Goal: Task Accomplishment & Management: Complete application form

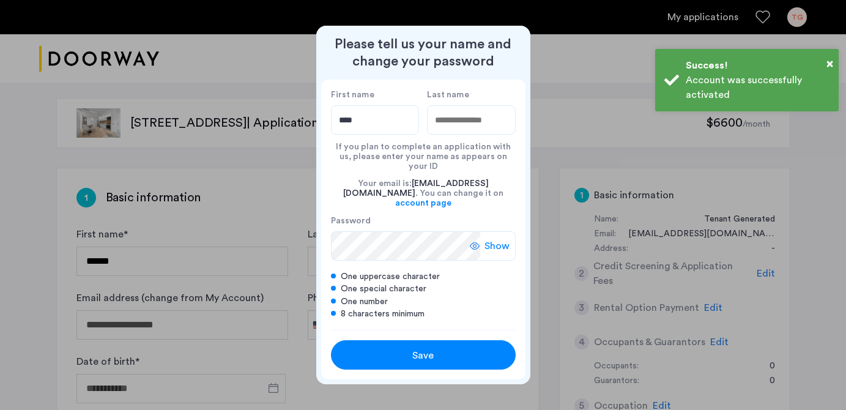
type input "****"
click at [470, 128] on input "Last name" at bounding box center [471, 119] width 89 height 29
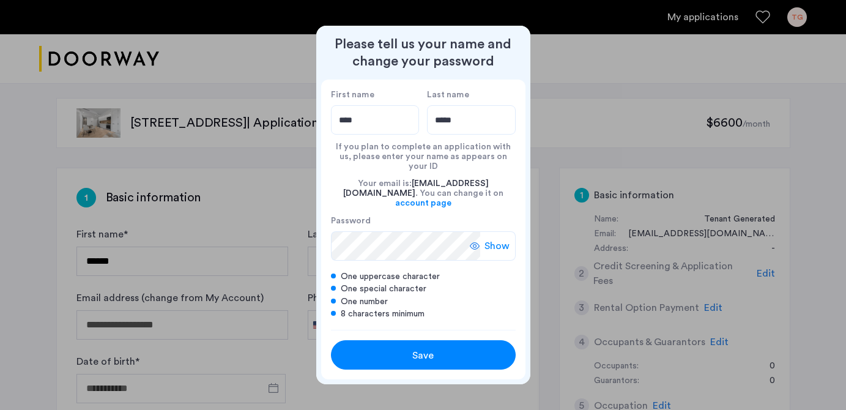
type input "*****"
click at [328, 236] on div "First name **** Last name ***** If you plan to complete an application with us,…" at bounding box center [423, 205] width 204 height 250
click at [483, 238] on div "Show" at bounding box center [493, 245] width 46 height 29
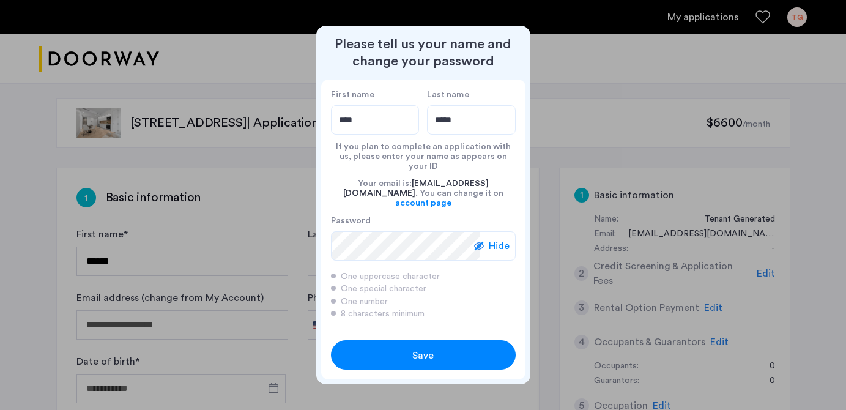
click at [414, 350] on span "Save" at bounding box center [422, 355] width 21 height 15
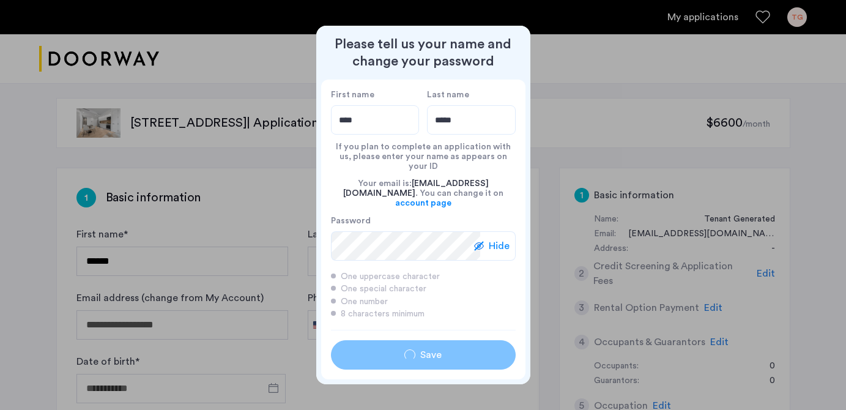
type input "****"
type input "*****"
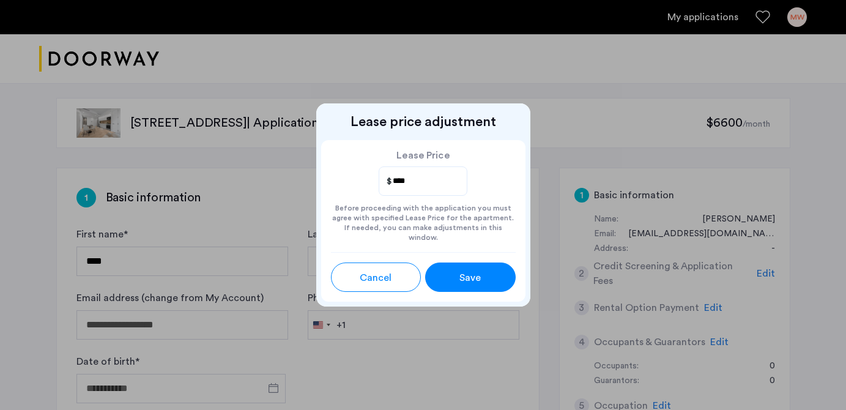
click at [478, 273] on span "Save" at bounding box center [469, 277] width 21 height 15
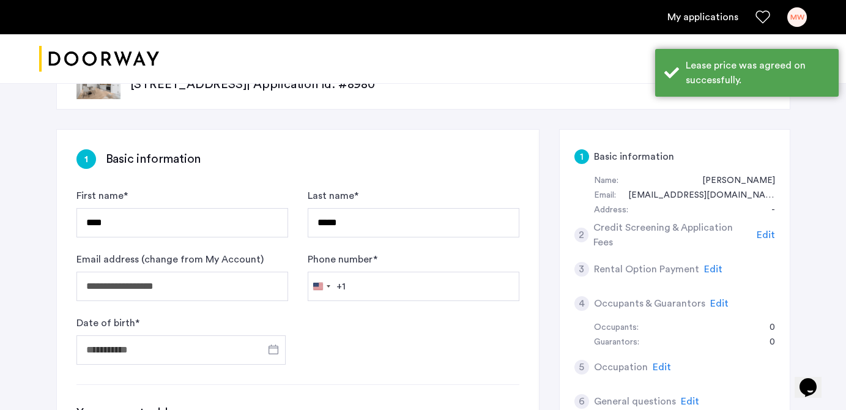
scroll to position [70, 0]
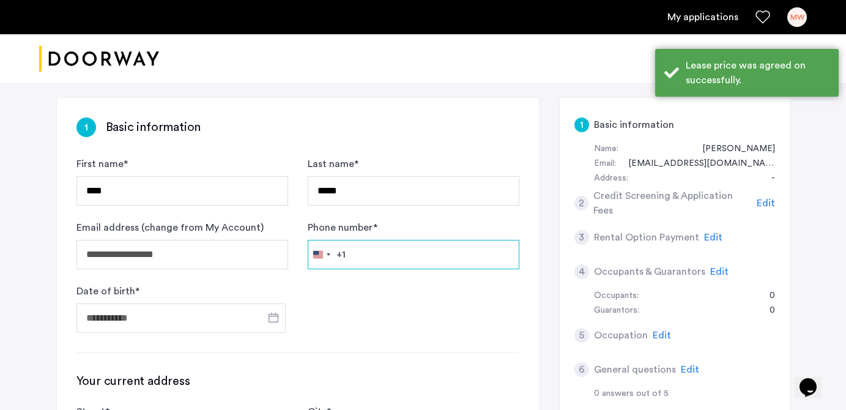
click at [372, 258] on input "Phone number *" at bounding box center [414, 254] width 212 height 29
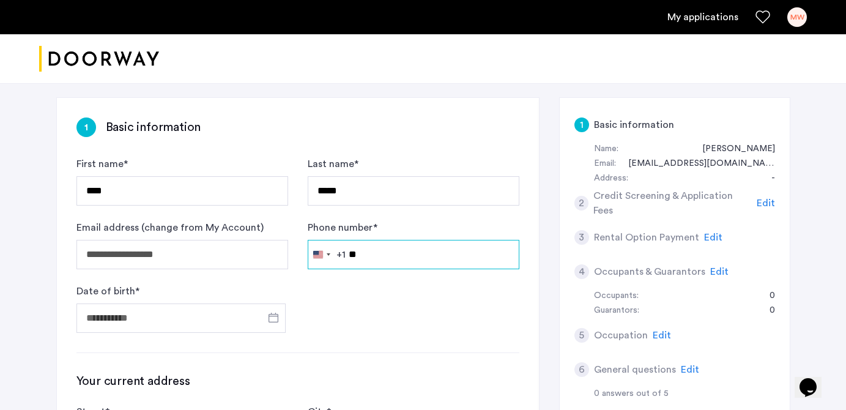
type input "*"
type input "**********"
click at [327, 314] on form "**********" at bounding box center [297, 245] width 443 height 176
click at [361, 259] on input "**********" at bounding box center [414, 254] width 212 height 29
click at [382, 253] on input "**********" at bounding box center [414, 254] width 212 height 29
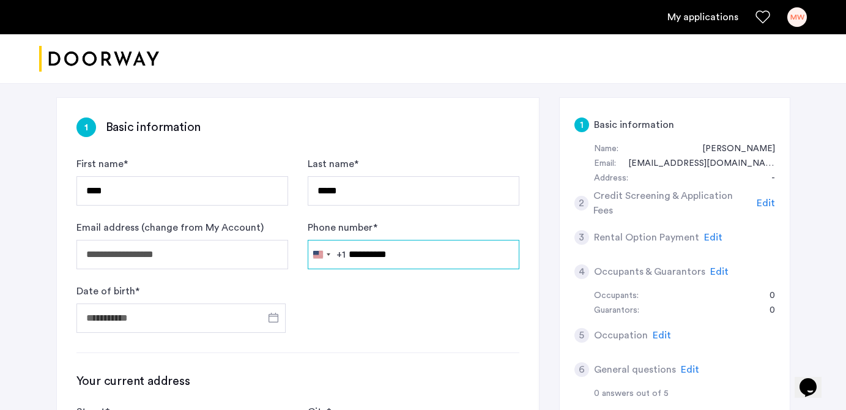
click at [381, 256] on input "**********" at bounding box center [414, 254] width 212 height 29
click at [365, 256] on input "**********" at bounding box center [414, 254] width 212 height 29
click at [381, 255] on input "**********" at bounding box center [414, 254] width 212 height 29
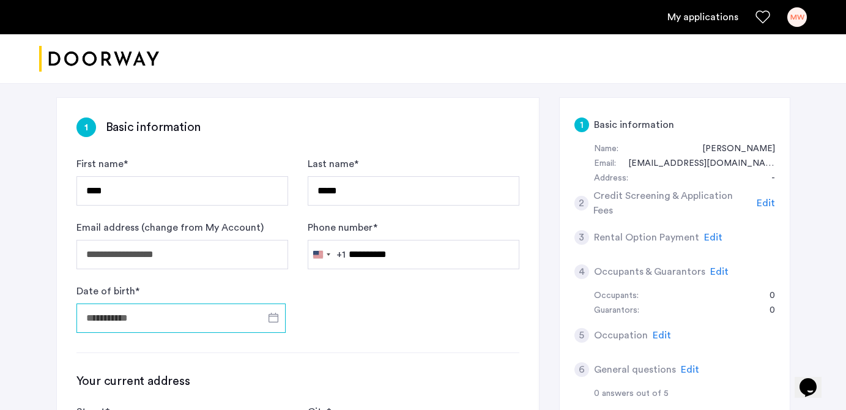
click at [185, 319] on input "Date of birth *" at bounding box center [180, 317] width 209 height 29
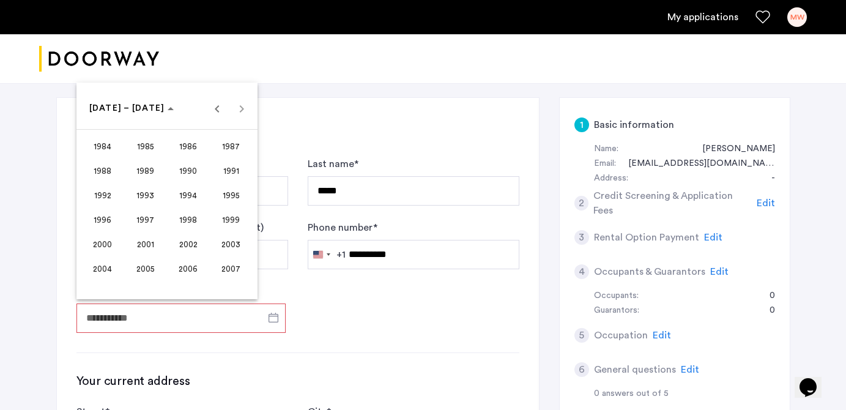
click at [101, 239] on span "2000" at bounding box center [102, 244] width 39 height 22
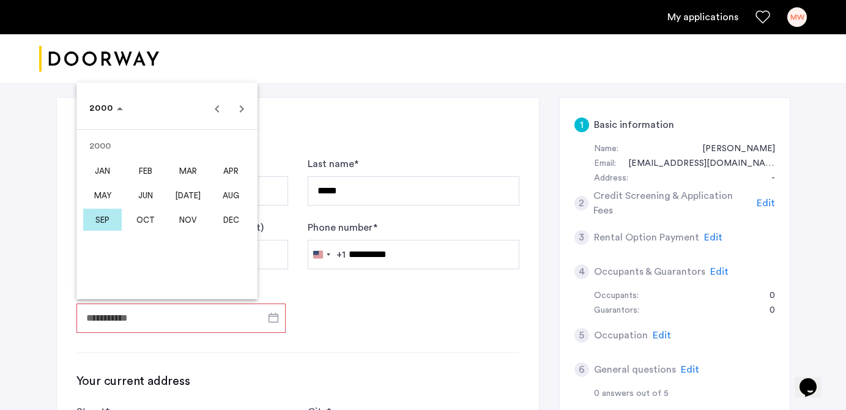
click at [147, 168] on span "FEB" at bounding box center [145, 171] width 39 height 22
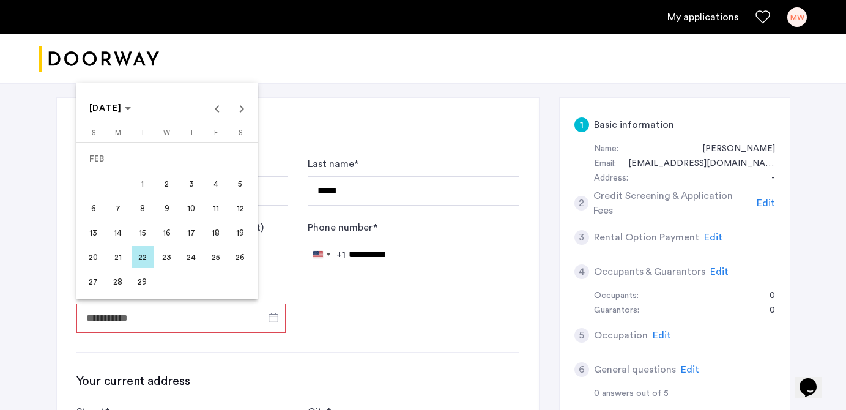
click at [193, 186] on span "3" at bounding box center [191, 184] width 22 height 22
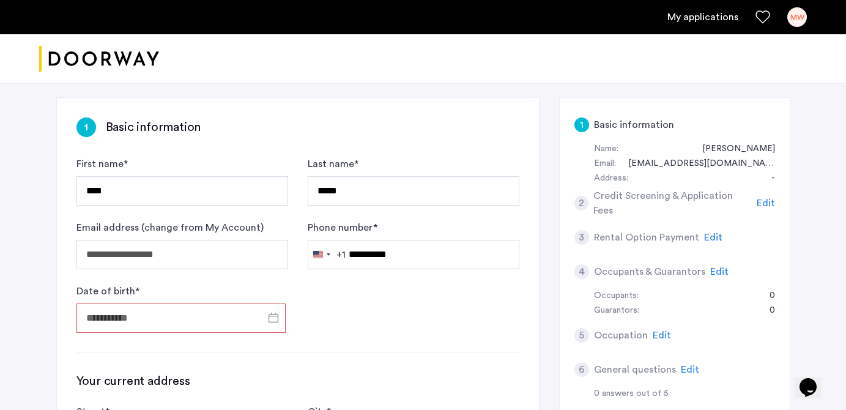
type input "**********"
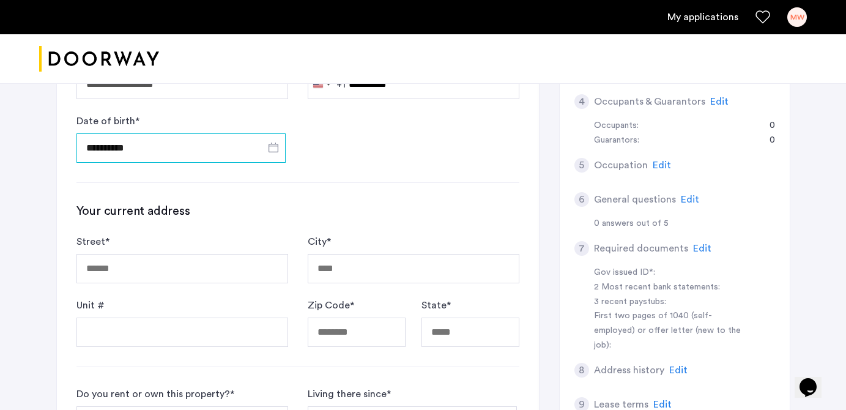
scroll to position [252, 0]
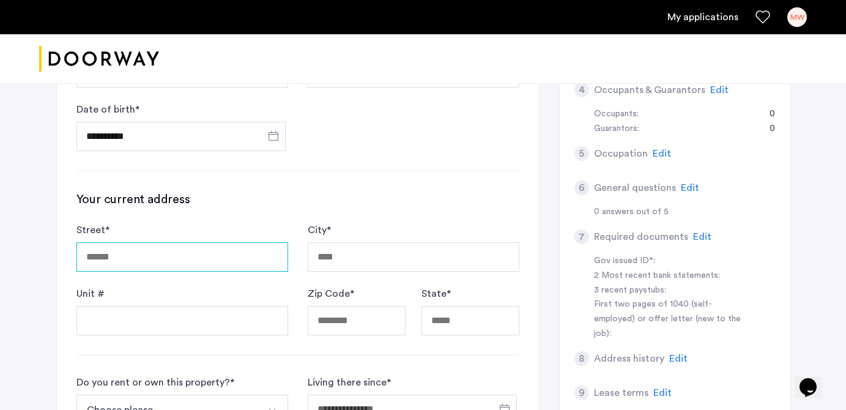
click at [164, 255] on input "Street *" at bounding box center [182, 256] width 212 height 29
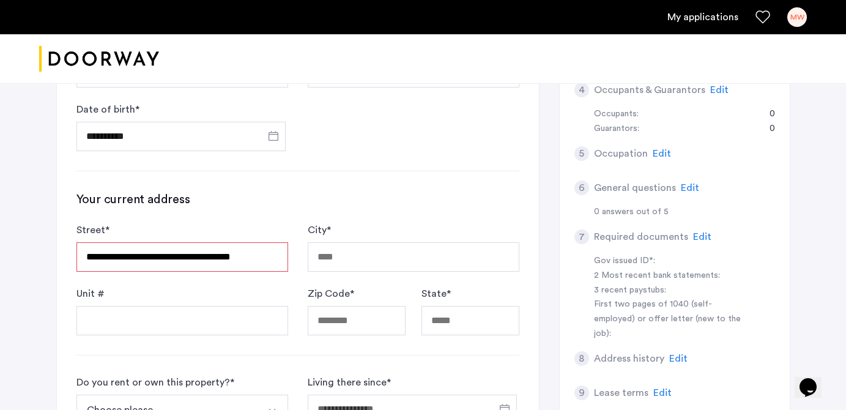
type input "**********"
type input "********"
type input "*****"
type input "**"
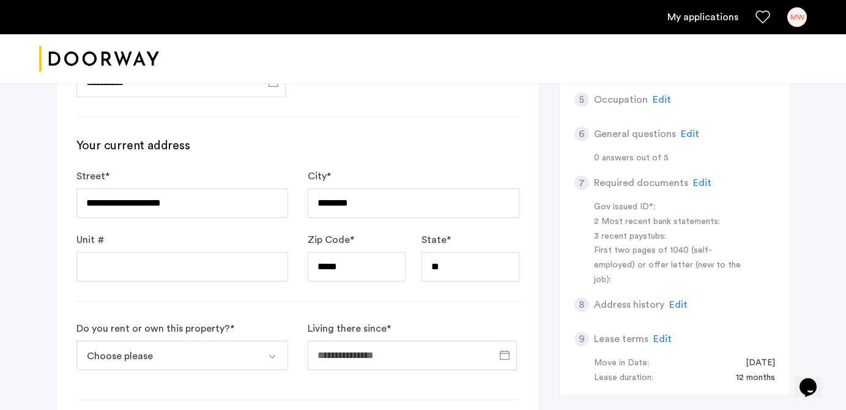
scroll to position [321, 0]
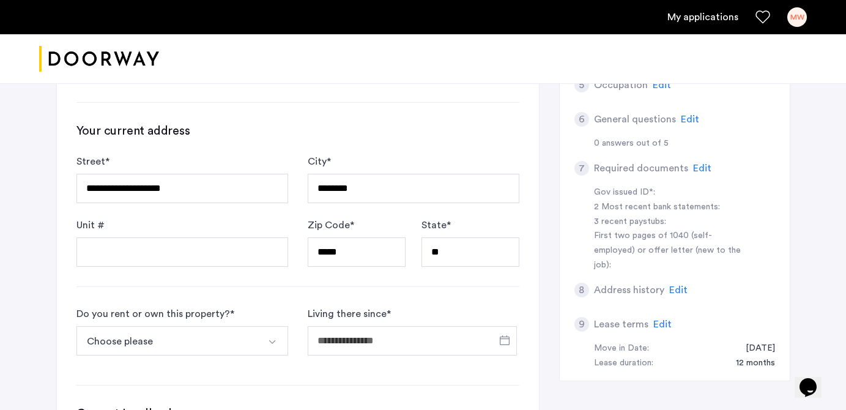
click at [177, 271] on div "**********" at bounding box center [298, 218] width 482 height 741
click at [167, 257] on input "Unit #" at bounding box center [182, 251] width 212 height 29
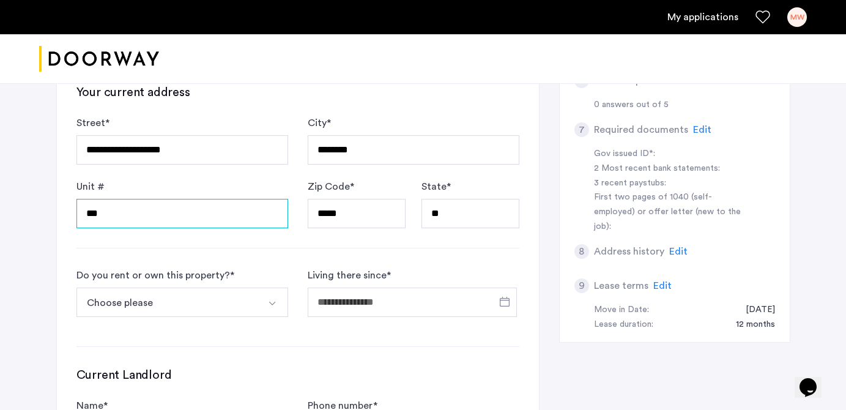
scroll to position [361, 0]
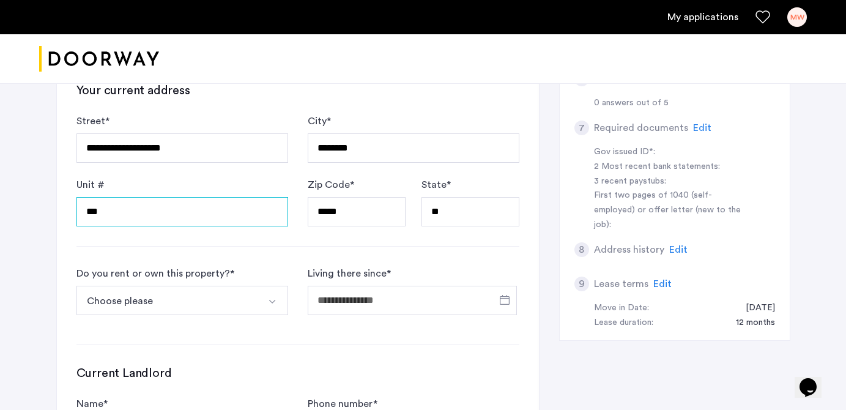
type input "***"
click at [178, 299] on button "Choose please" at bounding box center [167, 300] width 183 height 29
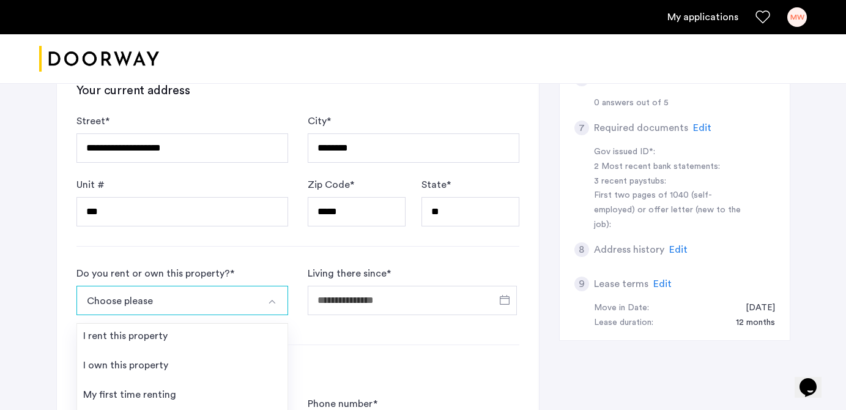
click at [169, 299] on button "Choose please" at bounding box center [167, 300] width 183 height 29
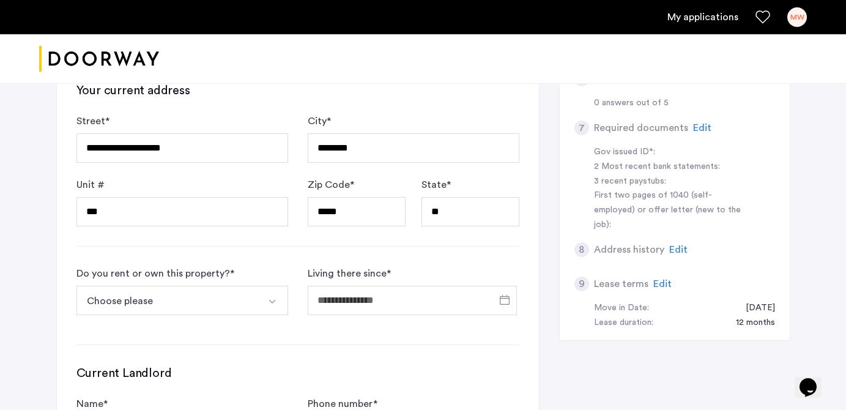
click at [144, 311] on button "Choose please" at bounding box center [167, 300] width 183 height 29
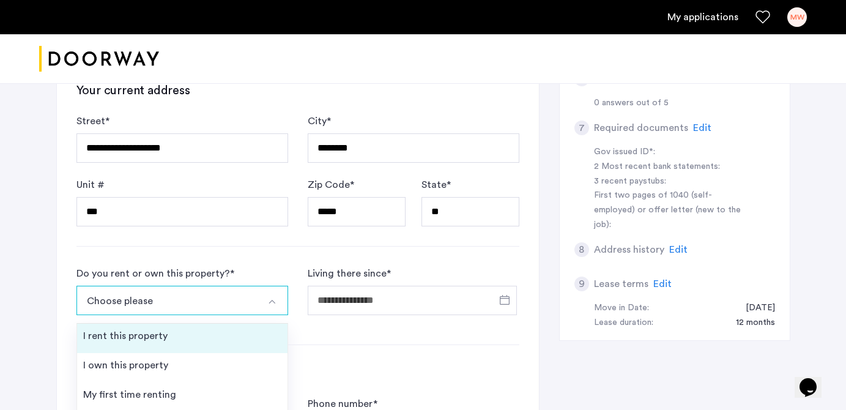
click at [191, 347] on li "I rent this property" at bounding box center [182, 338] width 210 height 29
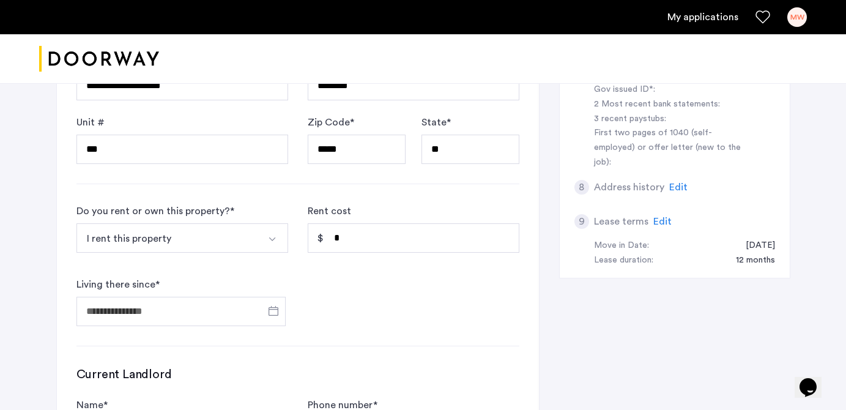
scroll to position [437, 0]
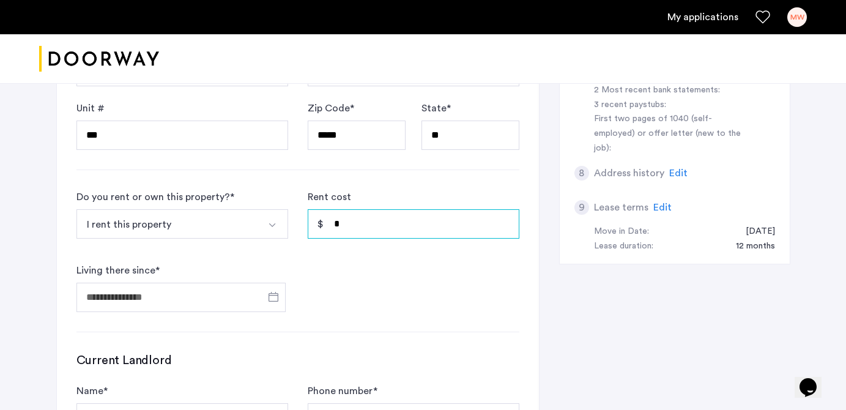
click at [361, 229] on input "*" at bounding box center [414, 223] width 212 height 29
type input "*"
click at [278, 294] on span "Open calendar" at bounding box center [273, 296] width 29 height 29
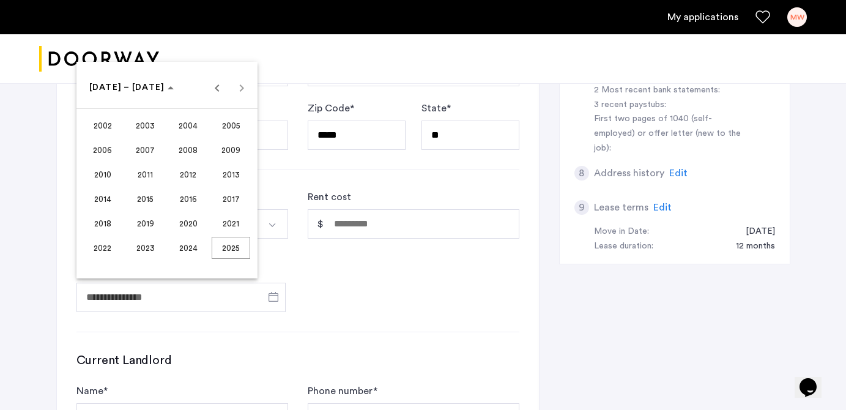
click at [191, 254] on span "2024" at bounding box center [188, 248] width 39 height 22
click at [140, 202] on span "OCT" at bounding box center [145, 199] width 39 height 22
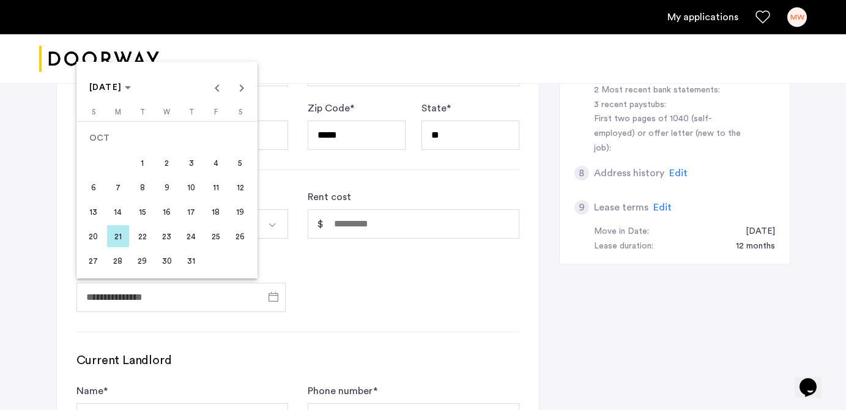
click at [240, 201] on span "19" at bounding box center [240, 212] width 22 height 22
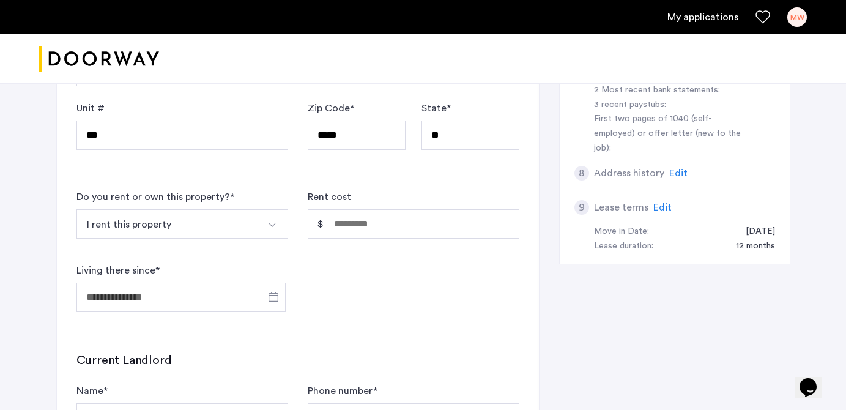
type input "**********"
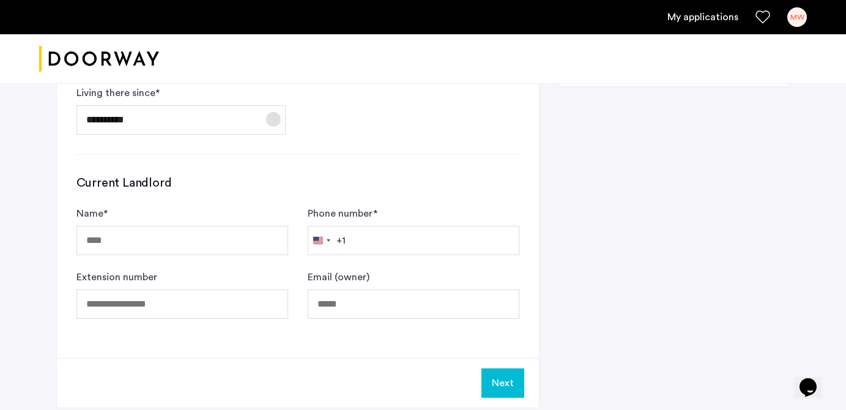
scroll to position [614, 0]
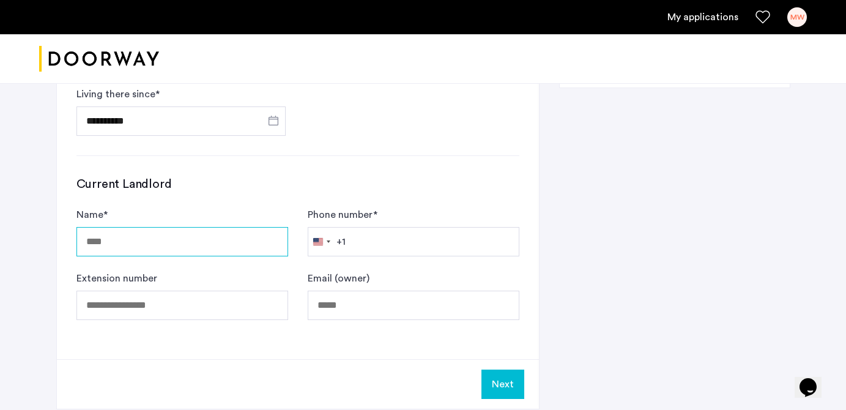
click at [113, 247] on input "Name *" at bounding box center [182, 241] width 212 height 29
type input "*"
type input "**********"
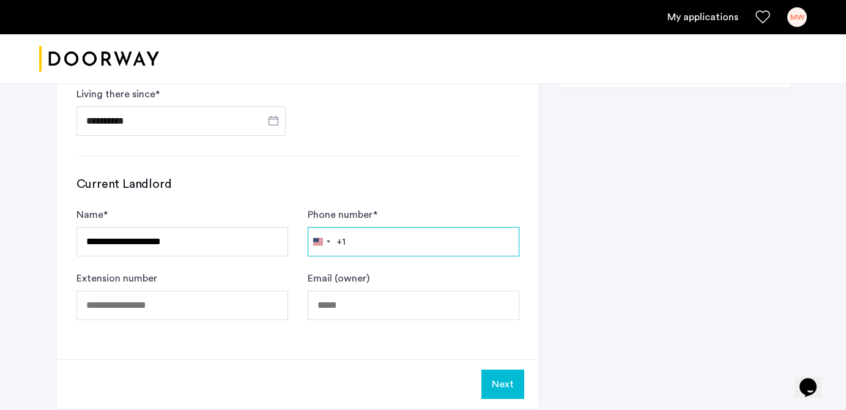
click at [406, 237] on input "Phone number *" at bounding box center [414, 241] width 212 height 29
type input "**********"
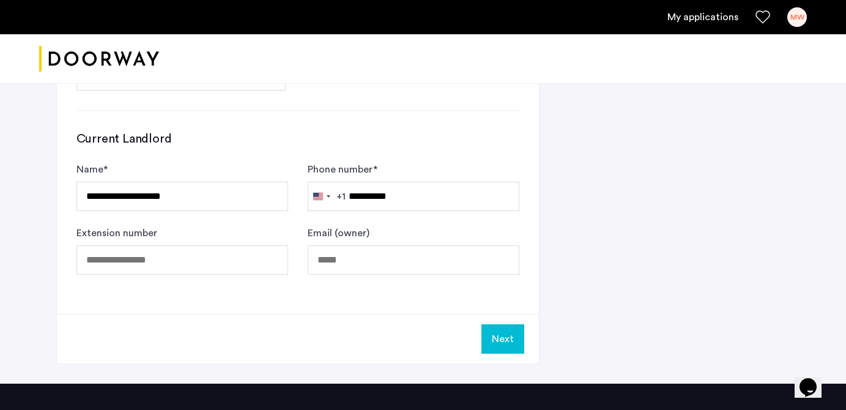
scroll to position [668, 0]
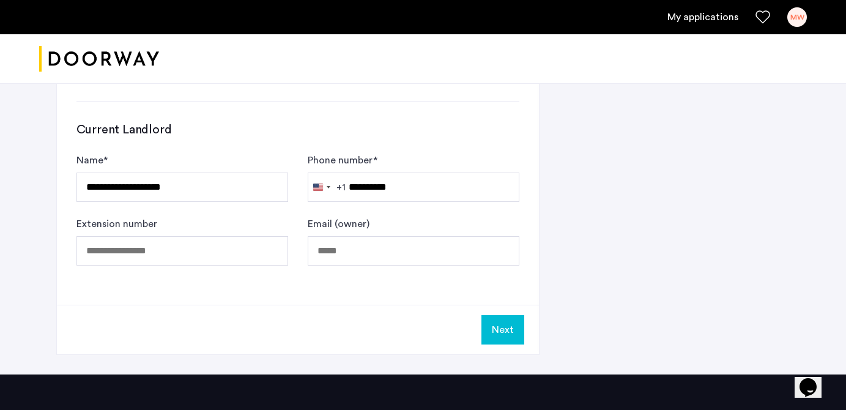
click at [494, 329] on button "Next" at bounding box center [502, 329] width 43 height 29
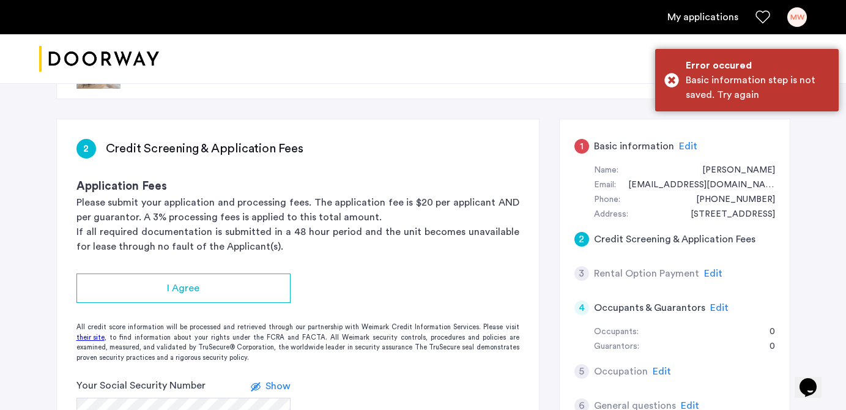
scroll to position [48, 0]
click at [682, 143] on span "Edit" at bounding box center [688, 148] width 18 height 10
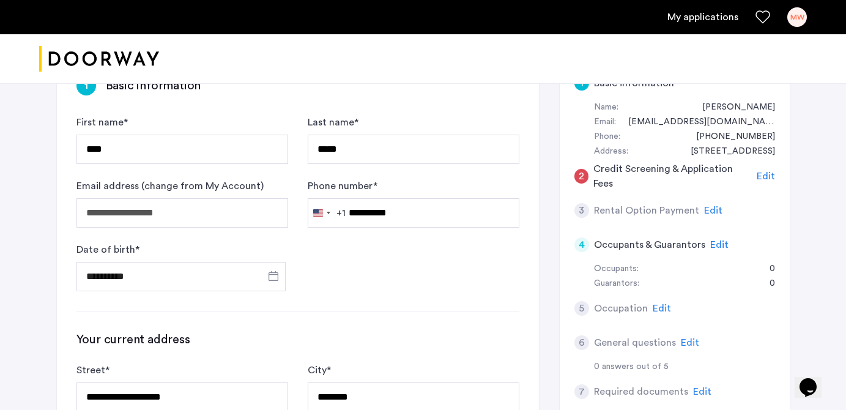
scroll to position [136, 0]
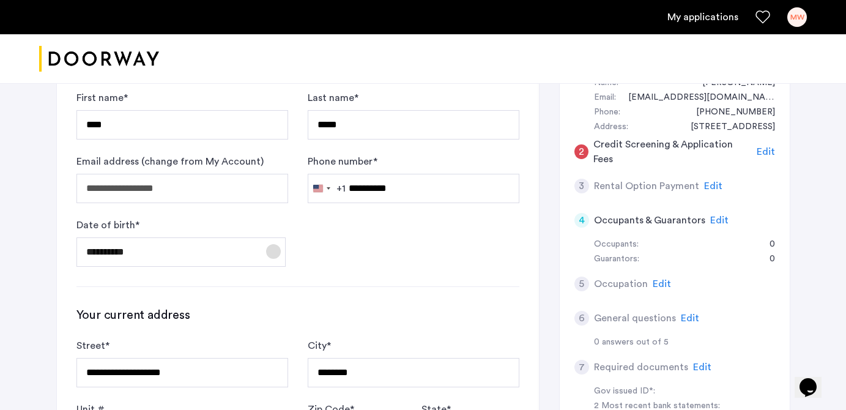
click at [267, 249] on span "Open calendar" at bounding box center [273, 251] width 29 height 29
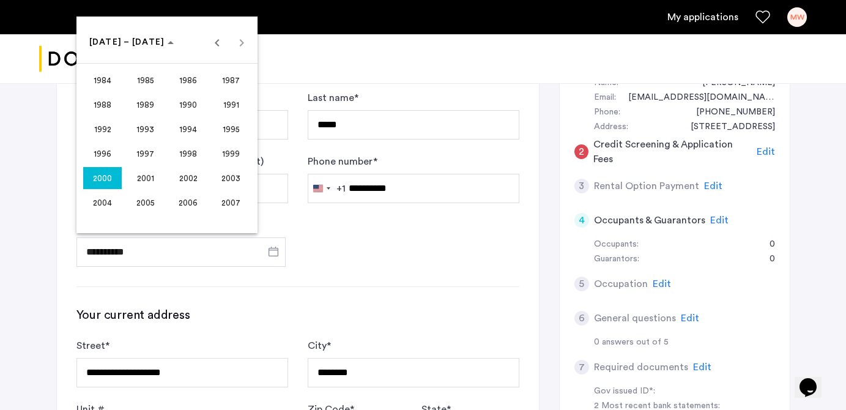
click at [100, 178] on span "2000" at bounding box center [102, 178] width 39 height 22
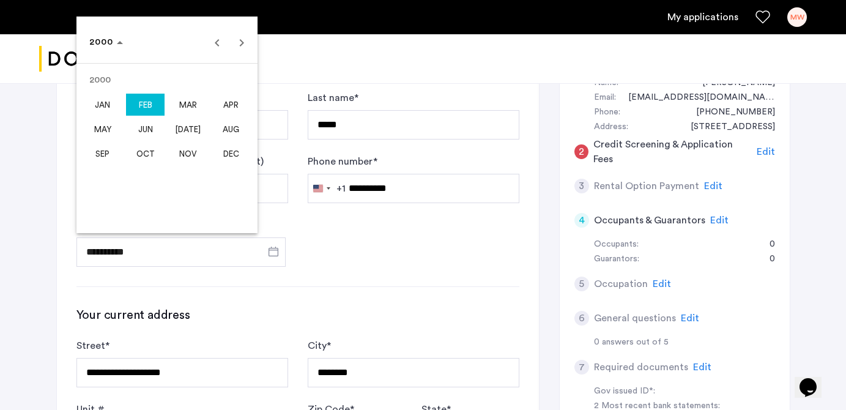
click at [141, 94] on span "FEB" at bounding box center [145, 105] width 39 height 22
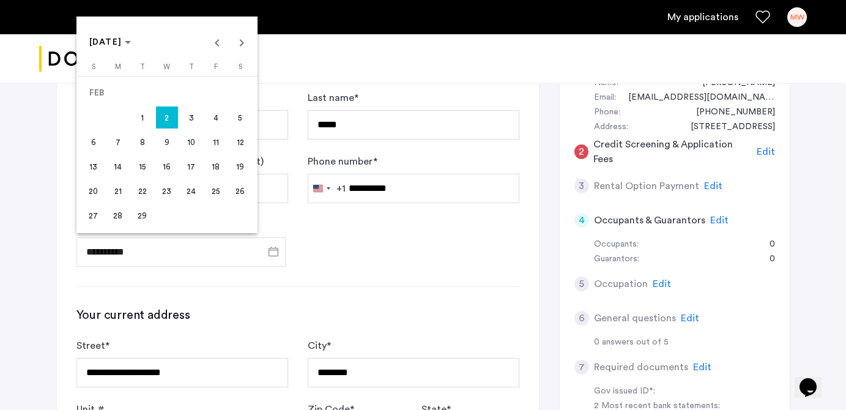
click at [188, 111] on span "3" at bounding box center [191, 117] width 22 height 22
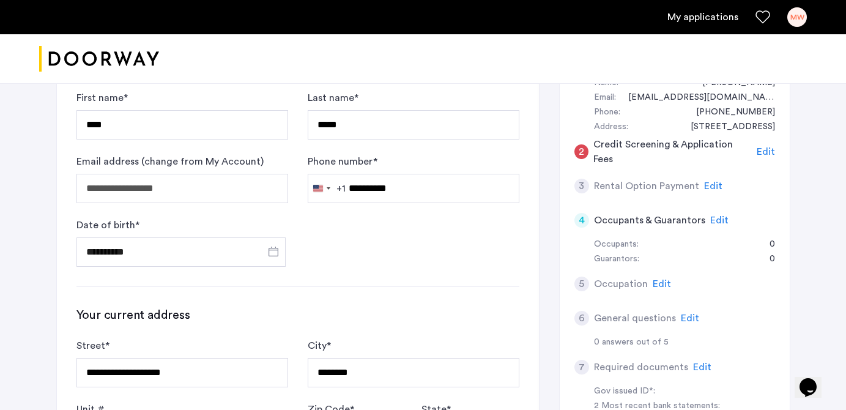
type input "**********"
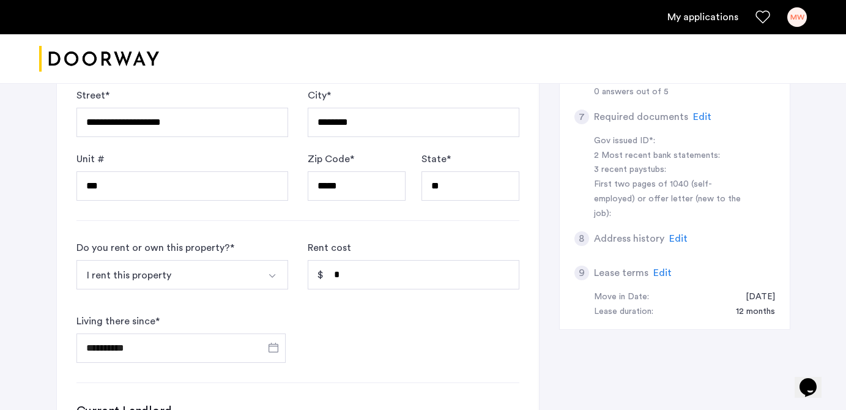
scroll to position [406, 0]
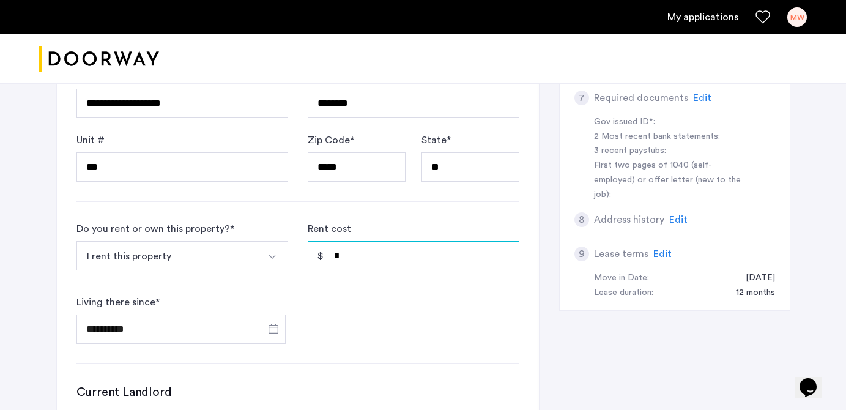
click at [385, 256] on input "*" at bounding box center [414, 255] width 212 height 29
type input "*****"
click at [402, 344] on div "**********" at bounding box center [298, 165] width 482 height 805
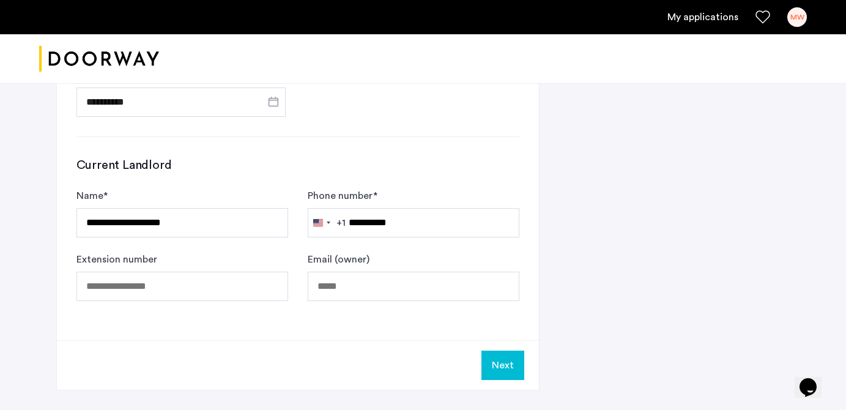
scroll to position [636, 0]
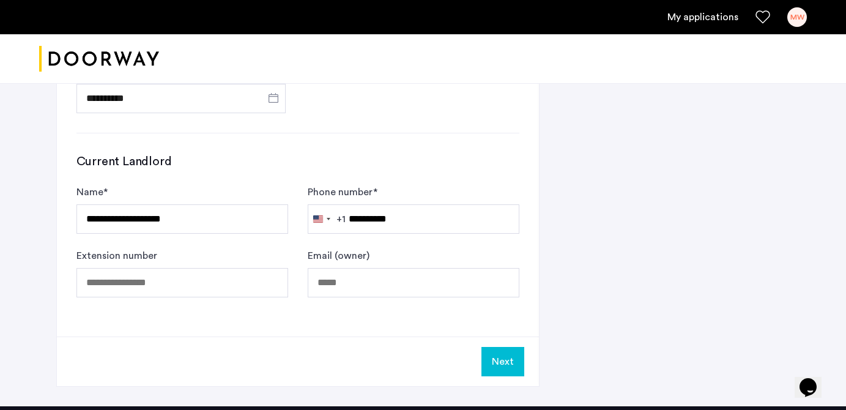
click at [494, 362] on button "Next" at bounding box center [502, 361] width 43 height 29
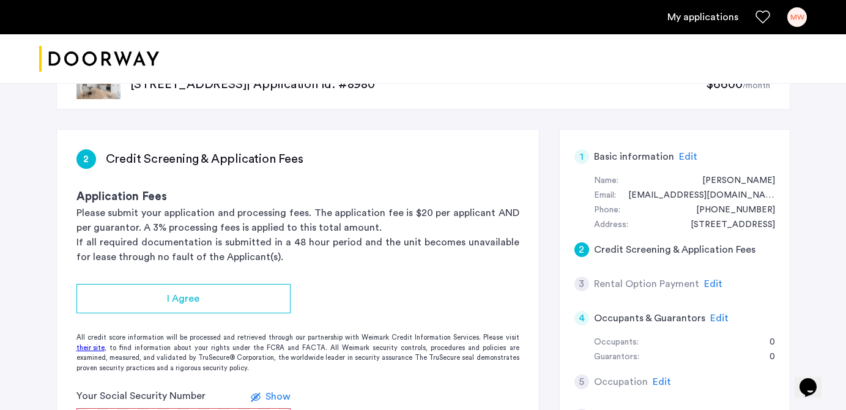
scroll to position [61, 0]
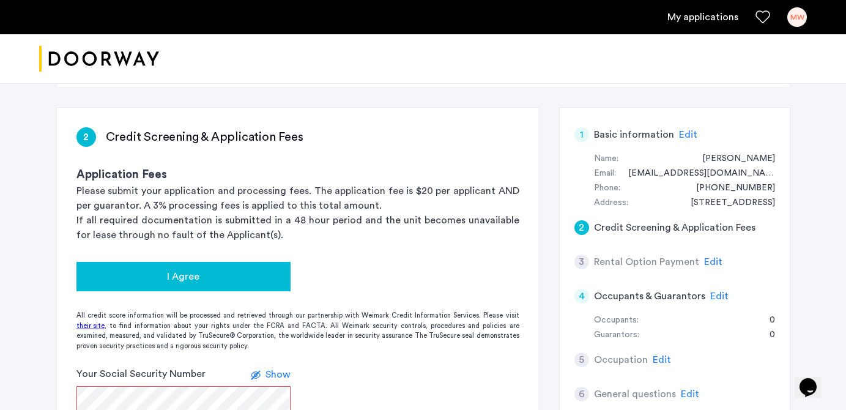
click at [188, 280] on span "I Agree" at bounding box center [183, 276] width 32 height 15
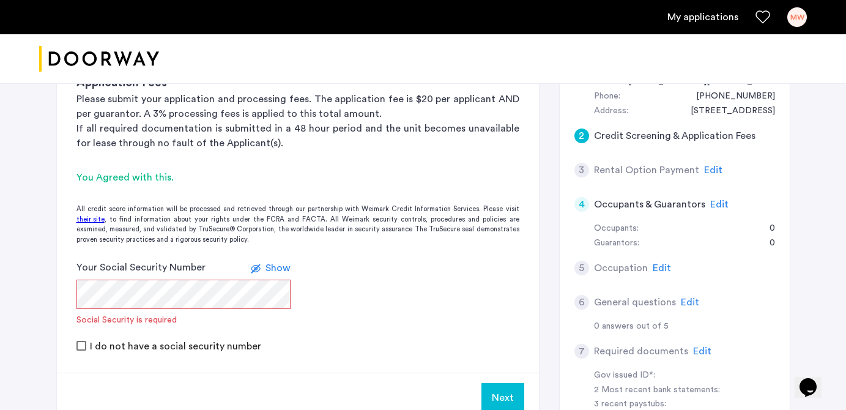
scroll to position [160, 0]
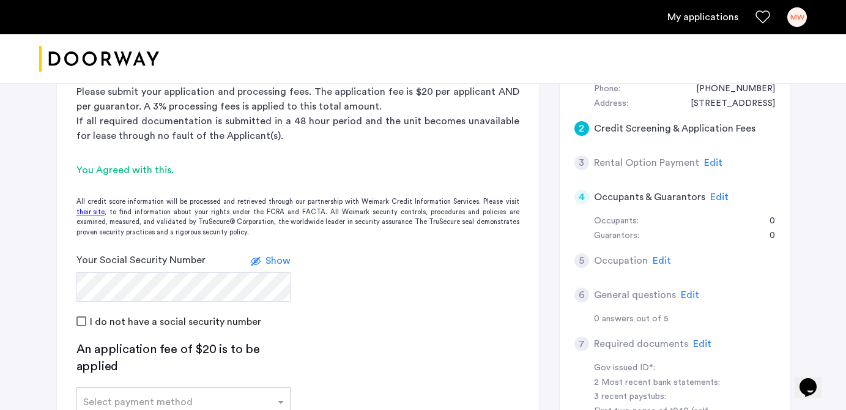
click at [284, 259] on span "Show" at bounding box center [278, 261] width 25 height 10
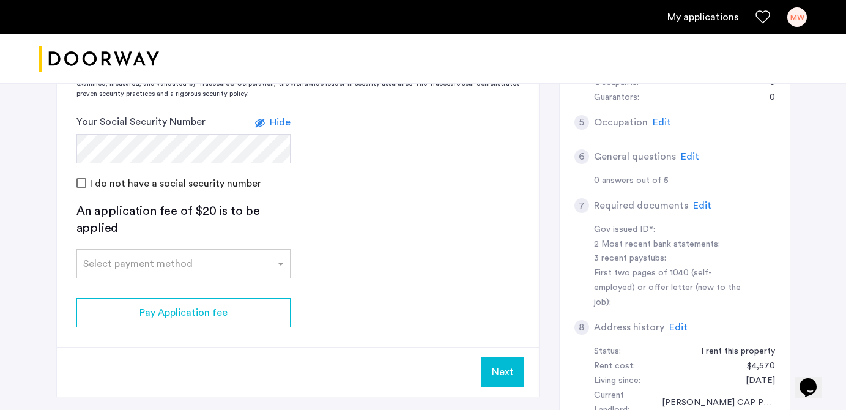
scroll to position [304, 0]
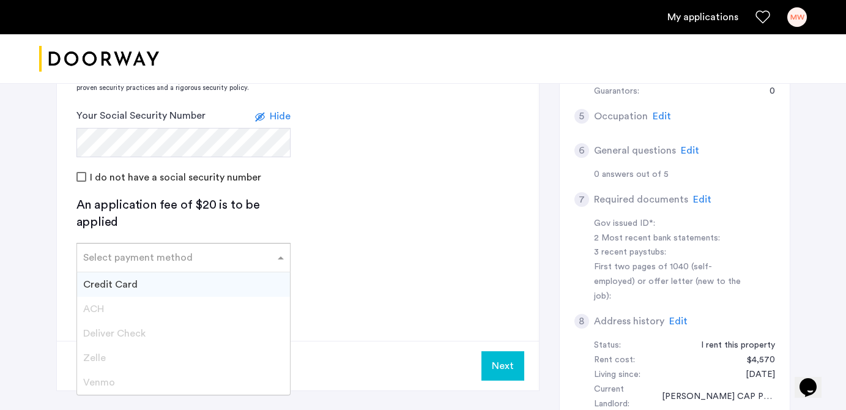
click at [277, 260] on span at bounding box center [282, 257] width 15 height 15
click at [162, 290] on div "Credit Card" at bounding box center [183, 284] width 213 height 24
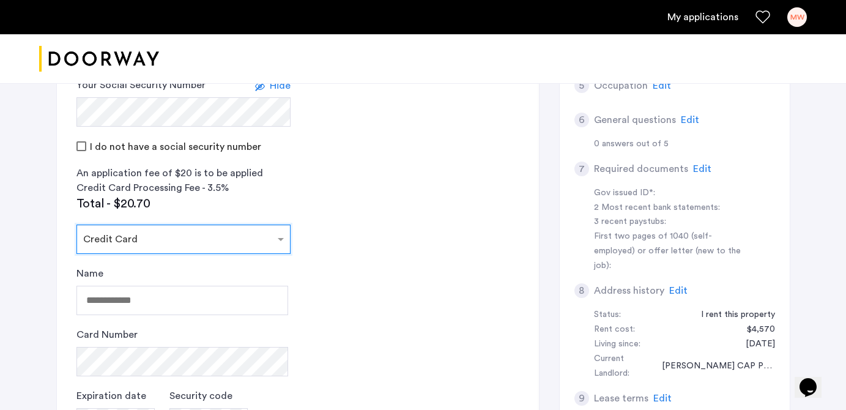
scroll to position [341, 0]
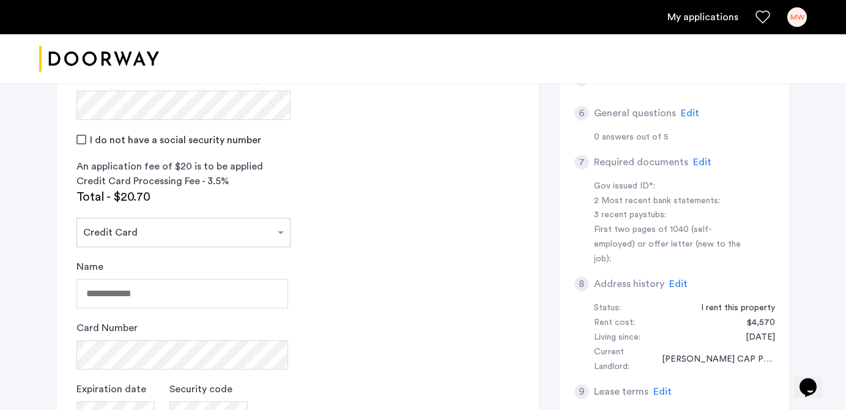
click at [352, 264] on app-credit-screening "2 Credit Screening & Application Fees Application Fees Please submit your appli…" at bounding box center [298, 200] width 482 height 746
click at [169, 281] on input "Name" at bounding box center [182, 293] width 212 height 29
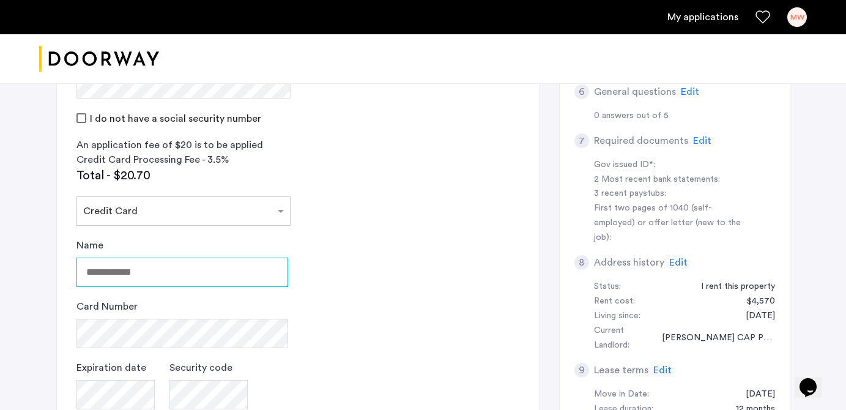
scroll to position [366, 0]
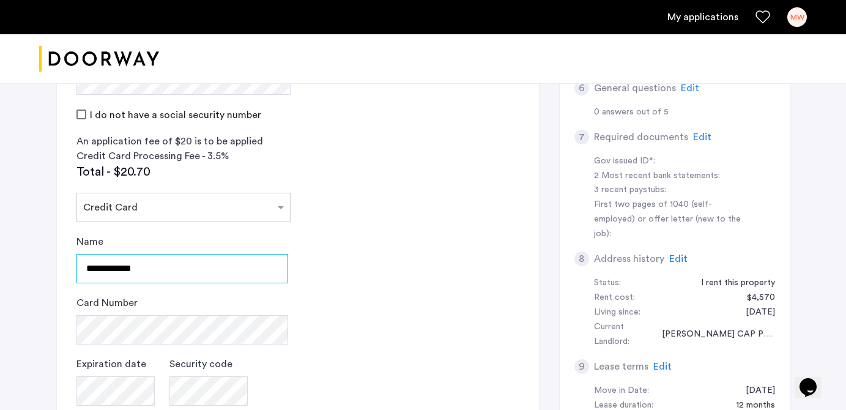
type input "**********"
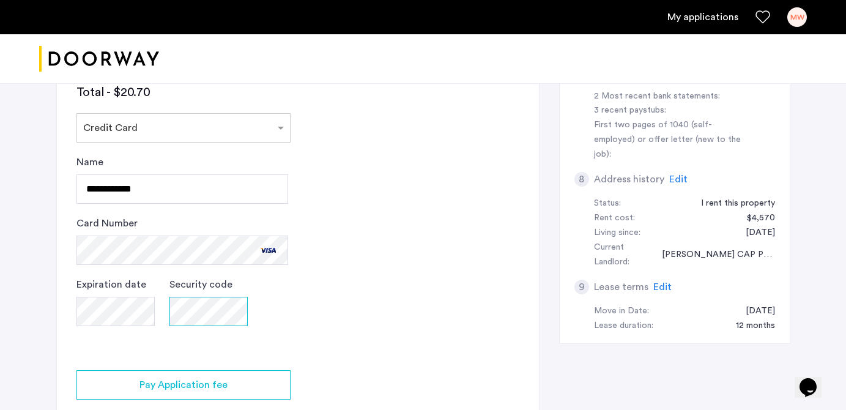
scroll to position [482, 0]
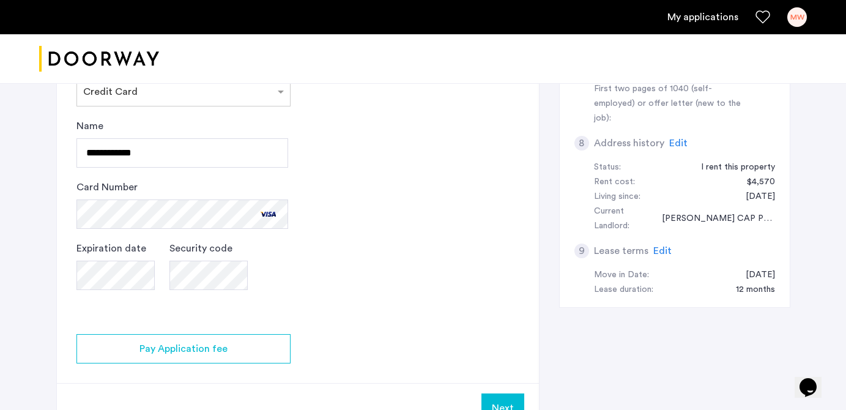
click at [470, 275] on app-credit-screening "2 Credit Screening & Application Fees Application Fees Please submit your appli…" at bounding box center [298, 59] width 482 height 746
click at [423, 275] on app-credit-screening "2 Credit Screening & Application Fees Application Fees Please submit your appli…" at bounding box center [298, 59] width 482 height 746
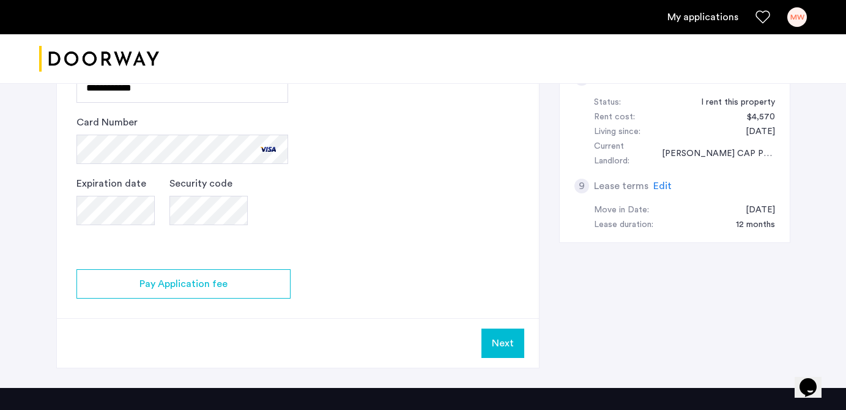
scroll to position [572, 0]
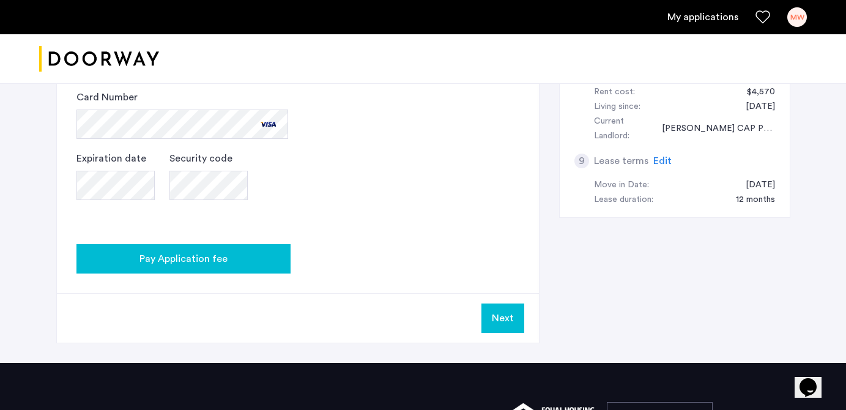
click at [217, 271] on button "Pay Application fee" at bounding box center [183, 258] width 214 height 29
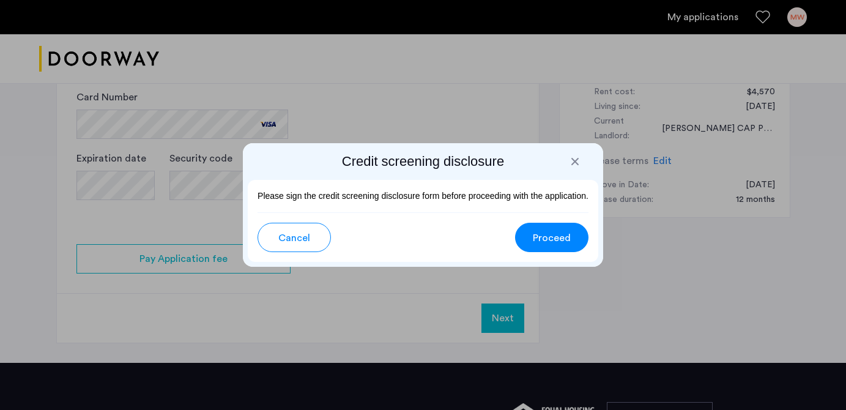
click at [551, 242] on span "Proceed" at bounding box center [552, 238] width 38 height 15
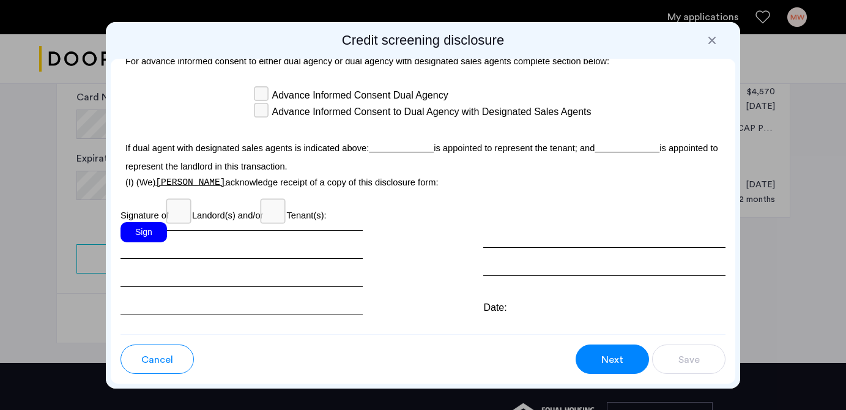
scroll to position [3640, 0]
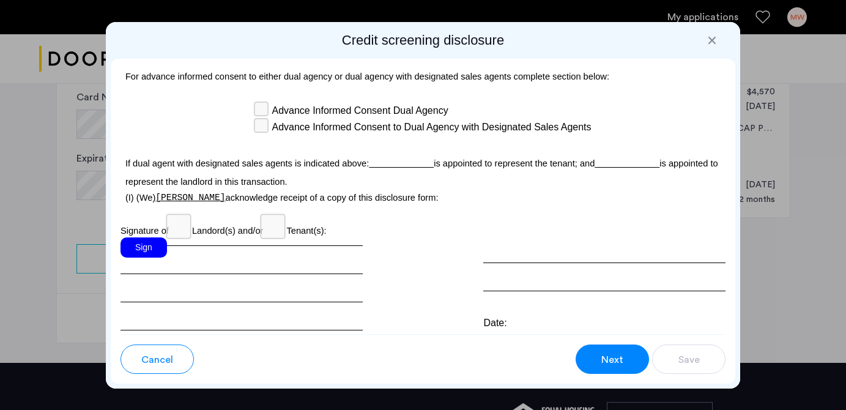
click at [144, 258] on div "Sign" at bounding box center [144, 247] width 46 height 20
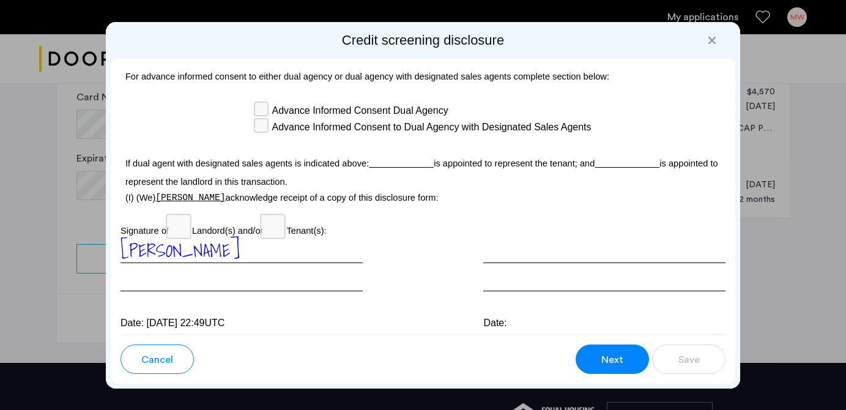
scroll to position [3715, 0]
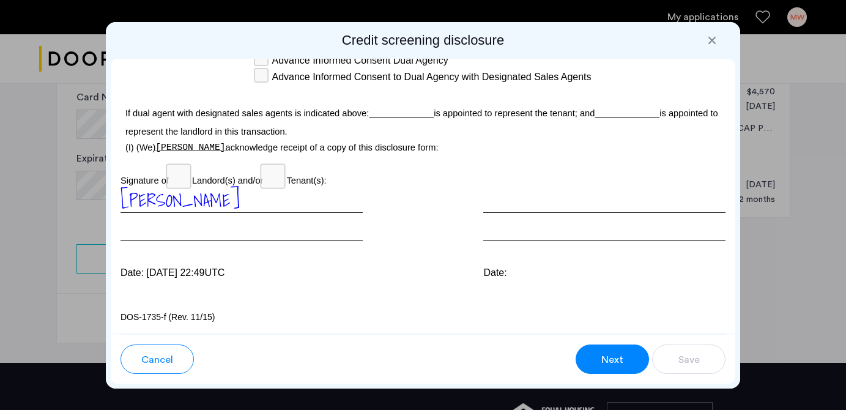
click at [604, 354] on span "Next" at bounding box center [612, 359] width 22 height 15
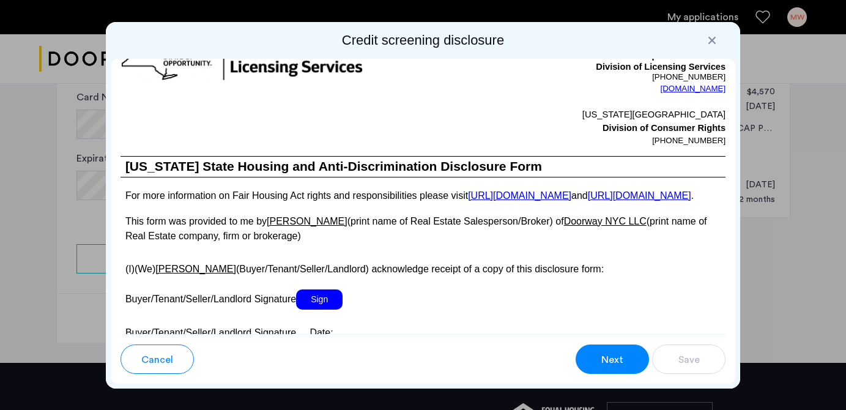
scroll to position [2193, 0]
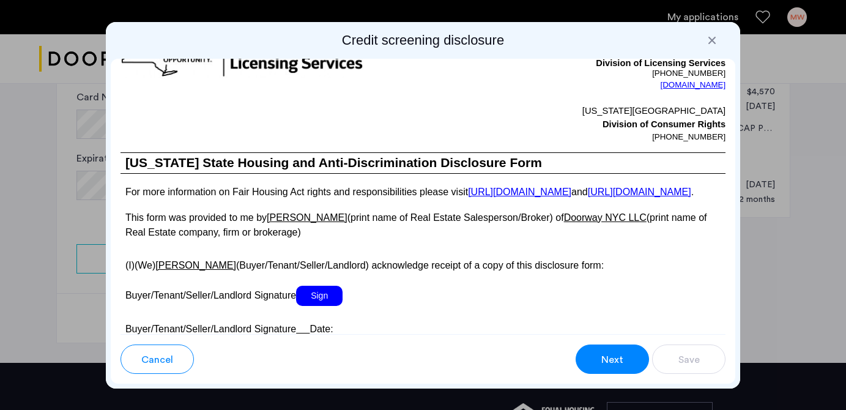
click at [627, 356] on button "Next" at bounding box center [612, 358] width 73 height 29
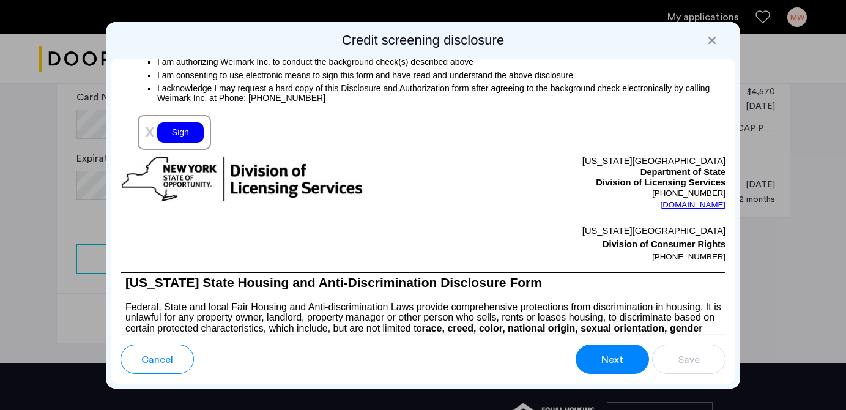
scroll to position [1432, 0]
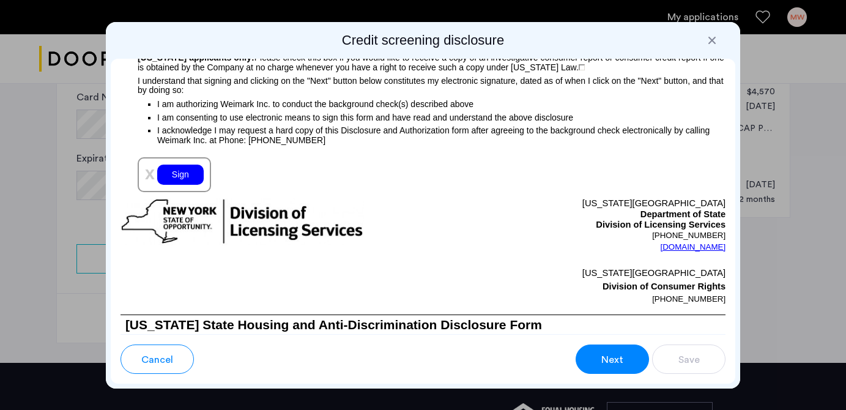
click at [191, 185] on div "Sign" at bounding box center [180, 175] width 46 height 20
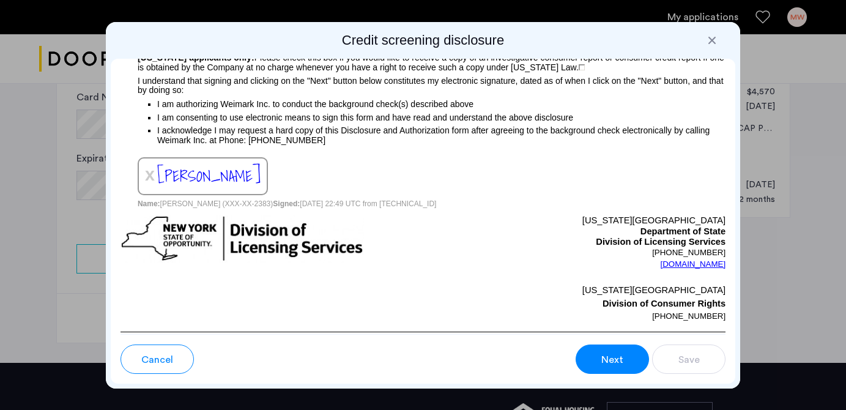
click at [601, 369] on button "Next" at bounding box center [612, 358] width 73 height 29
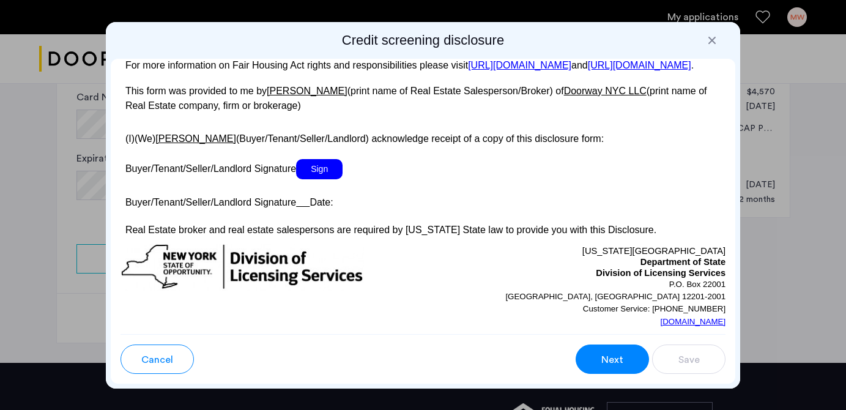
scroll to position [2340, 0]
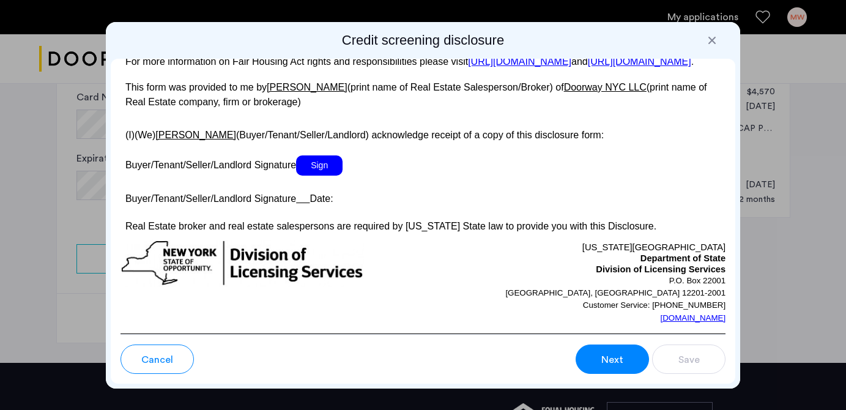
click at [318, 176] on span "Sign" at bounding box center [319, 165] width 46 height 20
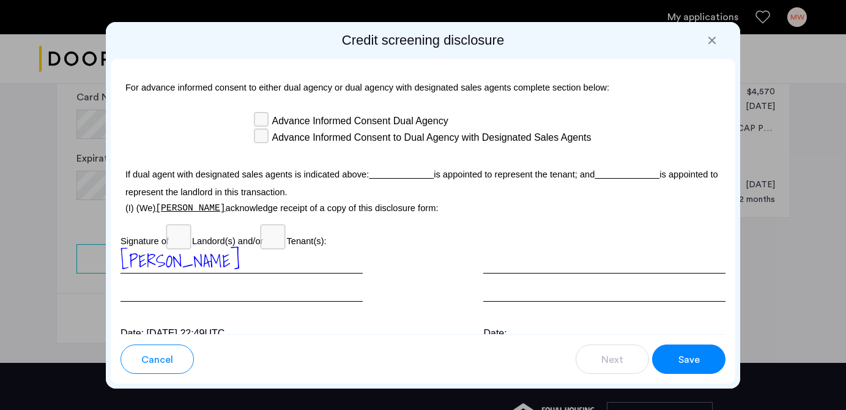
scroll to position [3745, 0]
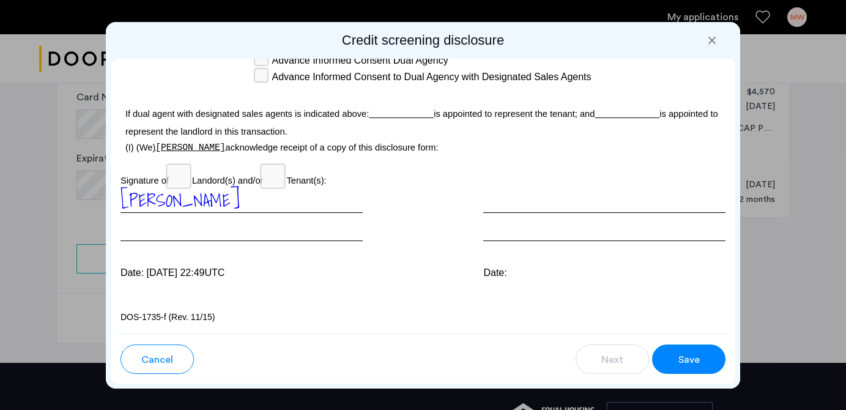
click at [697, 354] on span "Save" at bounding box center [688, 359] width 21 height 15
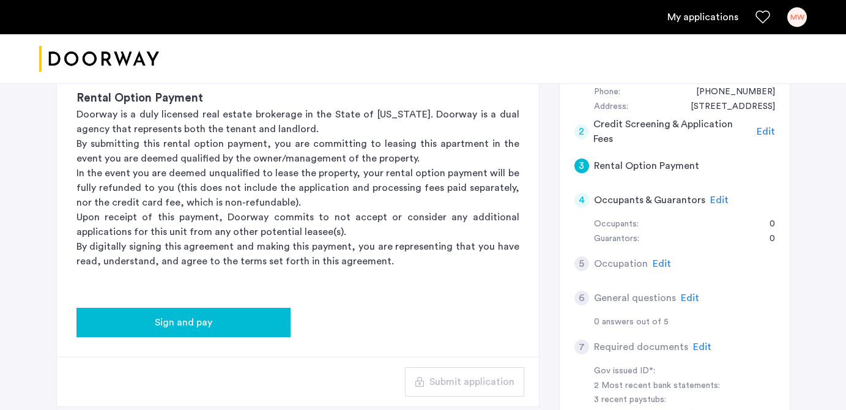
scroll to position [150, 0]
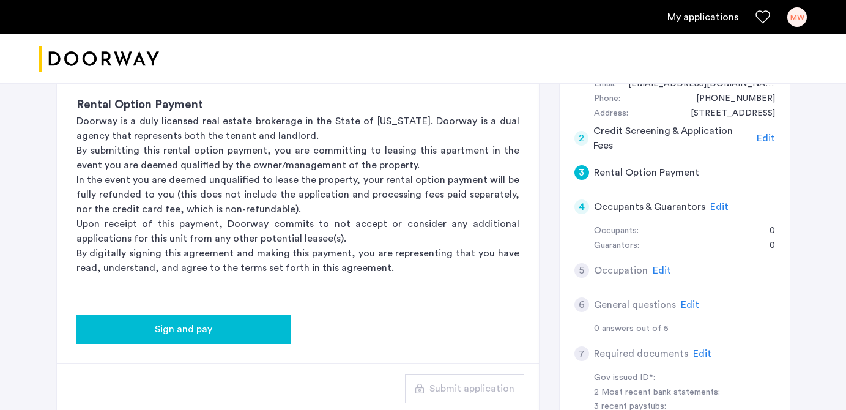
click at [207, 338] on button "Sign and pay" at bounding box center [183, 328] width 214 height 29
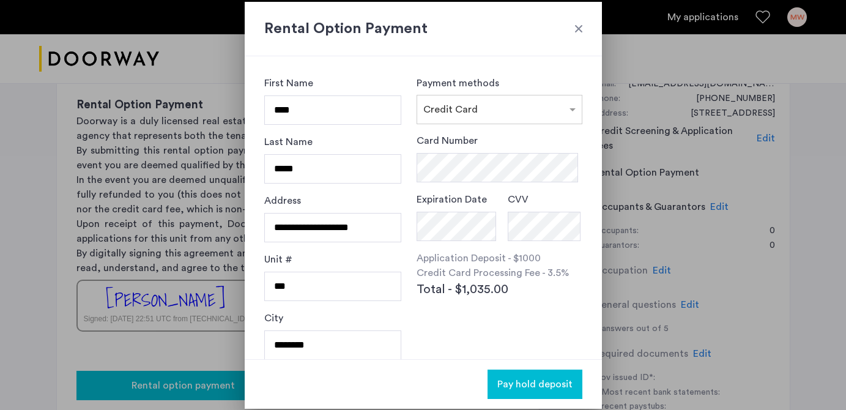
scroll to position [0, 0]
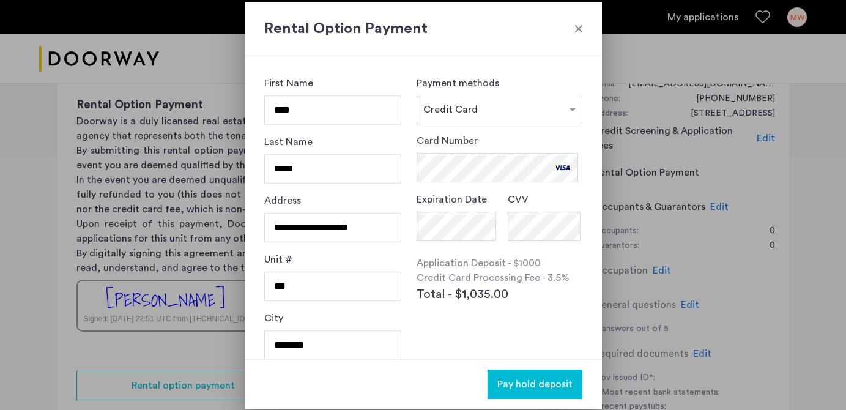
click at [499, 308] on div "Card Number Expiration Date CVV Application Deposit - $1000 Credit Card Process…" at bounding box center [499, 245] width 165 height 225
click at [530, 379] on span "Pay hold deposit" at bounding box center [534, 384] width 75 height 15
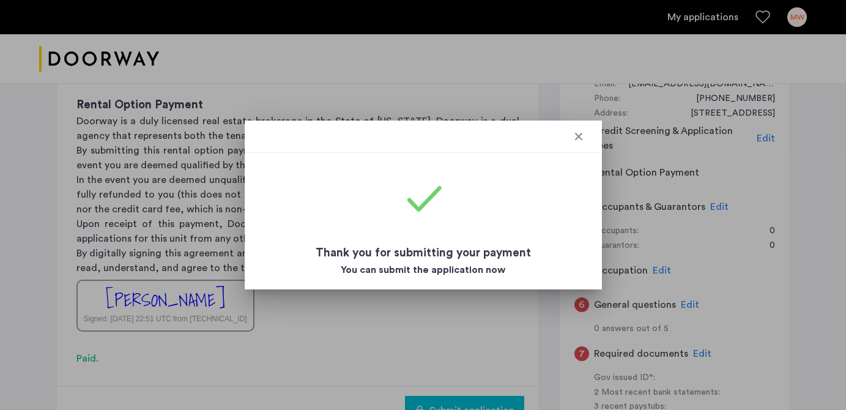
click at [475, 350] on div at bounding box center [423, 205] width 846 height 410
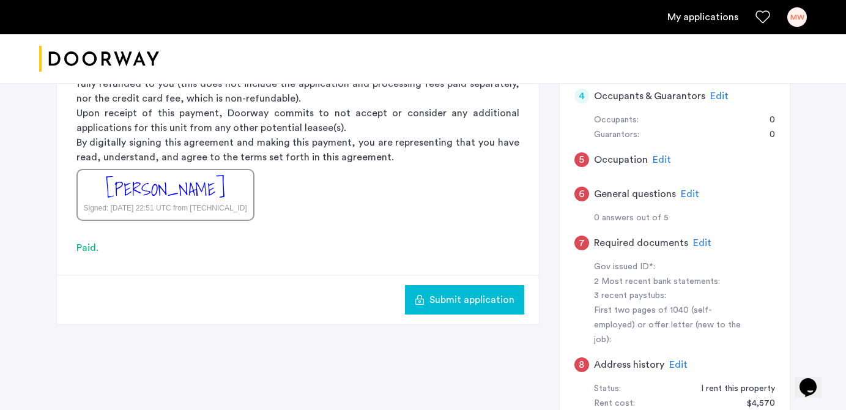
scroll to position [269, 0]
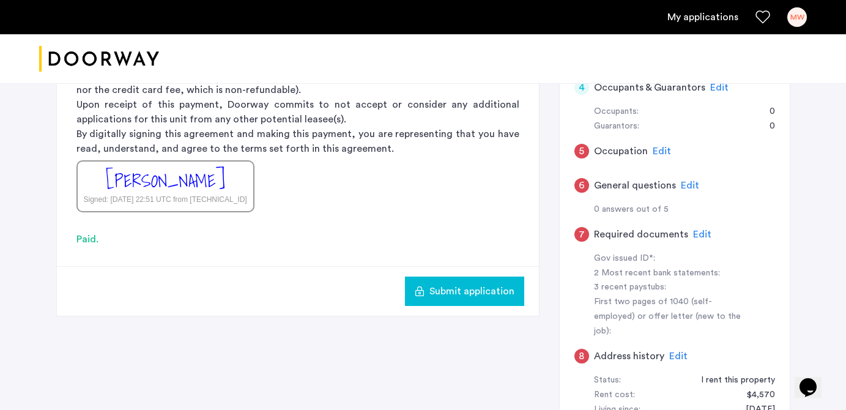
click at [462, 293] on span "Submit application" at bounding box center [471, 291] width 85 height 15
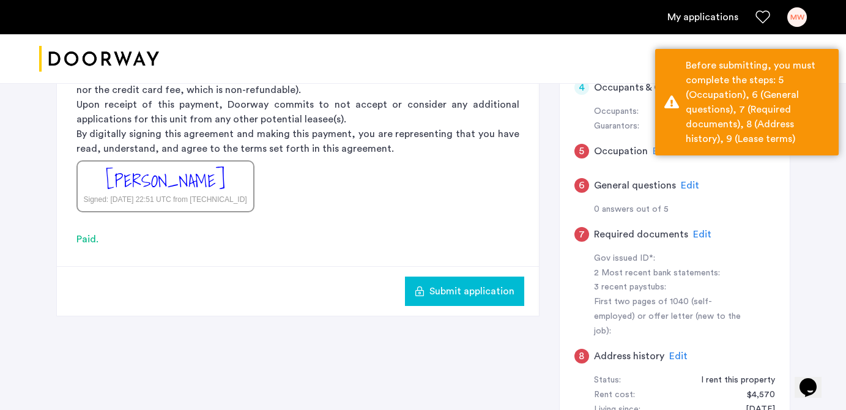
click at [611, 152] on h5 "Occupation" at bounding box center [621, 151] width 54 height 15
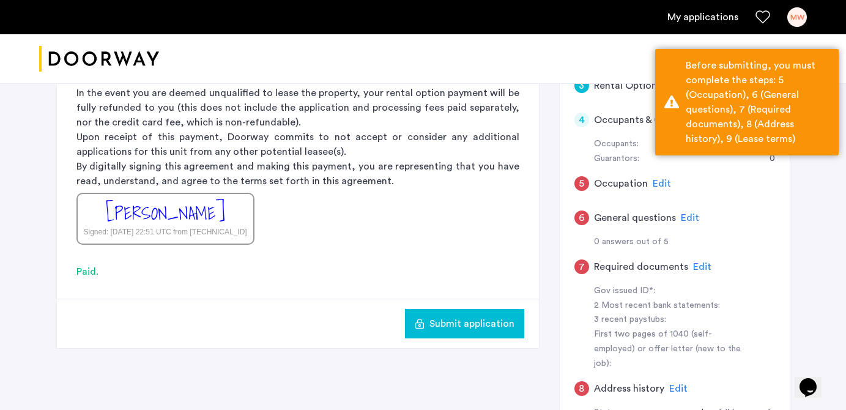
scroll to position [232, 0]
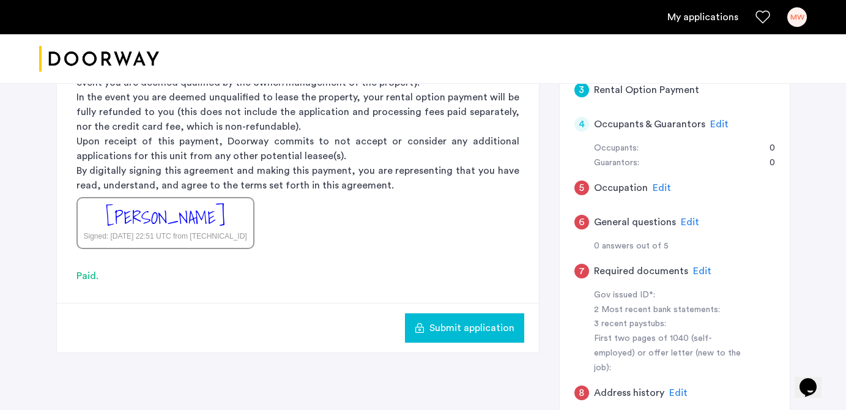
click at [659, 190] on span "Edit" at bounding box center [662, 188] width 18 height 10
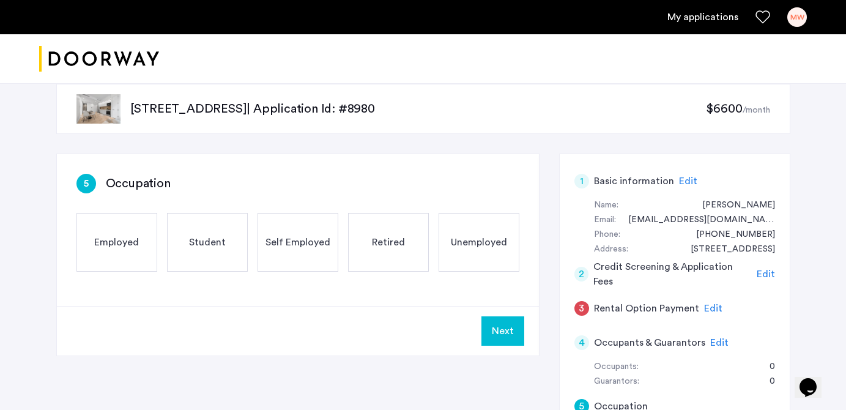
scroll to position [0, 0]
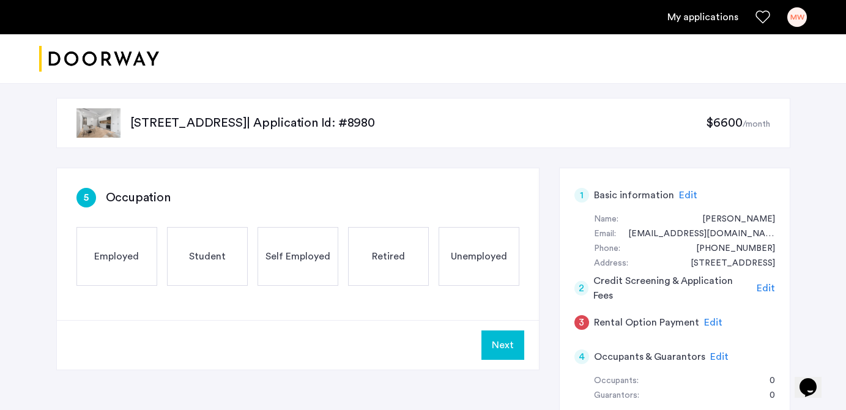
click at [102, 255] on span "Employed" at bounding box center [116, 256] width 45 height 15
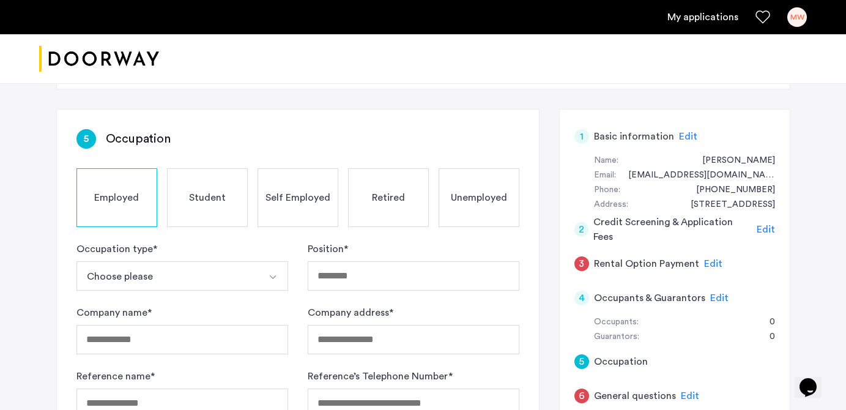
scroll to position [65, 0]
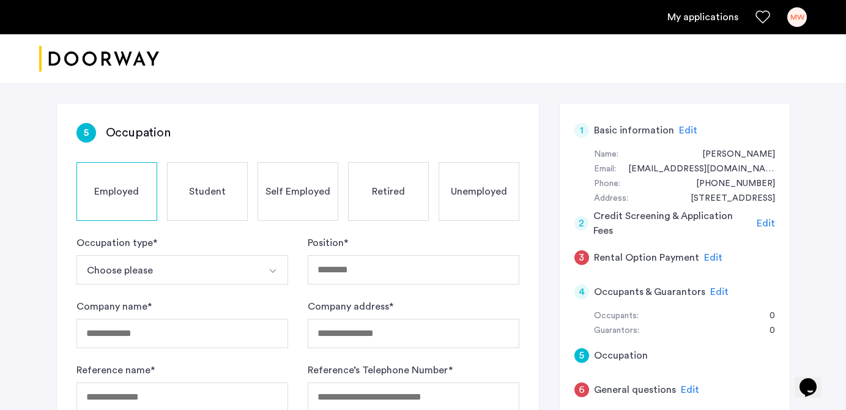
click at [185, 262] on button "Choose please" at bounding box center [167, 269] width 183 height 29
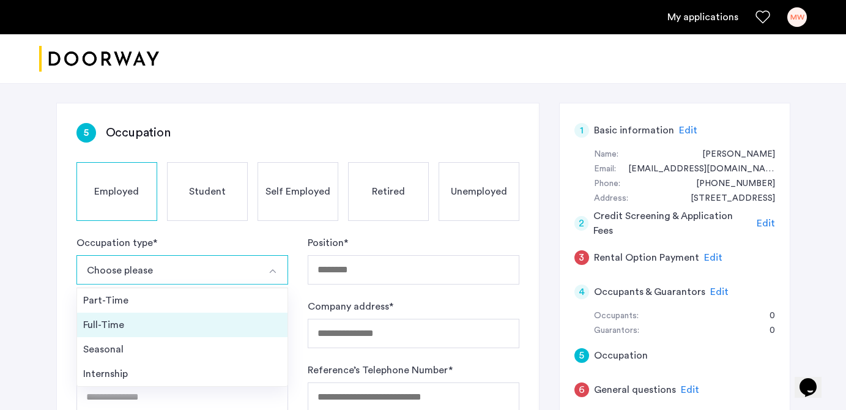
click at [124, 325] on div "Full-Time" at bounding box center [182, 325] width 198 height 15
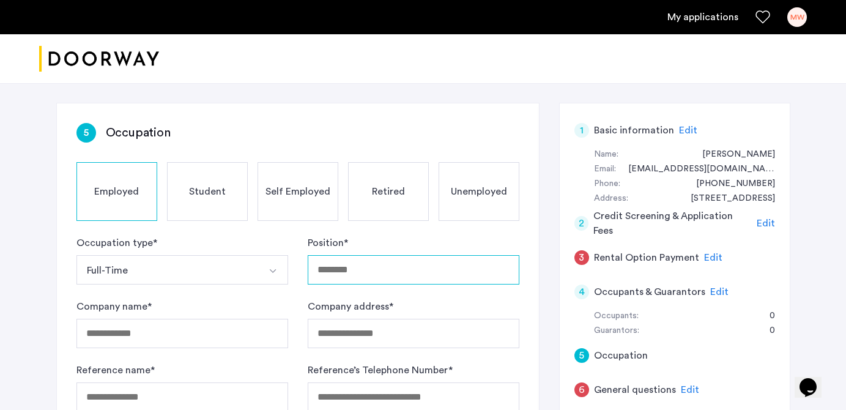
click at [350, 270] on input "Position *" at bounding box center [414, 269] width 212 height 29
type input "**********"
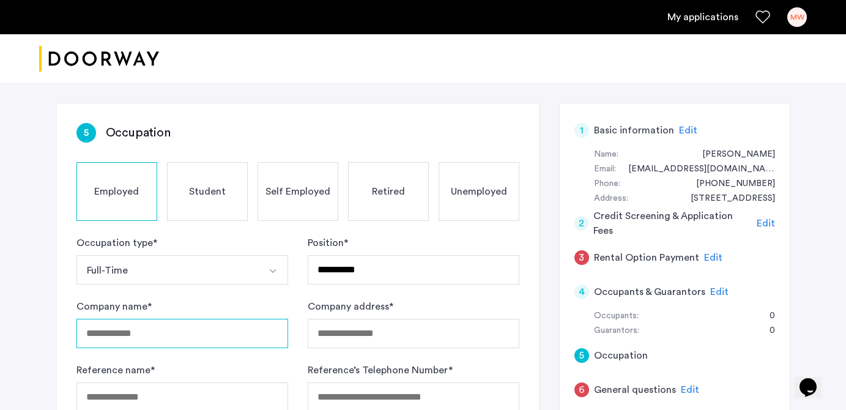
click at [171, 333] on input "Company name *" at bounding box center [182, 333] width 212 height 29
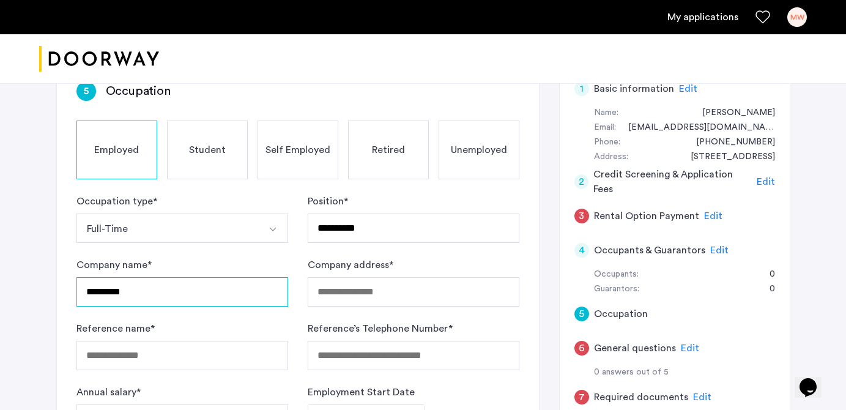
type input "*********"
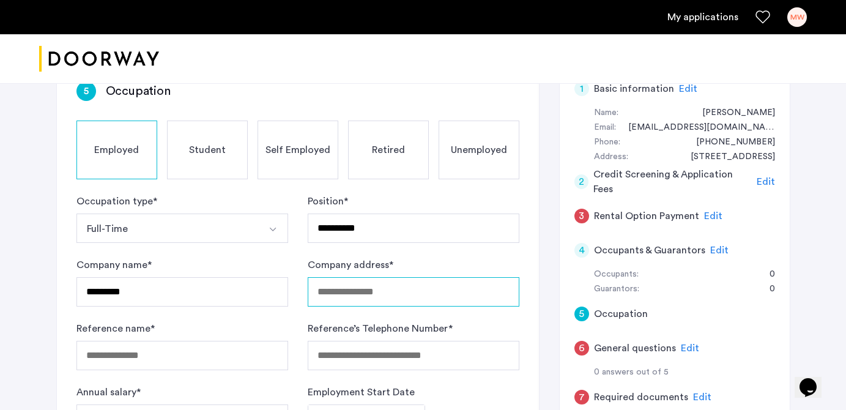
click at [379, 284] on input "Company address *" at bounding box center [414, 291] width 212 height 29
click at [349, 291] on input "**********" at bounding box center [414, 291] width 212 height 29
type input "**********"
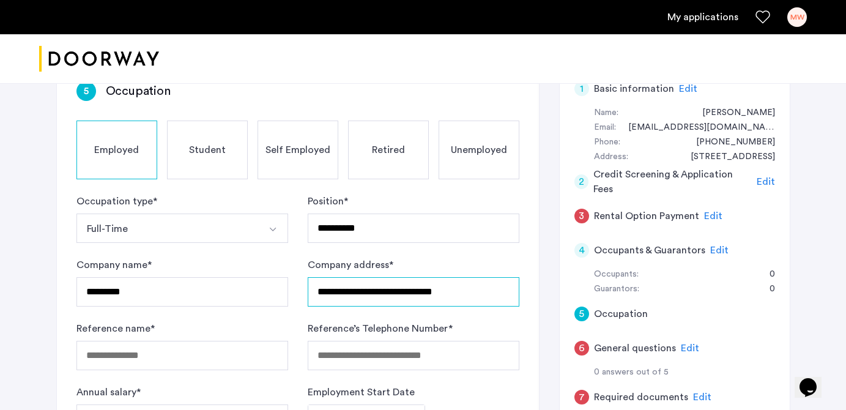
scroll to position [160, 0]
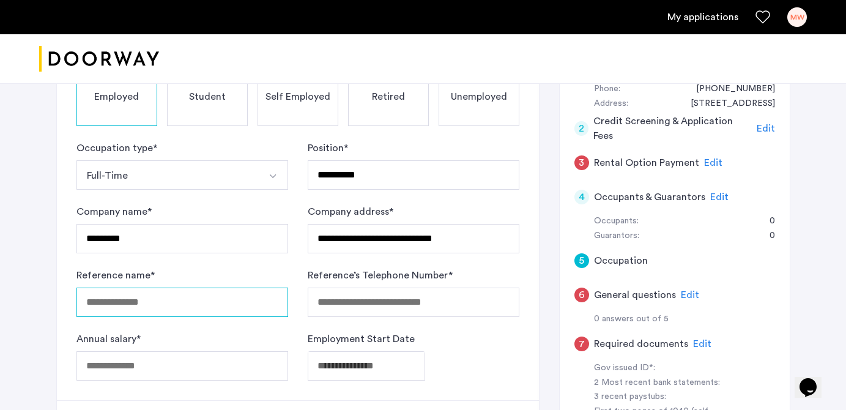
click at [146, 300] on input "Reference name *" at bounding box center [182, 302] width 212 height 29
type input "**********"
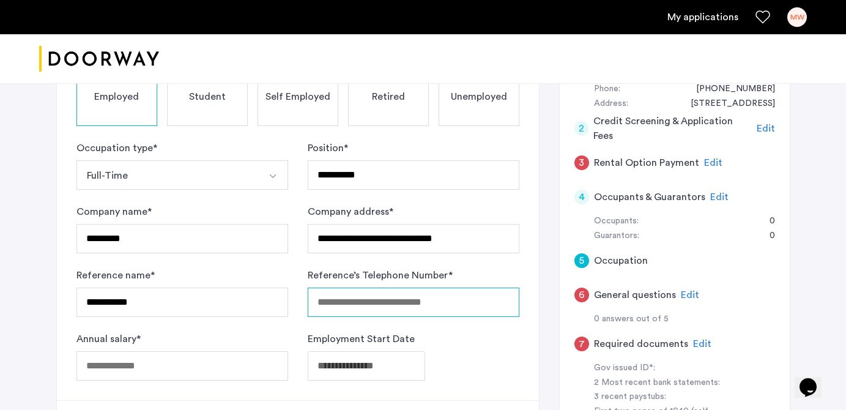
click at [338, 300] on input "Reference’s Telephone Number *" at bounding box center [414, 302] width 212 height 29
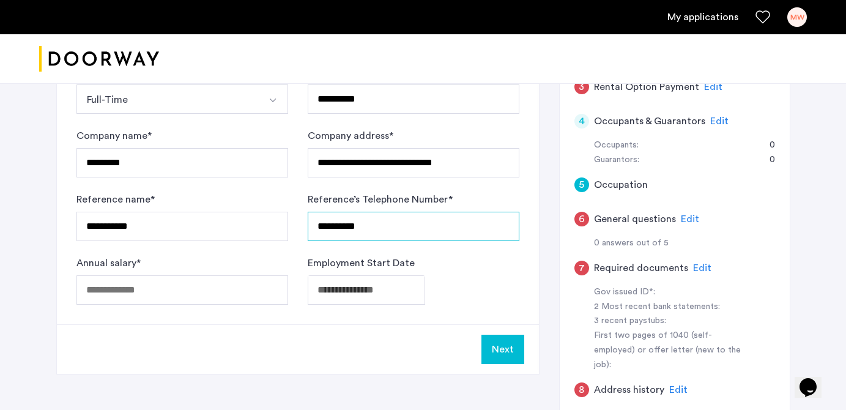
scroll to position [252, 0]
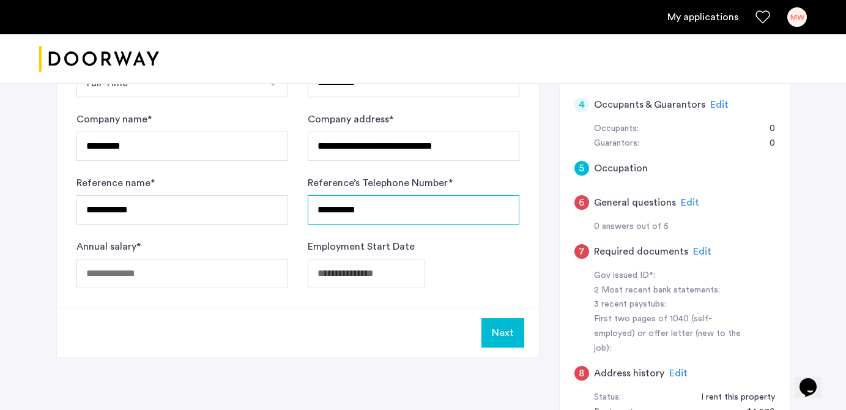
type input "**********"
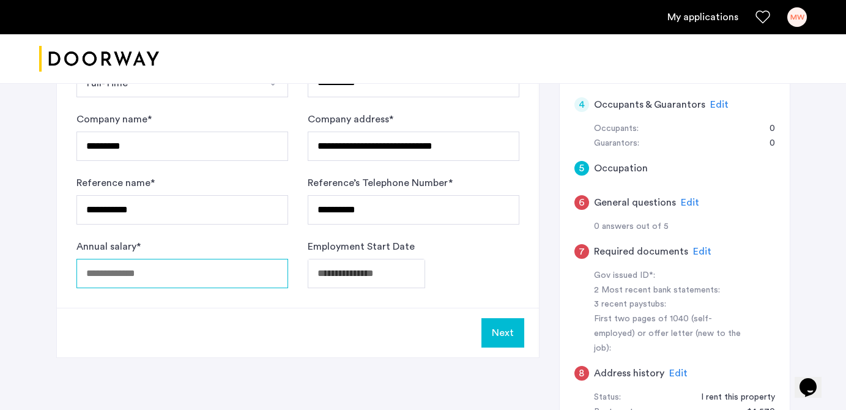
click at [208, 273] on input "Annual salary *" at bounding box center [182, 273] width 212 height 29
type input "******"
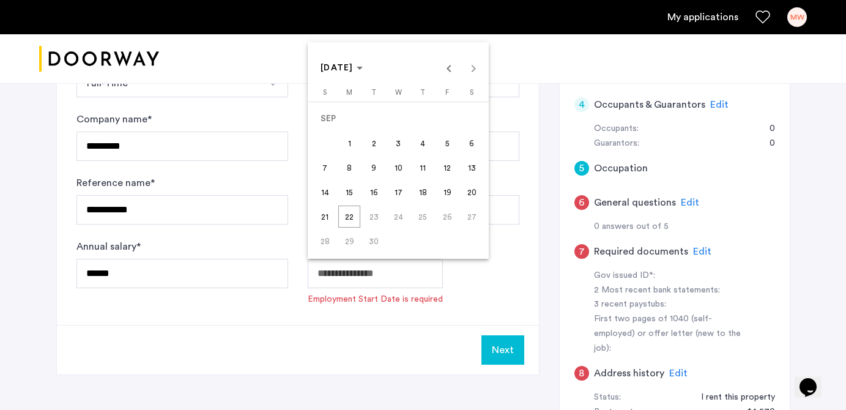
click at [363, 64] on span "[DATE]" at bounding box center [342, 68] width 42 height 10
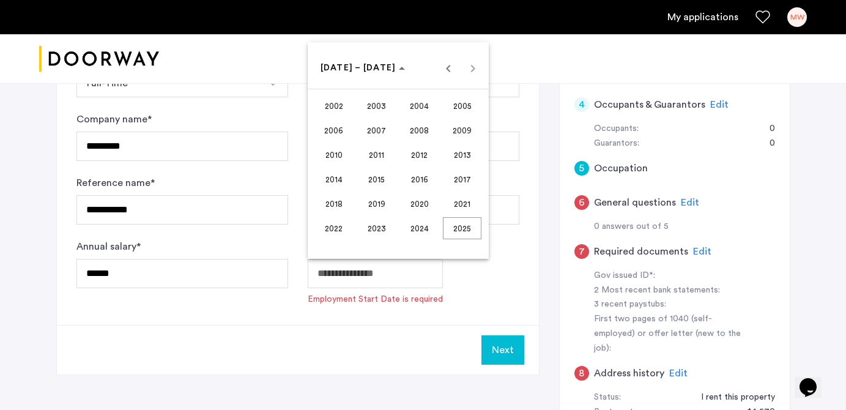
click at [425, 229] on span "2024" at bounding box center [419, 228] width 39 height 22
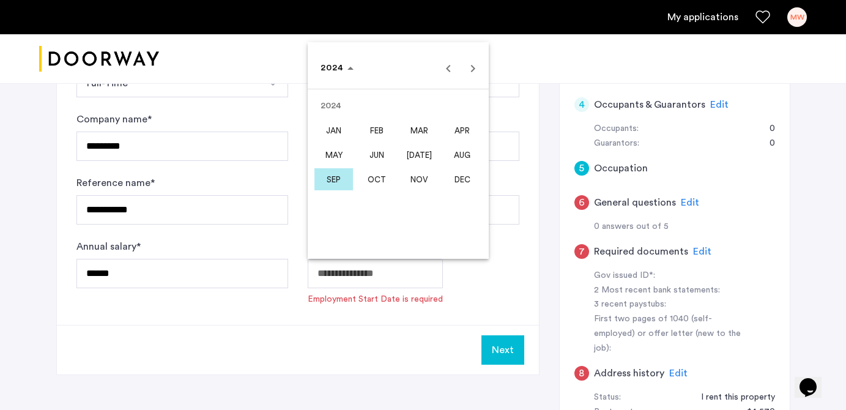
click at [380, 178] on span "OCT" at bounding box center [376, 179] width 39 height 22
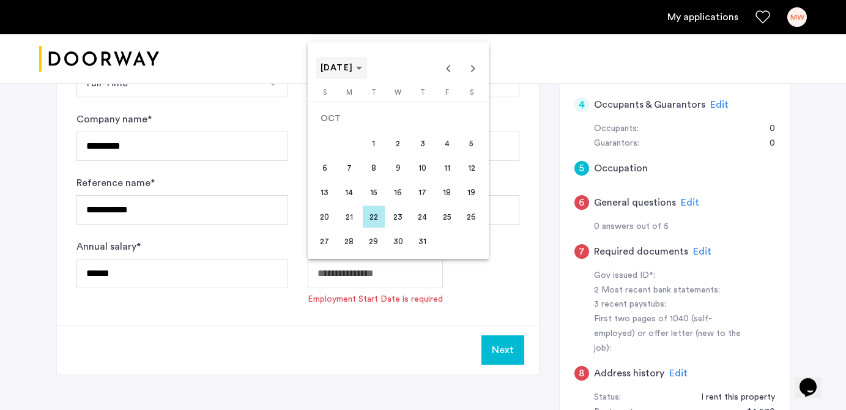
click at [349, 72] on span "[DATE]" at bounding box center [337, 68] width 33 height 9
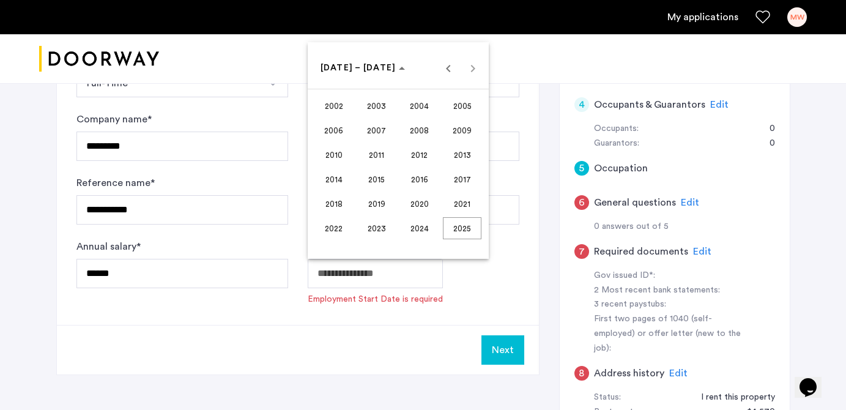
click at [340, 223] on span "2022" at bounding box center [333, 228] width 39 height 22
click at [322, 180] on span "SEP" at bounding box center [333, 179] width 39 height 22
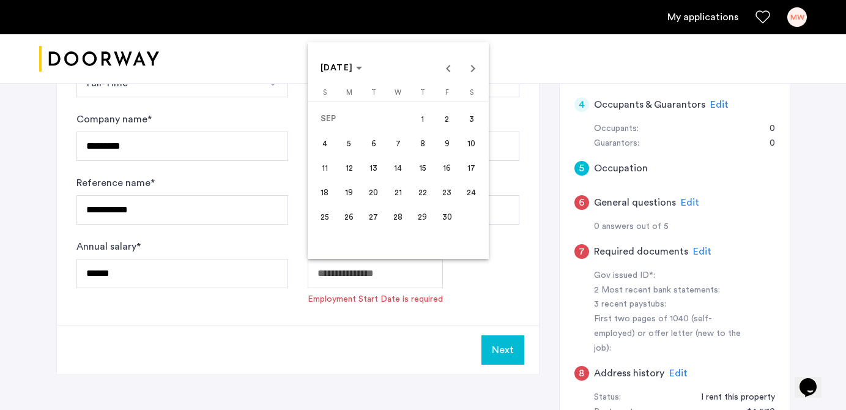
click at [352, 165] on span "12" at bounding box center [349, 168] width 22 height 22
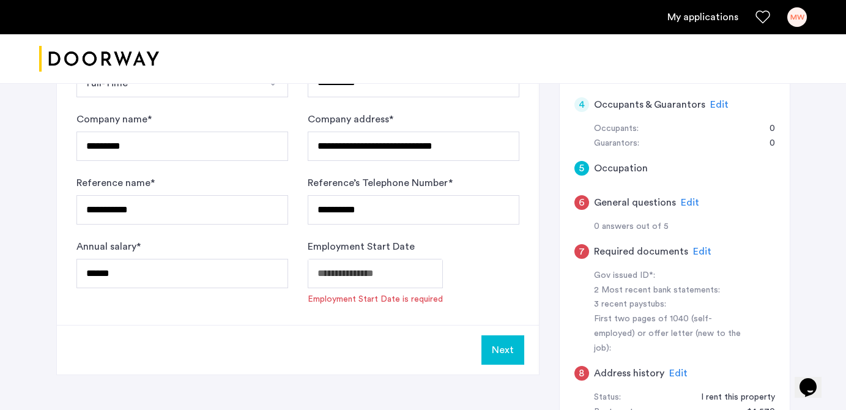
type input "**********"
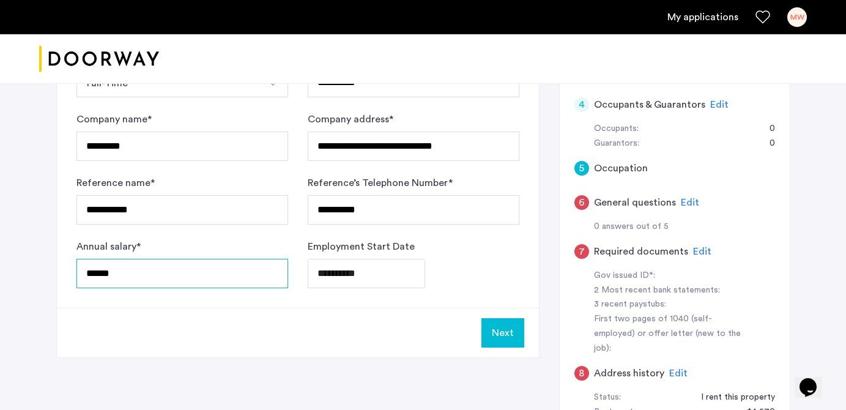
click at [98, 276] on input "******" at bounding box center [182, 273] width 212 height 29
type input "******"
click at [128, 302] on div "**********" at bounding box center [298, 112] width 482 height 392
click at [497, 338] on button "Next" at bounding box center [502, 332] width 43 height 29
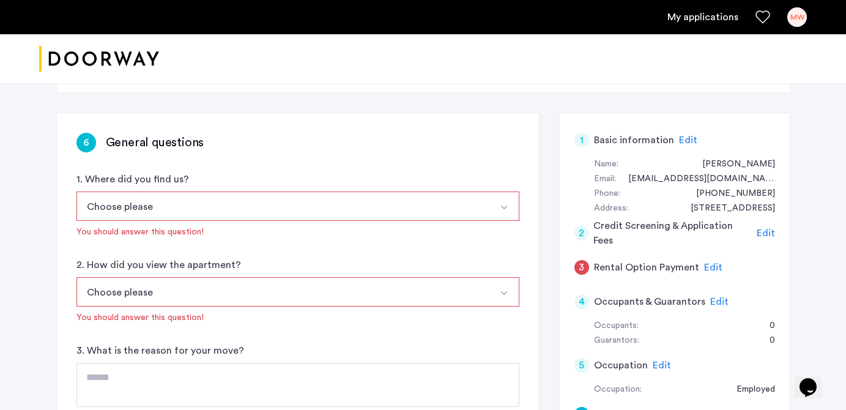
scroll to position [61, 0]
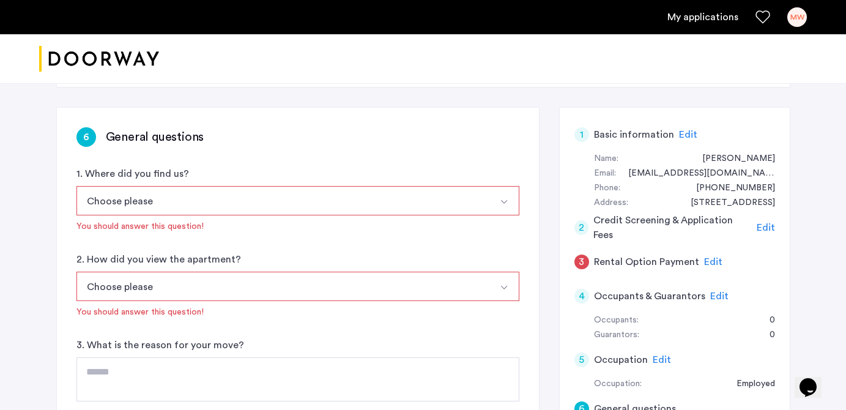
click at [401, 207] on button "Choose please" at bounding box center [283, 200] width 414 height 29
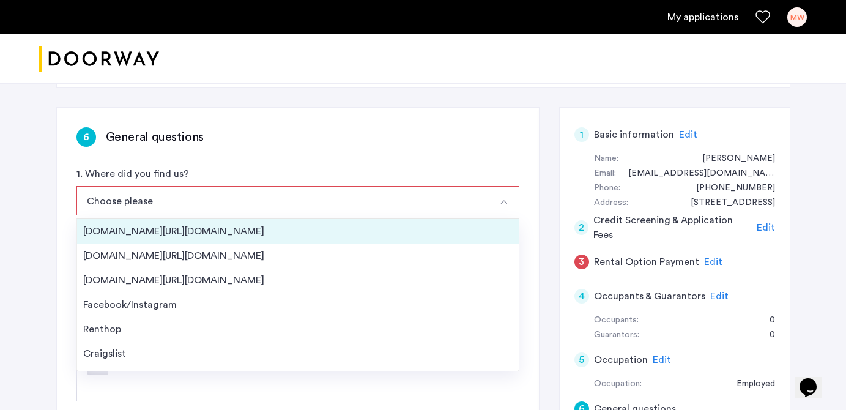
click at [177, 231] on div "[DOMAIN_NAME][URL][DOMAIN_NAME]" at bounding box center [297, 231] width 429 height 15
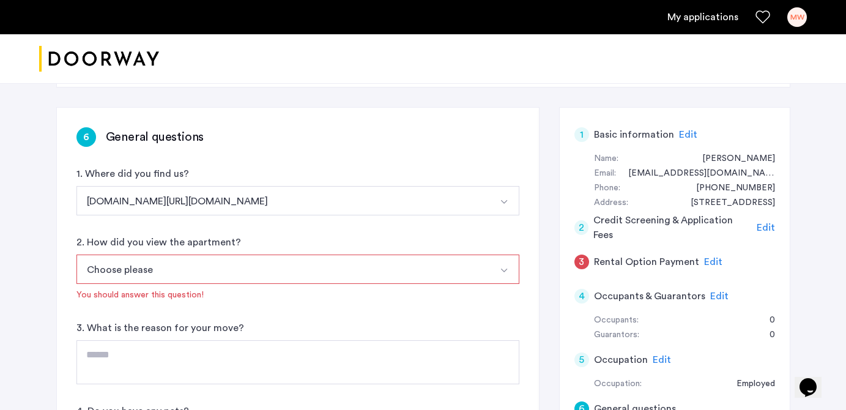
click at [168, 267] on button "Choose please" at bounding box center [283, 269] width 414 height 29
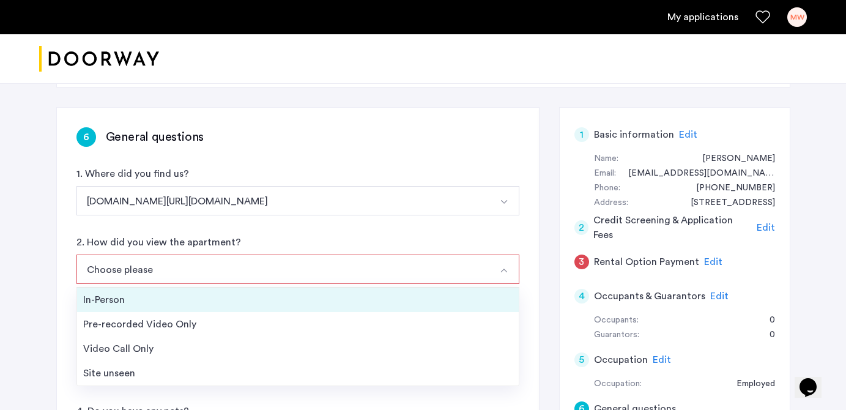
click at [155, 295] on div "In-Person" at bounding box center [297, 299] width 429 height 15
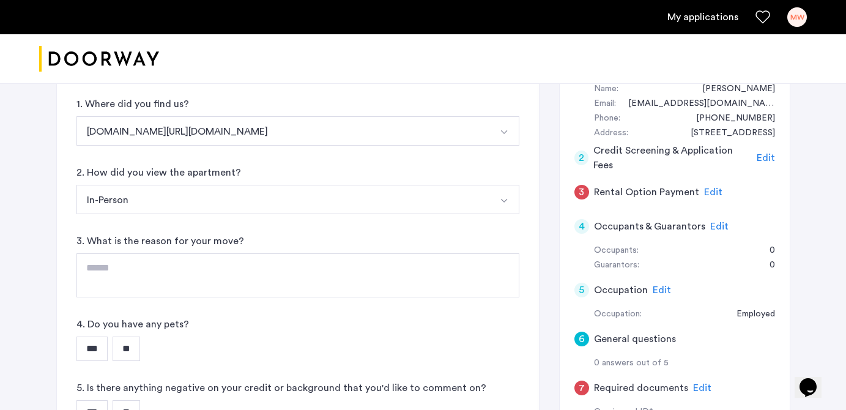
scroll to position [144, 0]
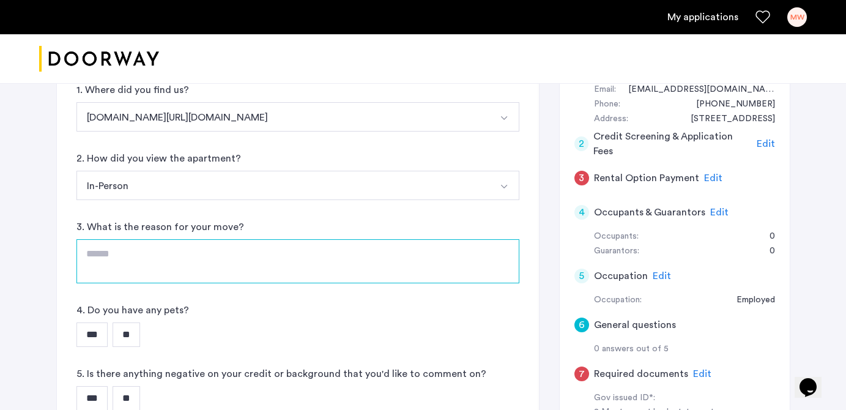
click at [122, 263] on textarea at bounding box center [297, 261] width 443 height 44
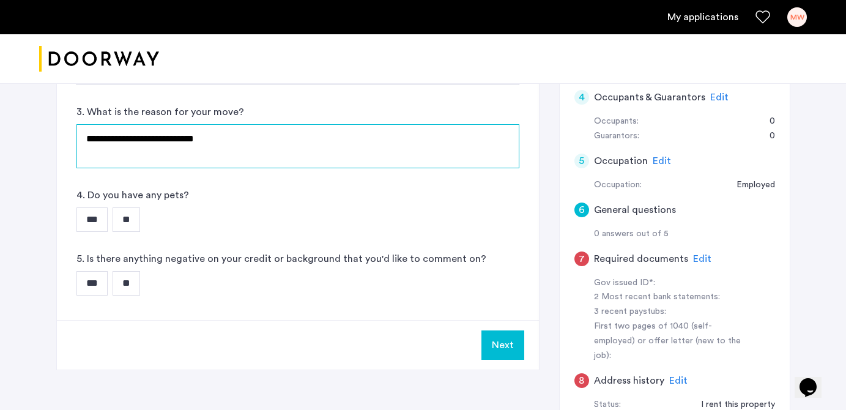
scroll to position [288, 0]
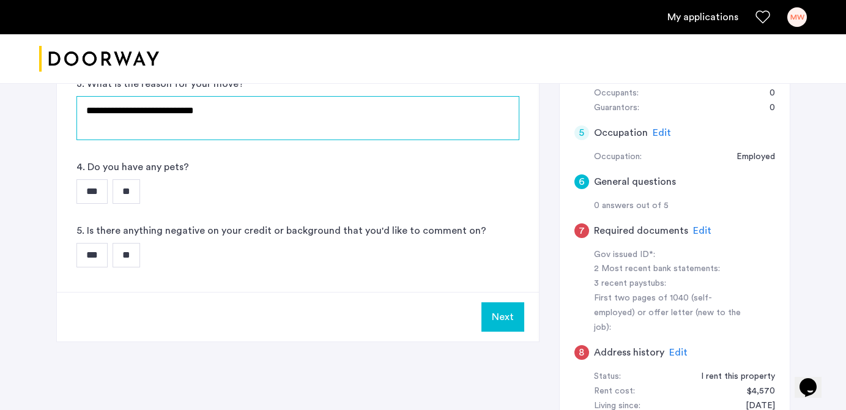
type textarea "**********"
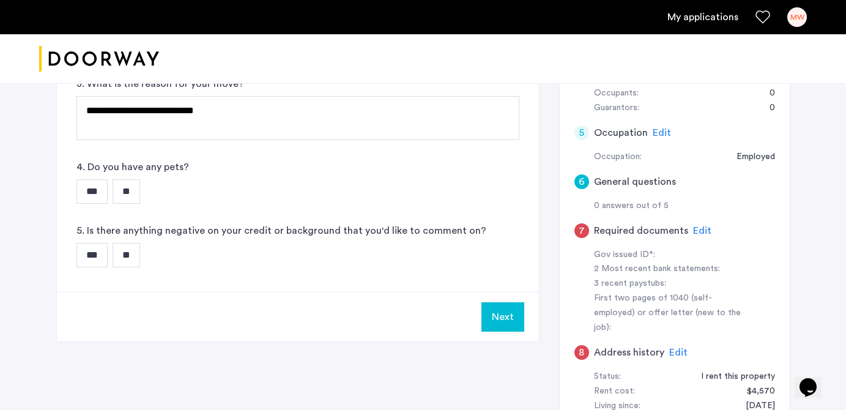
click at [140, 200] on input "**" at bounding box center [127, 191] width 28 height 24
click at [140, 259] on input "**" at bounding box center [127, 255] width 28 height 24
click at [511, 325] on button "Next" at bounding box center [502, 316] width 43 height 29
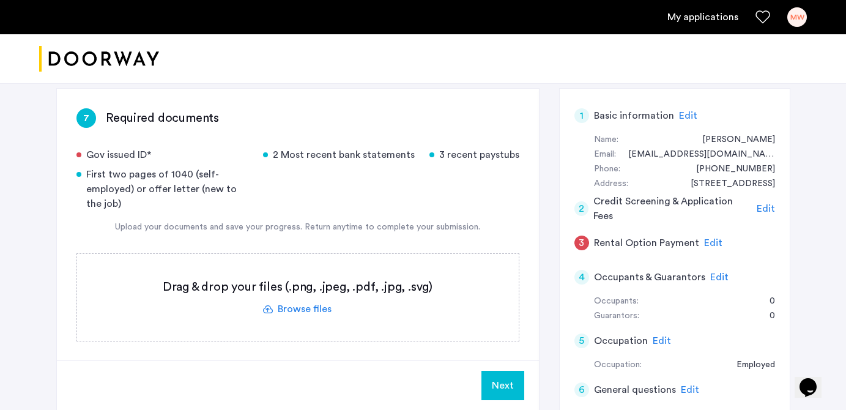
scroll to position [67, 0]
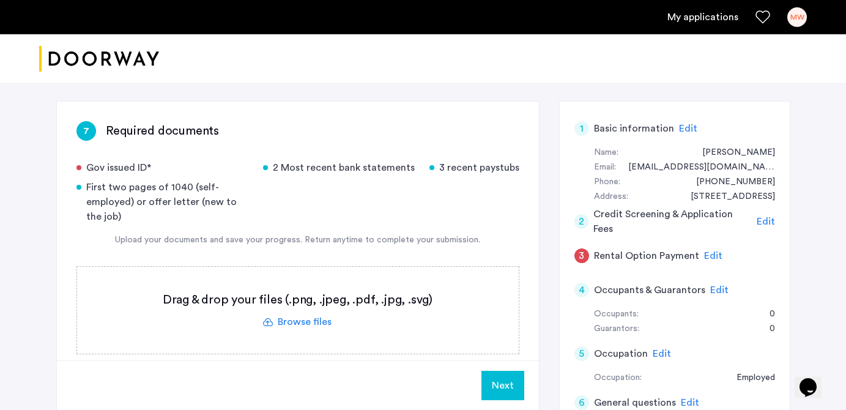
click at [314, 327] on label at bounding box center [298, 310] width 442 height 87
click at [0, 0] on input "file" at bounding box center [0, 0] width 0 height 0
click at [307, 324] on label at bounding box center [298, 310] width 442 height 87
click at [0, 0] on input "file" at bounding box center [0, 0] width 0 height 0
click at [302, 324] on label at bounding box center [298, 310] width 442 height 87
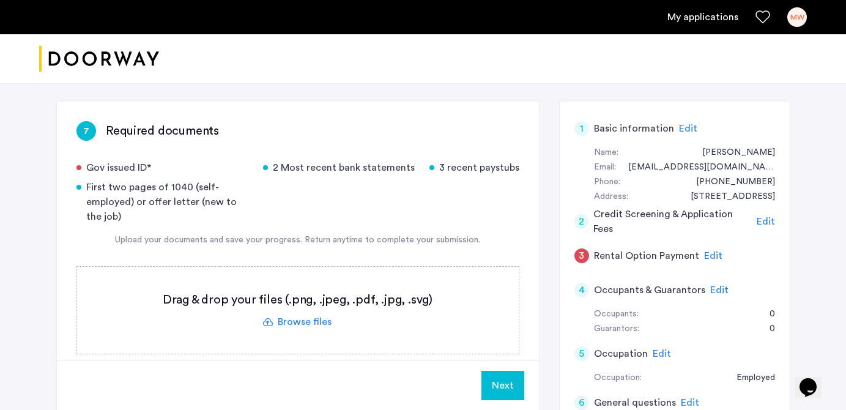
click at [0, 0] on input "file" at bounding box center [0, 0] width 0 height 0
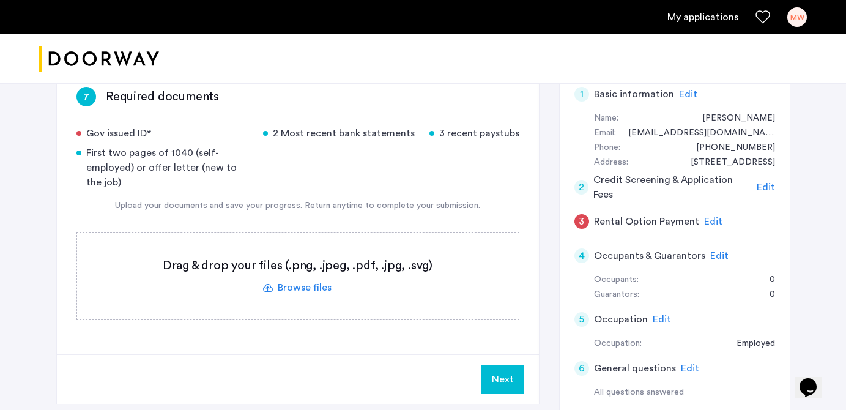
scroll to position [97, 0]
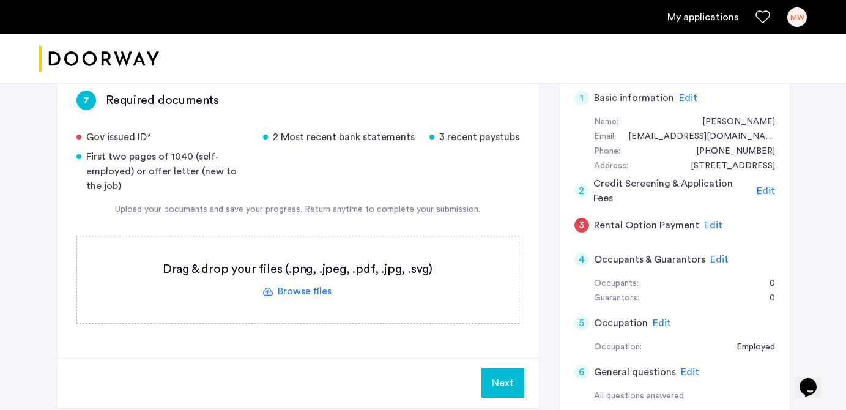
click at [314, 298] on label at bounding box center [298, 279] width 442 height 87
click at [0, 0] on input "file" at bounding box center [0, 0] width 0 height 0
click at [318, 298] on label at bounding box center [298, 279] width 442 height 87
click at [0, 0] on input "file" at bounding box center [0, 0] width 0 height 0
click at [303, 297] on label at bounding box center [298, 279] width 442 height 87
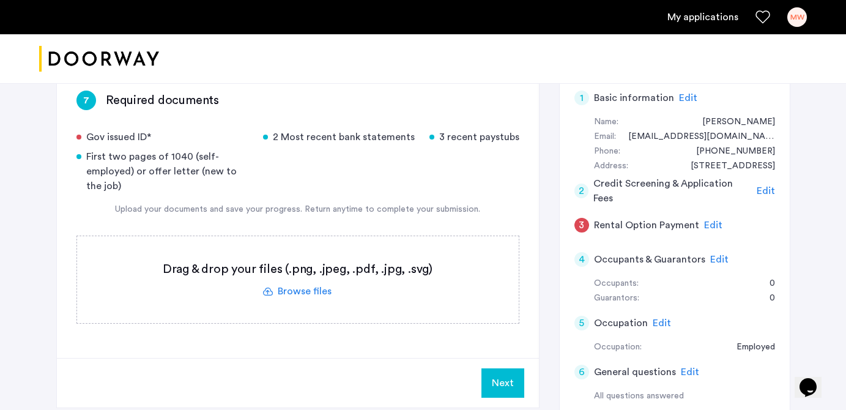
click at [0, 0] on input "file" at bounding box center [0, 0] width 0 height 0
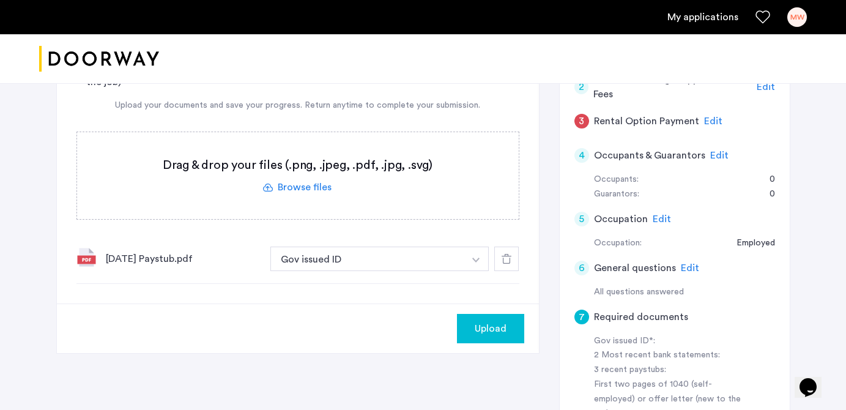
scroll to position [213, 0]
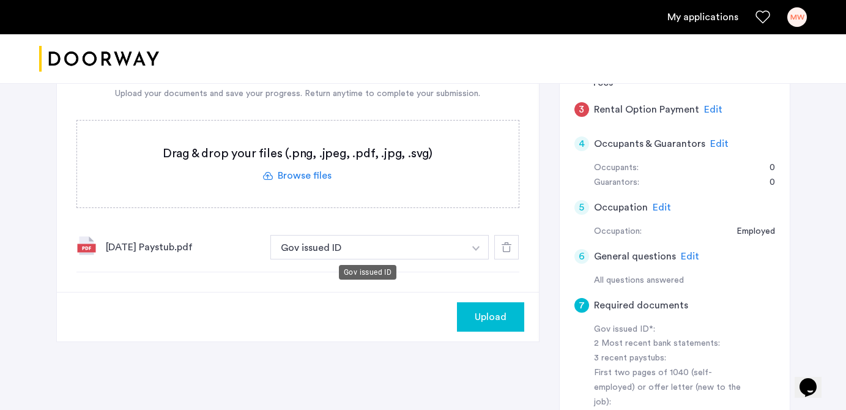
click at [359, 247] on button "Gov issued ID" at bounding box center [367, 247] width 195 height 24
click at [350, 250] on button "Gov issued ID" at bounding box center [367, 247] width 195 height 24
click at [467, 247] on button "button" at bounding box center [476, 247] width 25 height 24
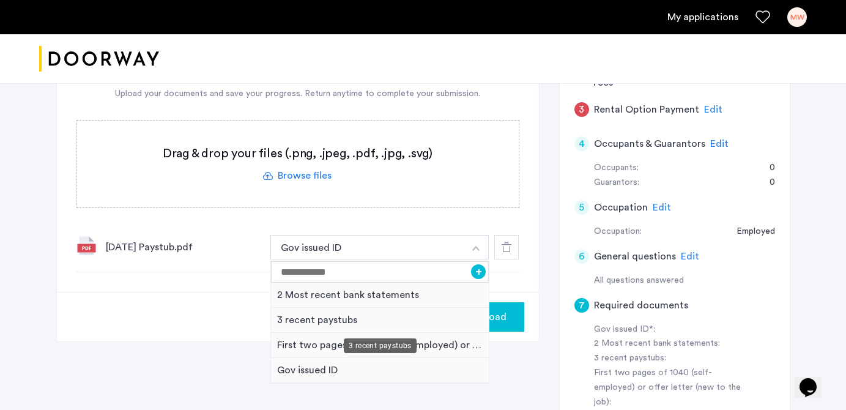
click at [294, 319] on div "3 recent paystubs" at bounding box center [380, 320] width 218 height 25
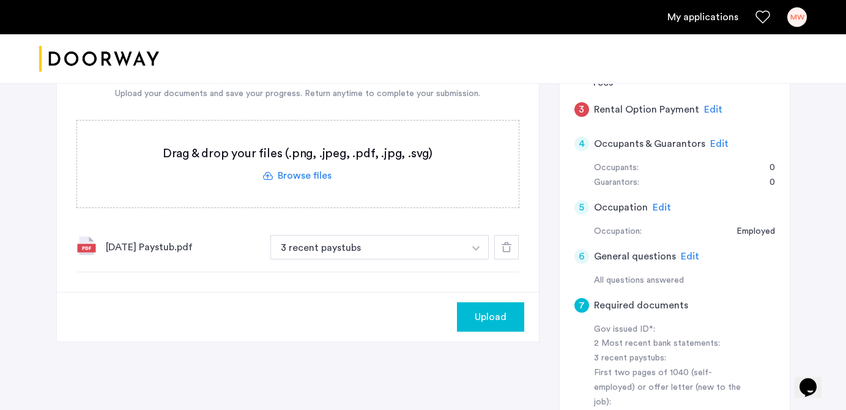
click at [300, 184] on label at bounding box center [298, 164] width 442 height 87
click at [0, 0] on input "file" at bounding box center [0, 0] width 0 height 0
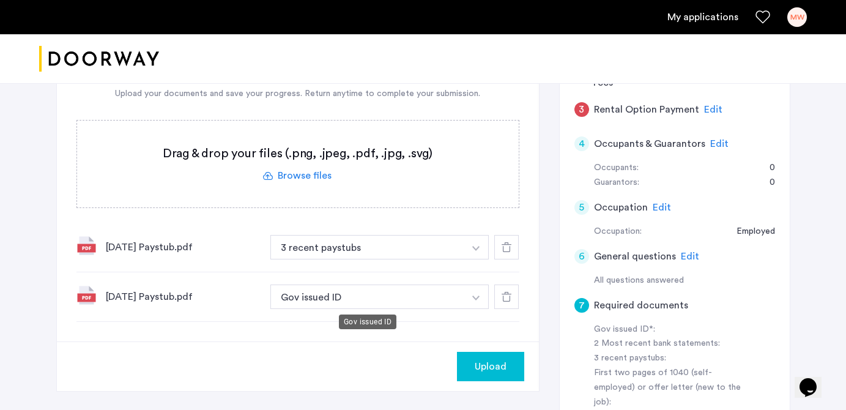
click at [442, 296] on button "Gov issued ID" at bounding box center [367, 296] width 195 height 24
click at [412, 294] on button "Gov issued ID" at bounding box center [367, 296] width 195 height 24
click at [341, 310] on div "[DATE] Paystub.pdf Gov issued ID + 2 Most recent bank statements 3 recent payst…" at bounding box center [297, 297] width 443 height 50
click at [336, 297] on button "Gov issued ID" at bounding box center [367, 296] width 195 height 24
click at [470, 297] on button "button" at bounding box center [476, 296] width 25 height 24
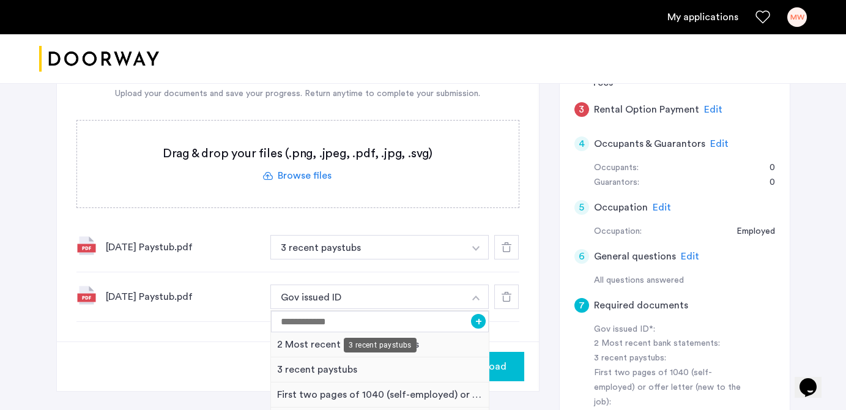
click at [294, 371] on div "3 recent paystubs" at bounding box center [380, 369] width 218 height 25
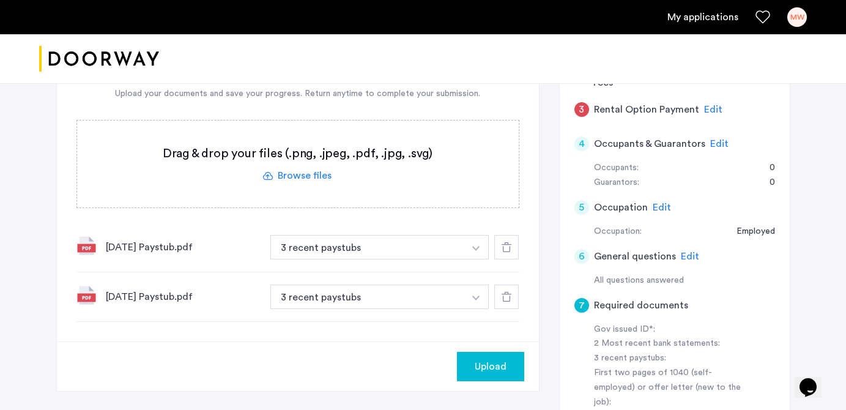
click at [306, 174] on label at bounding box center [298, 164] width 442 height 87
click at [0, 0] on input "file" at bounding box center [0, 0] width 0 height 0
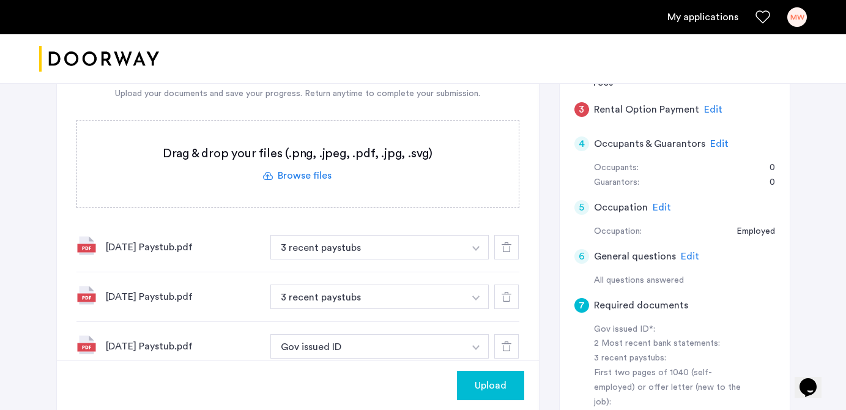
scroll to position [278, 0]
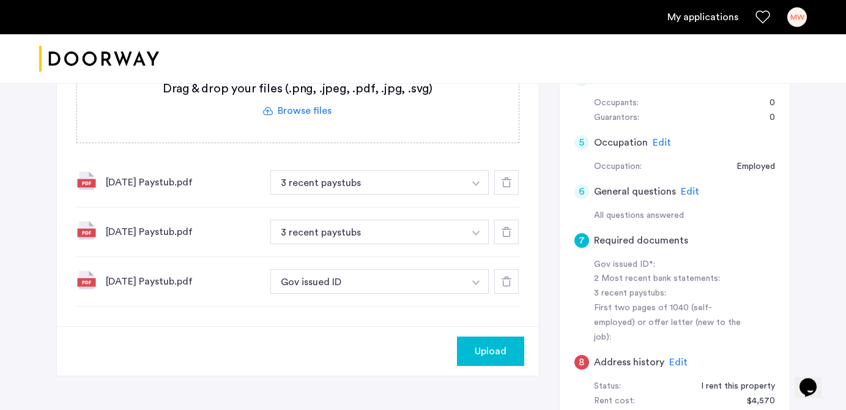
click at [471, 277] on button "button" at bounding box center [476, 281] width 25 height 24
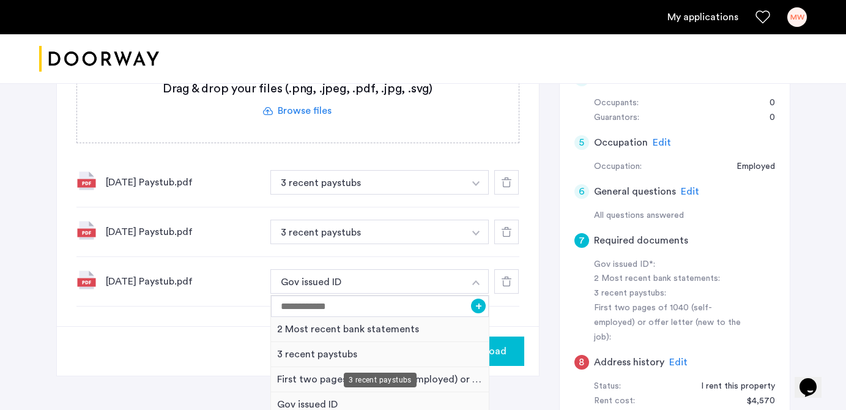
click at [357, 355] on div "3 recent paystubs" at bounding box center [380, 354] width 218 height 25
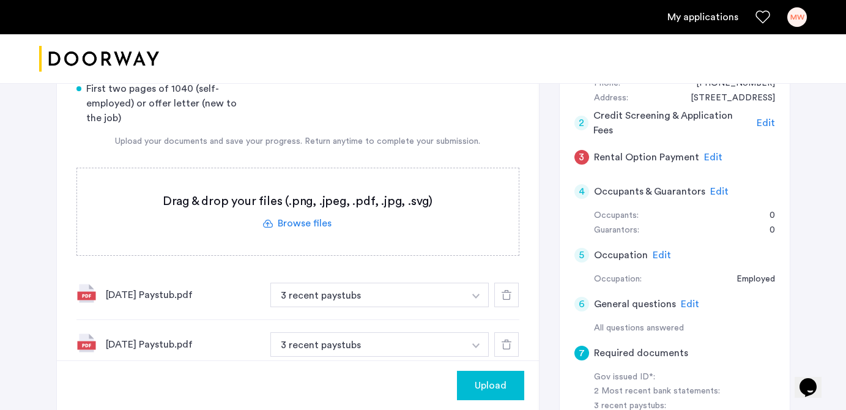
scroll to position [278, 0]
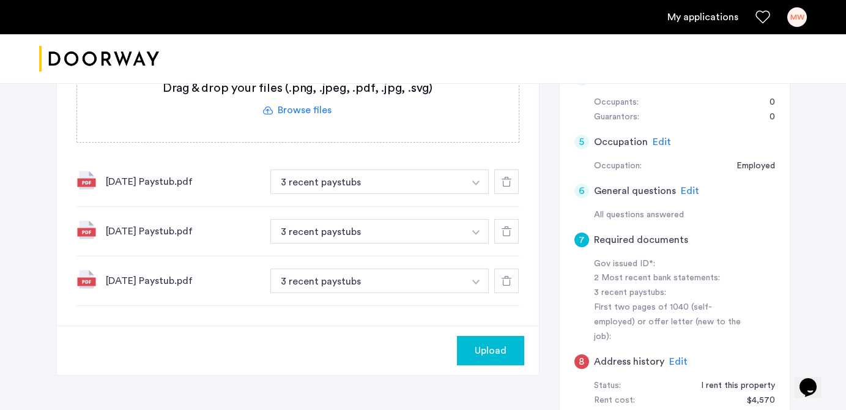
click at [310, 111] on label at bounding box center [298, 98] width 442 height 87
click at [0, 0] on input "file" at bounding box center [0, 0] width 0 height 0
click at [313, 104] on label at bounding box center [298, 98] width 442 height 87
click at [0, 0] on input "file" at bounding box center [0, 0] width 0 height 0
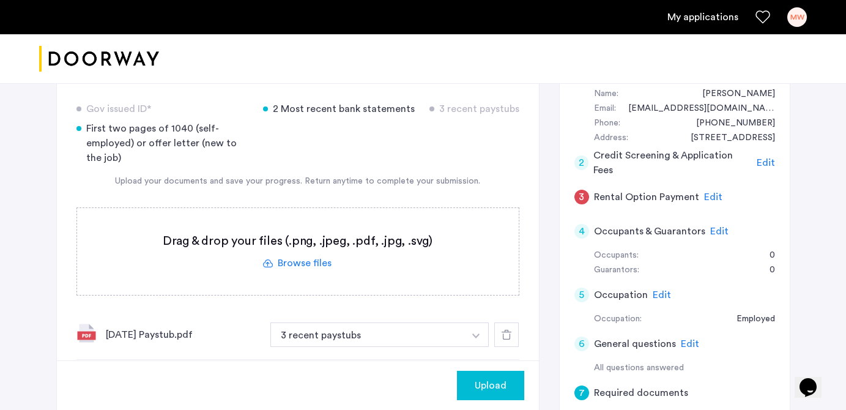
scroll to position [128, 0]
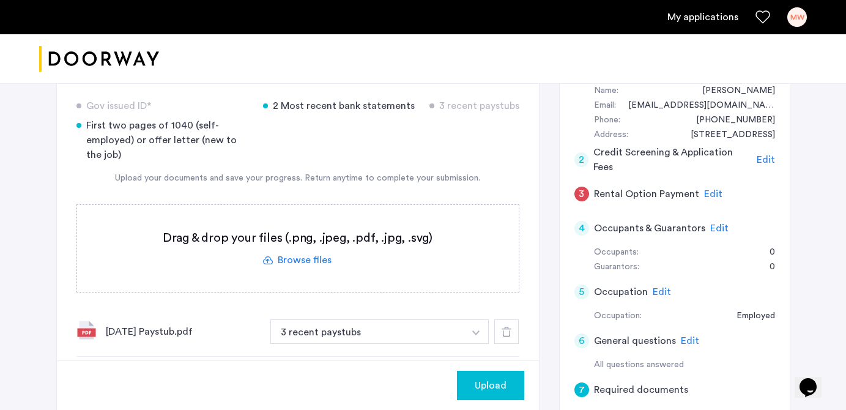
click at [291, 251] on label at bounding box center [298, 248] width 442 height 87
click at [0, 0] on input "file" at bounding box center [0, 0] width 0 height 0
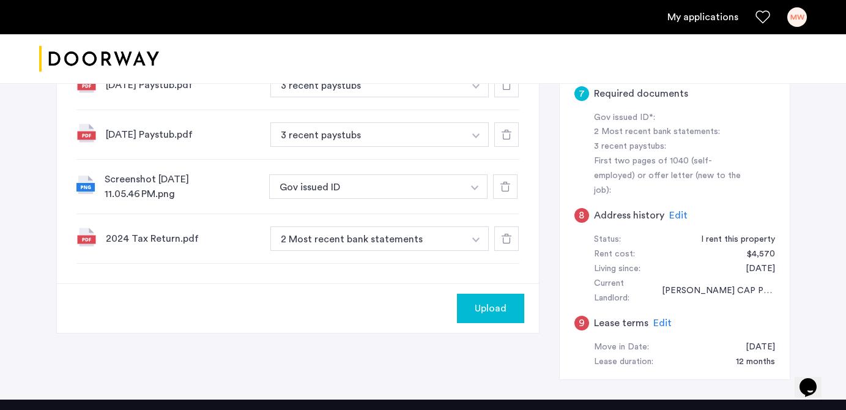
scroll to position [446, 0]
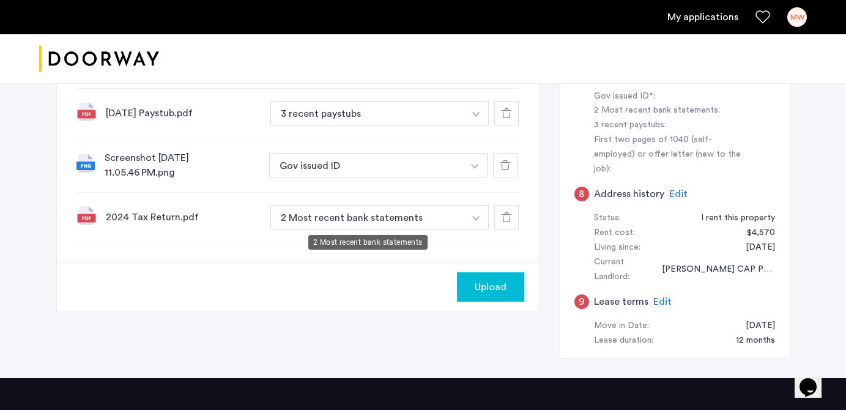
click at [370, 215] on button "2 Most recent bank statements" at bounding box center [367, 217] width 195 height 24
click at [453, 215] on button "2 Most recent bank statements" at bounding box center [367, 217] width 195 height 24
click at [477, 215] on button "button" at bounding box center [476, 217] width 25 height 24
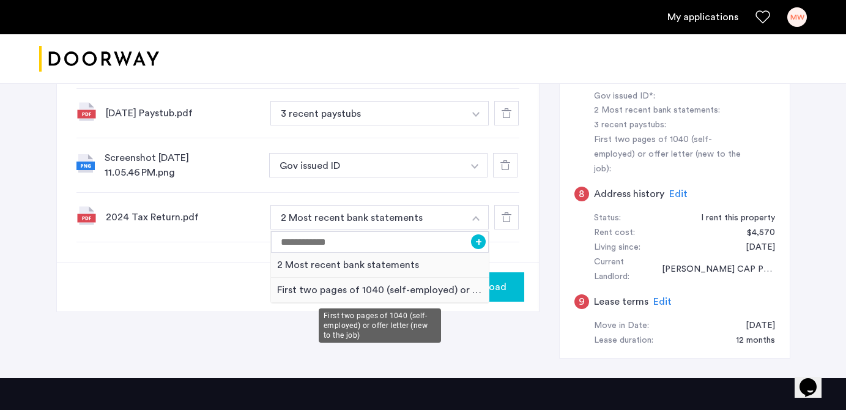
click at [343, 290] on div "First two pages of 1040 (self-employed) or offer letter (new to the job)" at bounding box center [380, 290] width 218 height 25
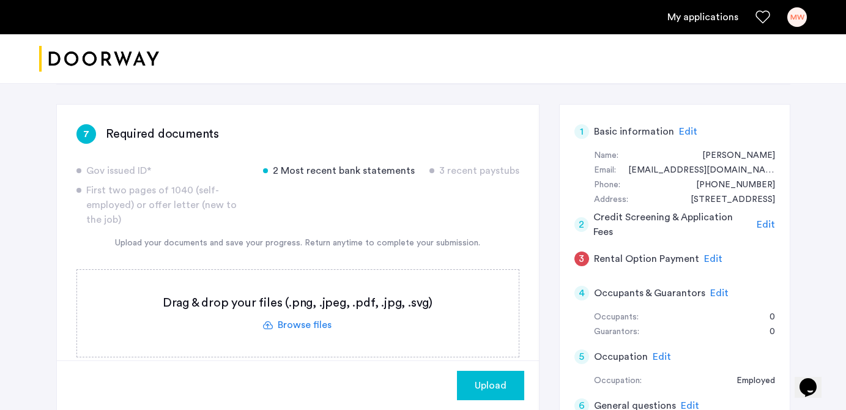
scroll to position [67, 0]
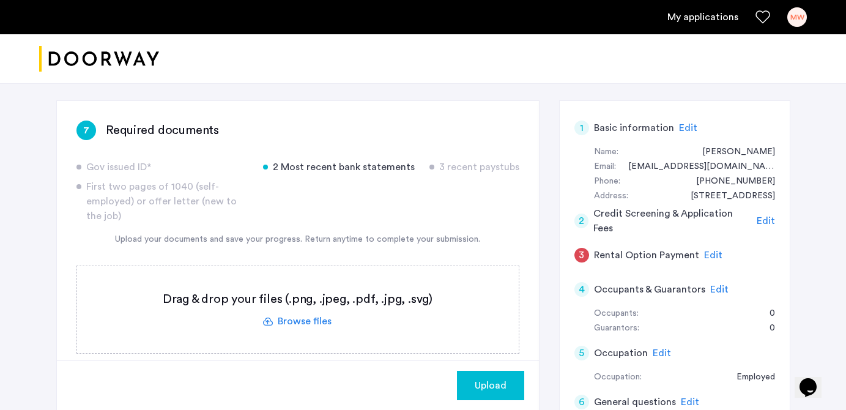
click at [415, 133] on div "7 Required documents" at bounding box center [297, 131] width 443 height 20
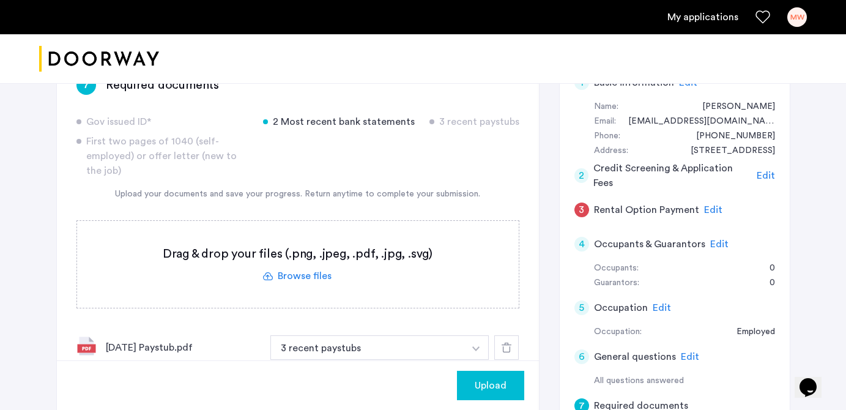
scroll to position [138, 0]
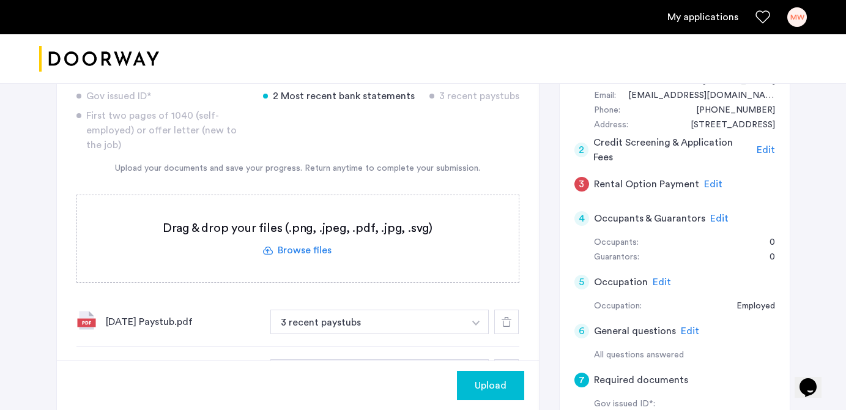
click at [313, 253] on label at bounding box center [298, 238] width 442 height 87
click at [0, 0] on input "file" at bounding box center [0, 0] width 0 height 0
click at [294, 248] on label at bounding box center [298, 238] width 442 height 87
click at [0, 0] on input "file" at bounding box center [0, 0] width 0 height 0
click at [318, 255] on label at bounding box center [298, 238] width 442 height 87
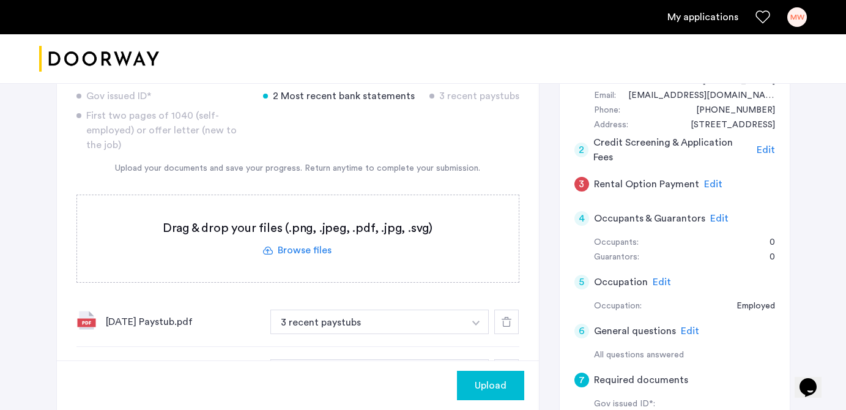
click at [0, 0] on input "file" at bounding box center [0, 0] width 0 height 0
click at [310, 251] on label at bounding box center [298, 238] width 442 height 87
click at [0, 0] on input "file" at bounding box center [0, 0] width 0 height 0
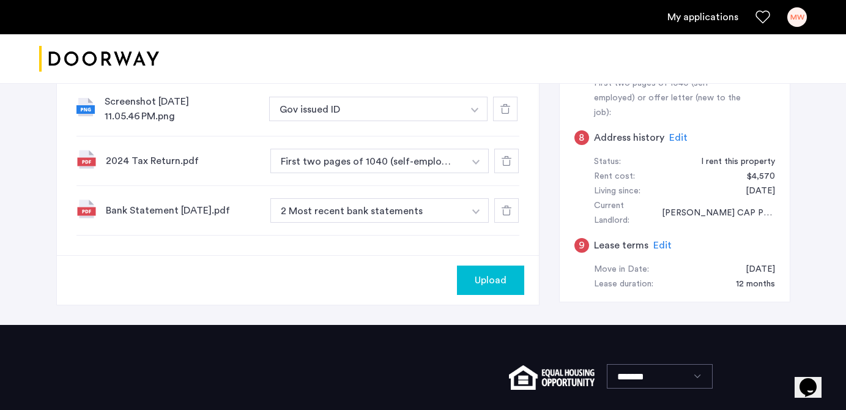
scroll to position [504, 0]
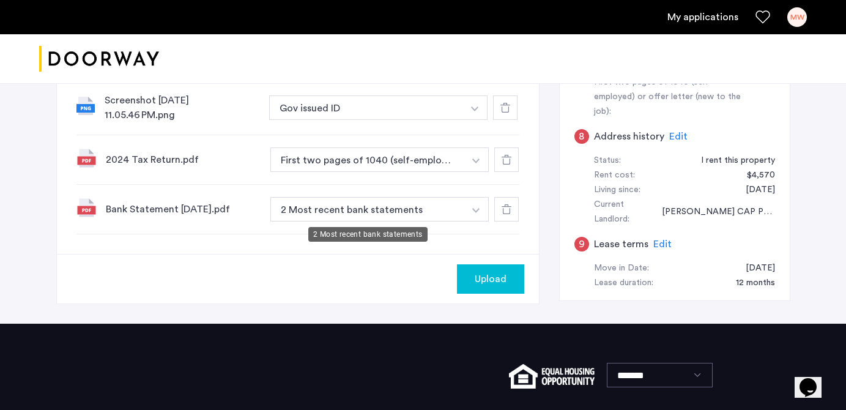
click at [341, 209] on button "2 Most recent bank statements" at bounding box center [367, 209] width 195 height 24
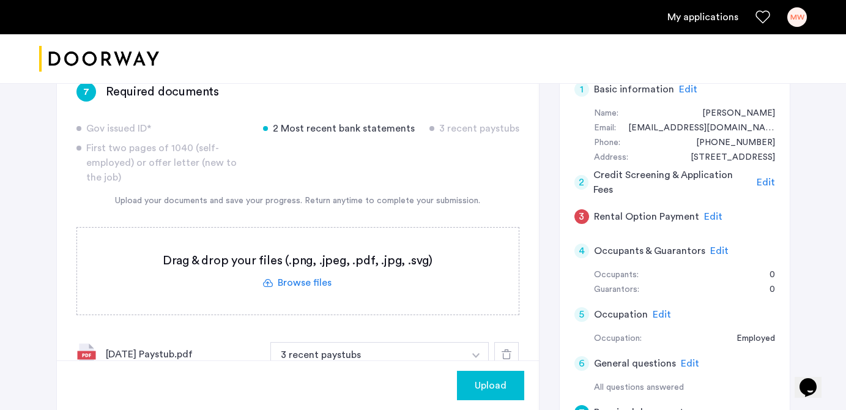
scroll to position [127, 0]
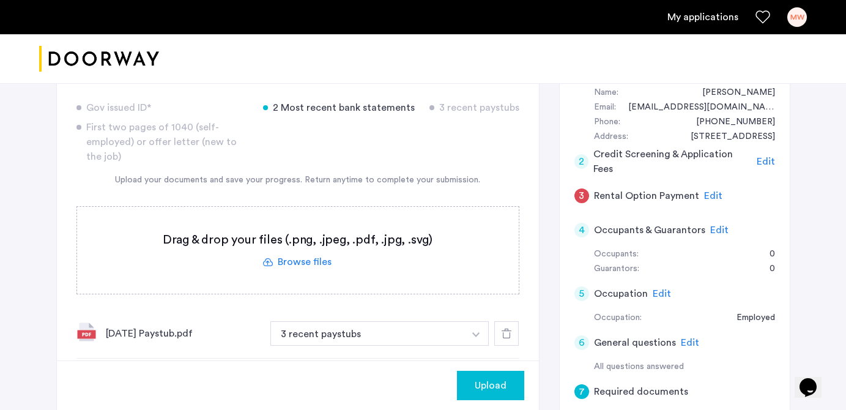
click at [278, 262] on label at bounding box center [298, 250] width 442 height 87
click at [0, 0] on input "file" at bounding box center [0, 0] width 0 height 0
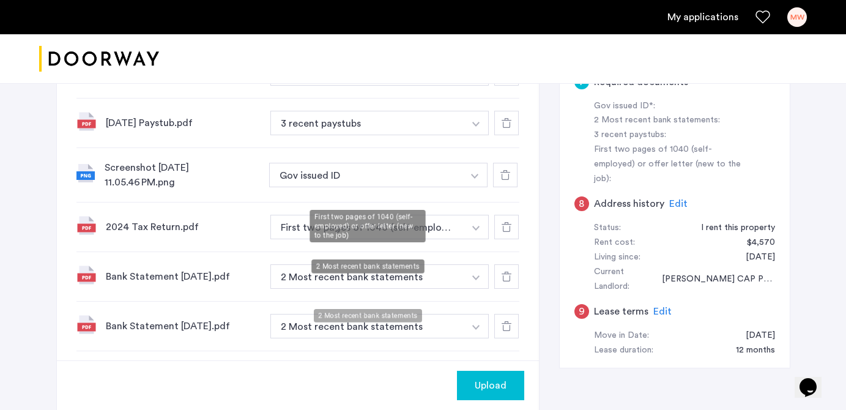
scroll to position [471, 0]
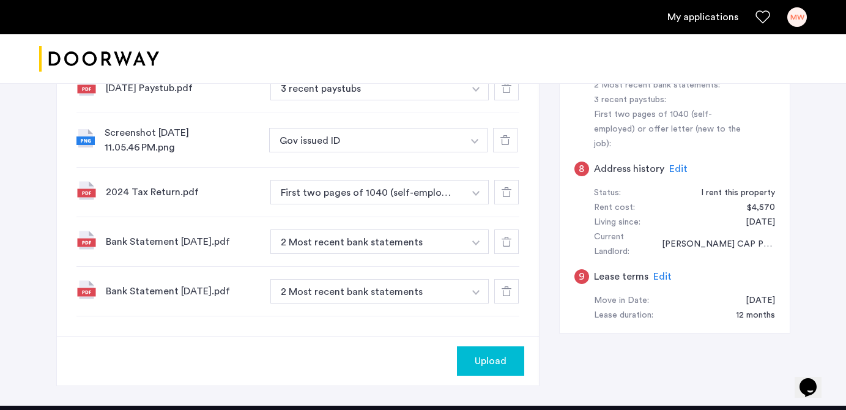
click at [497, 364] on span "Upload" at bounding box center [491, 361] width 32 height 15
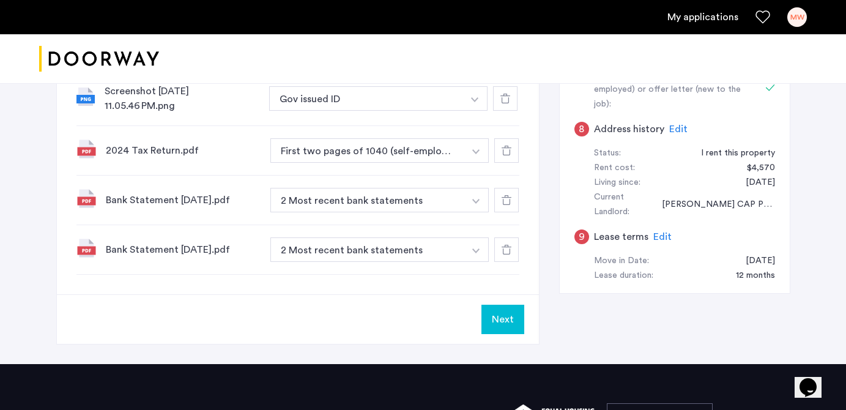
scroll to position [522, 0]
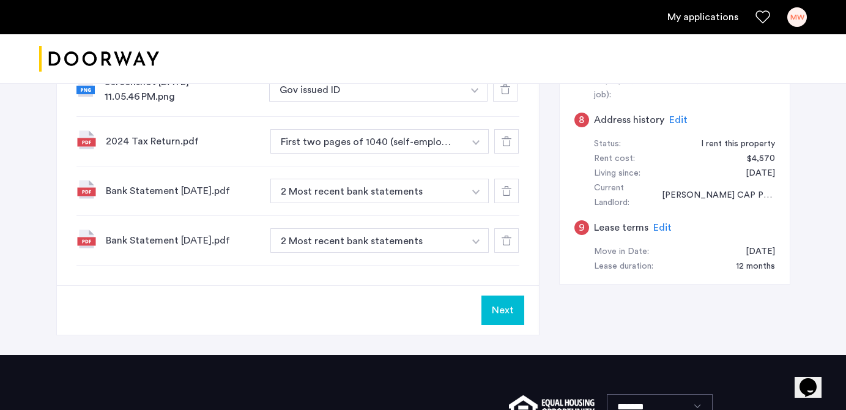
click at [508, 318] on button "Next" at bounding box center [502, 309] width 43 height 29
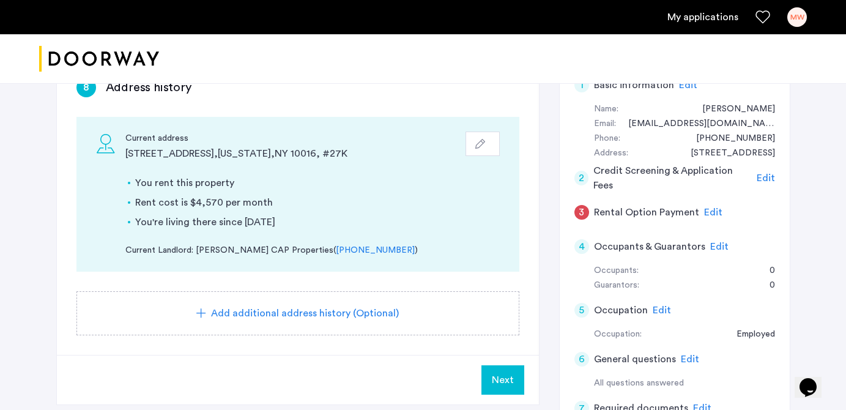
scroll to position [111, 0]
click at [506, 378] on span "Next" at bounding box center [503, 379] width 22 height 15
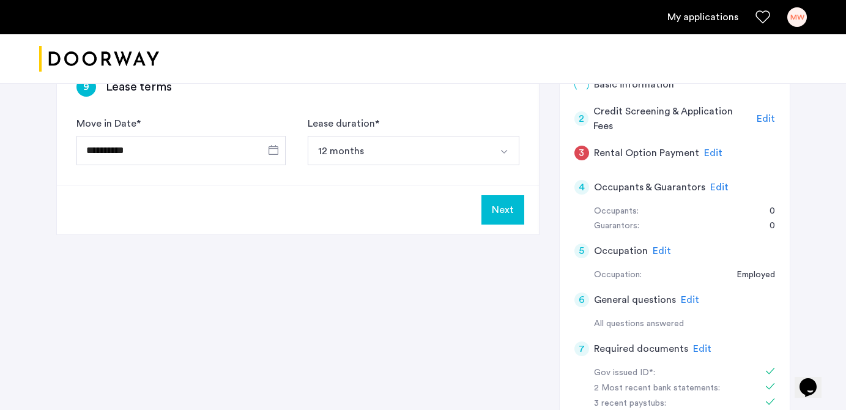
scroll to position [0, 0]
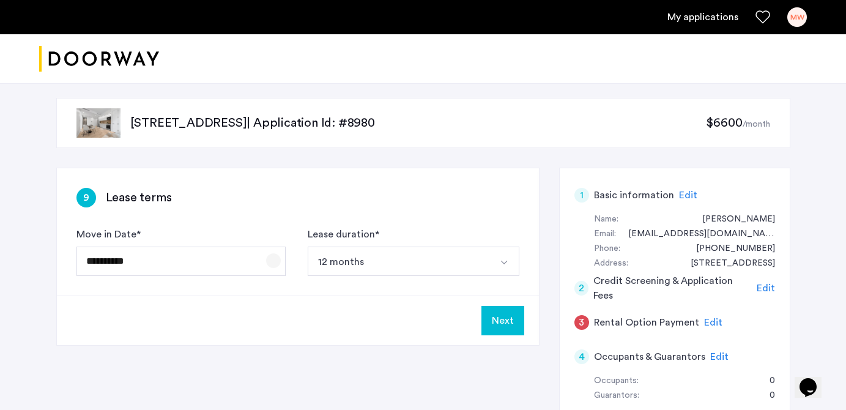
click at [266, 262] on span "Open calendar" at bounding box center [273, 260] width 29 height 29
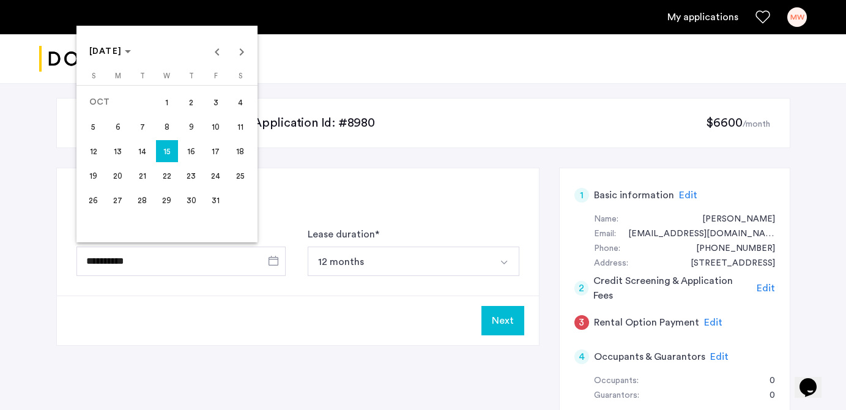
click at [307, 200] on div at bounding box center [423, 205] width 846 height 410
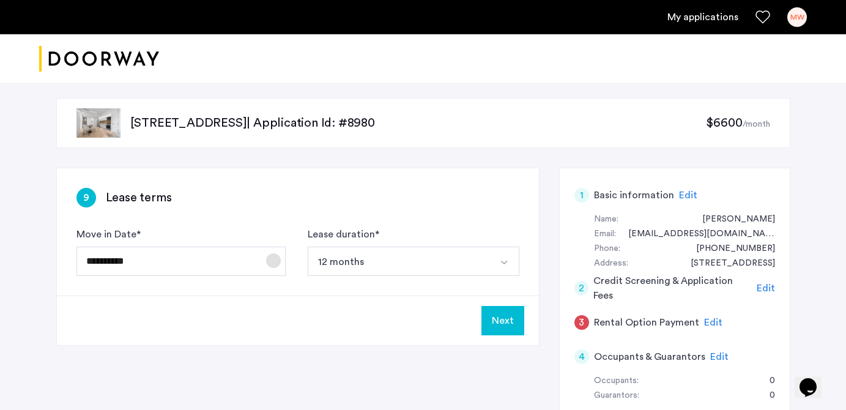
click at [259, 261] on span "Open calendar" at bounding box center [273, 260] width 29 height 29
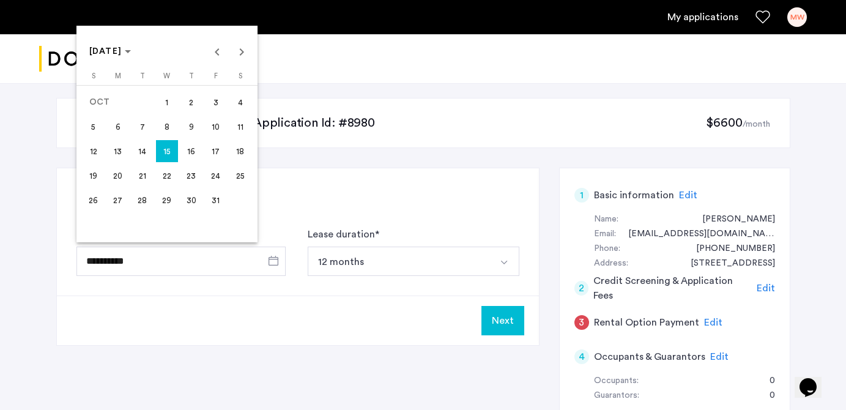
click at [171, 110] on span "1" at bounding box center [167, 102] width 22 height 22
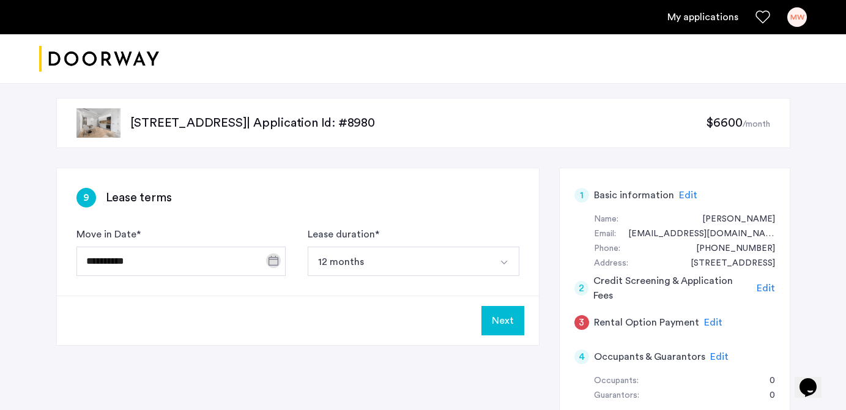
click at [308, 260] on button "12 months" at bounding box center [399, 261] width 183 height 29
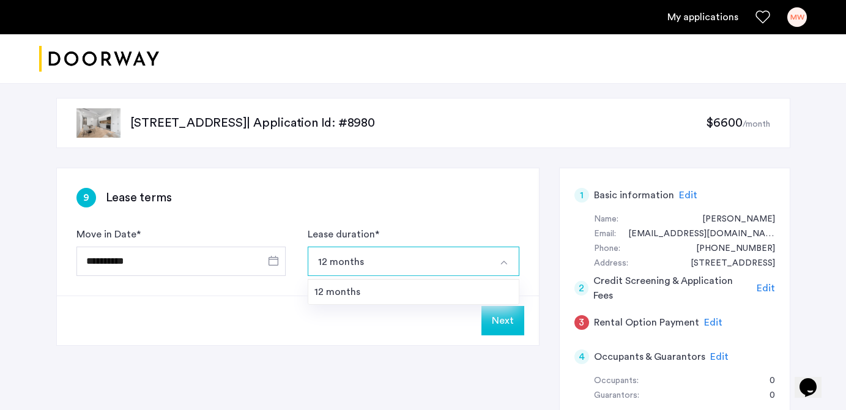
click at [333, 187] on div "**********" at bounding box center [298, 231] width 482 height 127
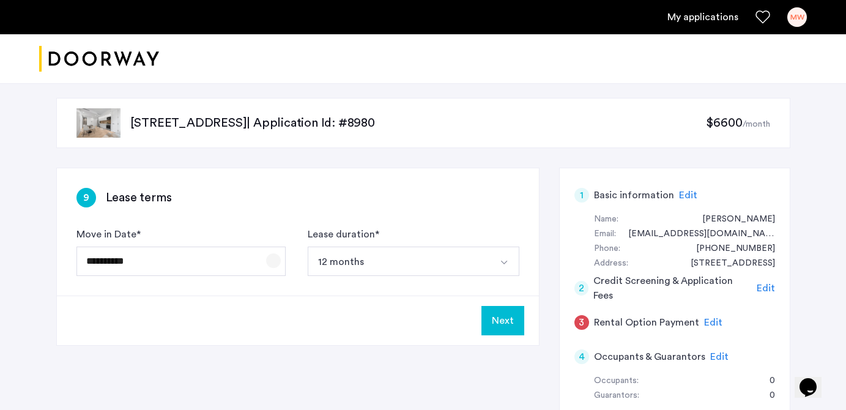
click at [277, 253] on span "Open calendar" at bounding box center [273, 260] width 29 height 29
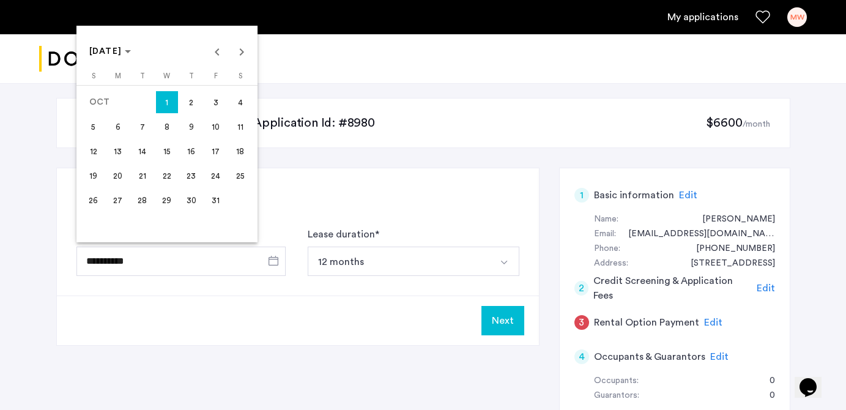
click at [163, 144] on span "15" at bounding box center [167, 151] width 22 height 22
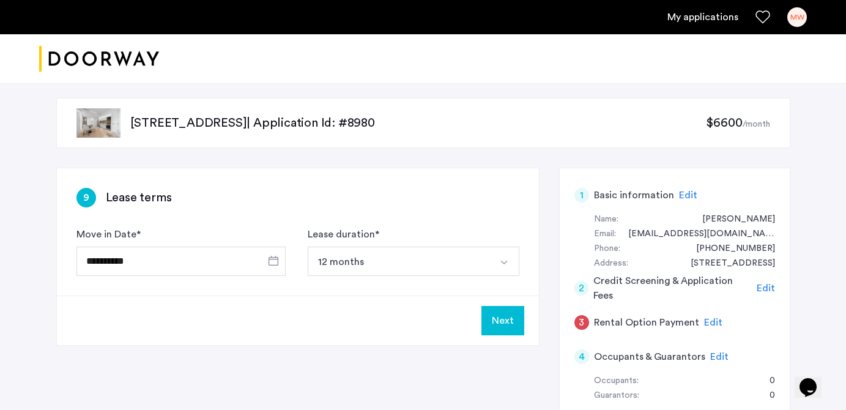
type input "**********"
click at [275, 221] on div "**********" at bounding box center [298, 231] width 482 height 127
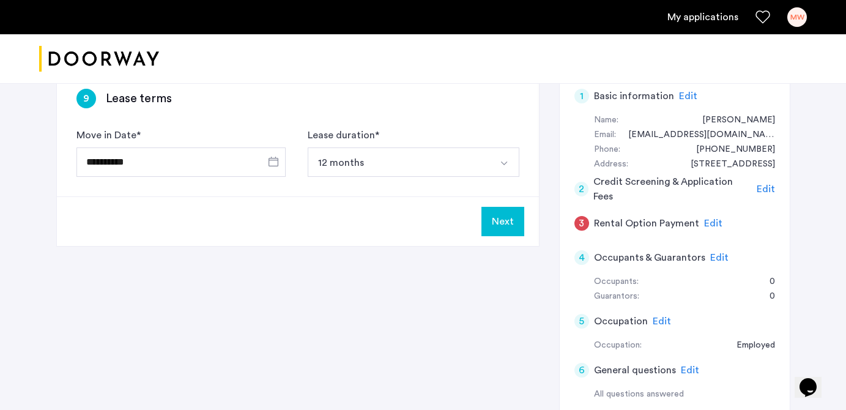
scroll to position [104, 0]
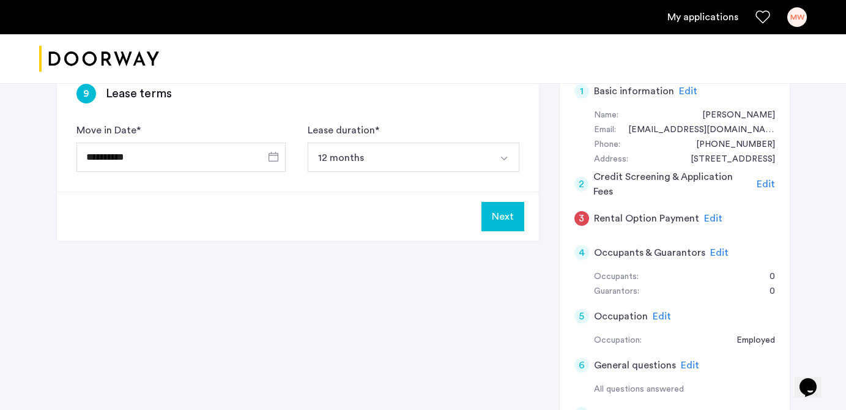
click at [509, 218] on button "Next" at bounding box center [502, 216] width 43 height 29
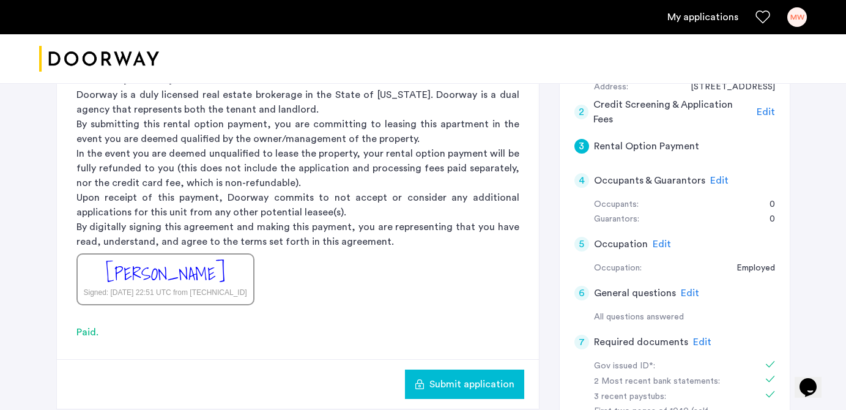
scroll to position [137, 0]
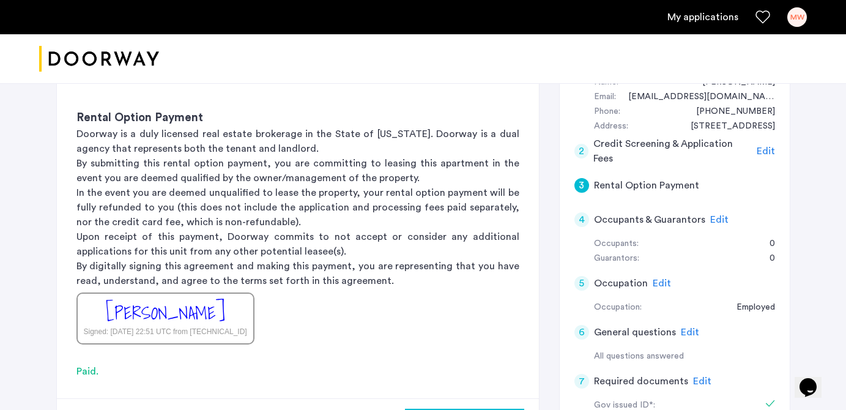
click at [710, 220] on span "Edit" at bounding box center [719, 220] width 18 height 10
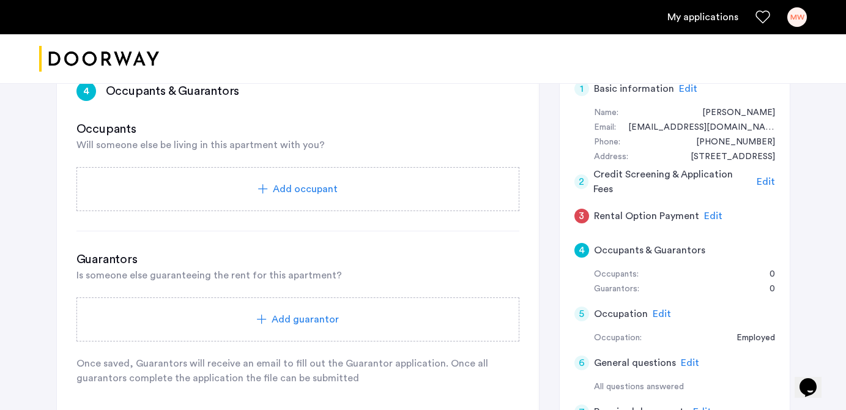
scroll to position [82, 0]
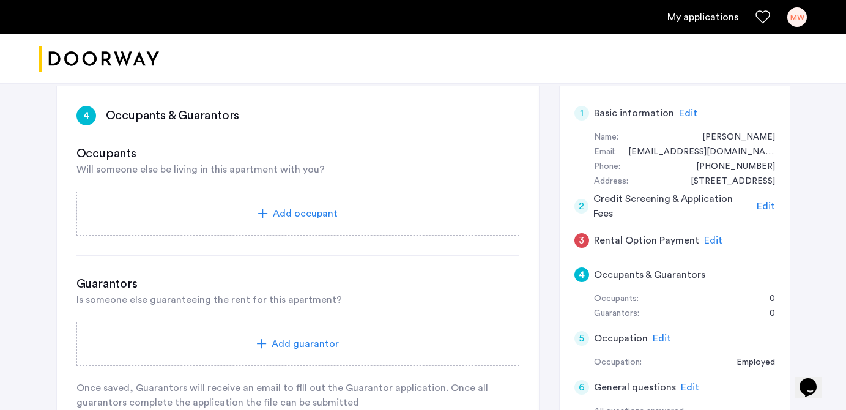
click at [317, 218] on span "Add occupant" at bounding box center [305, 213] width 65 height 15
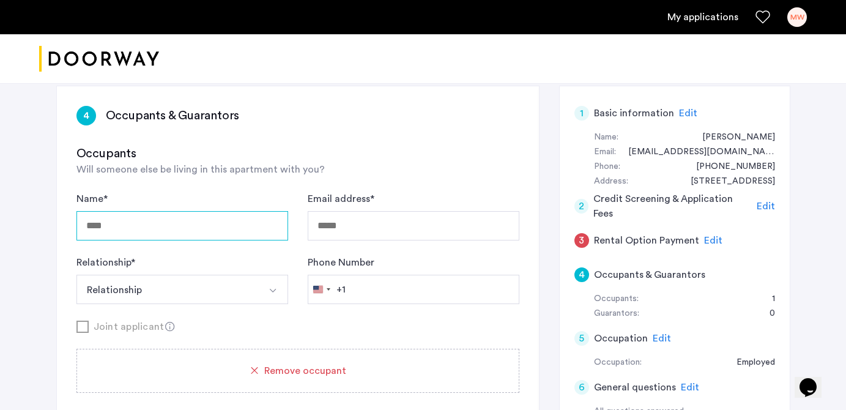
click at [220, 212] on input "Name *" at bounding box center [182, 225] width 212 height 29
type input "**********"
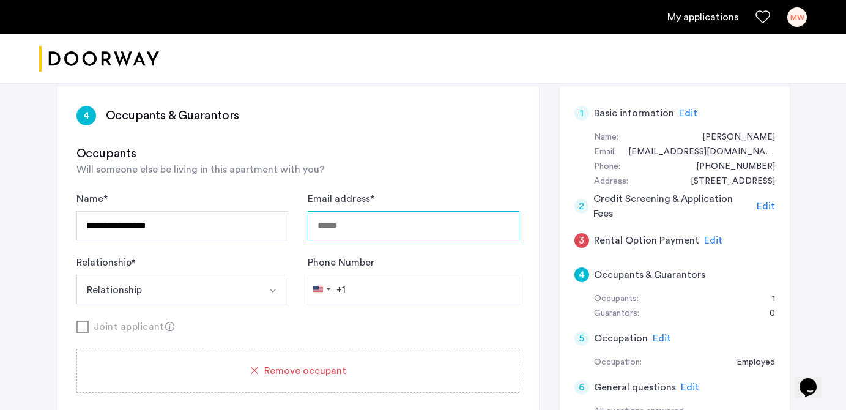
click at [392, 225] on input "Email address *" at bounding box center [414, 225] width 212 height 29
type input "**********"
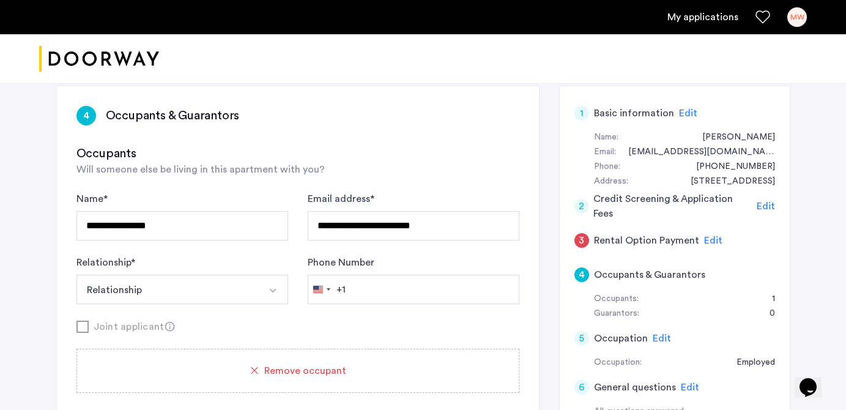
click at [257, 302] on button "Relationship" at bounding box center [167, 289] width 183 height 29
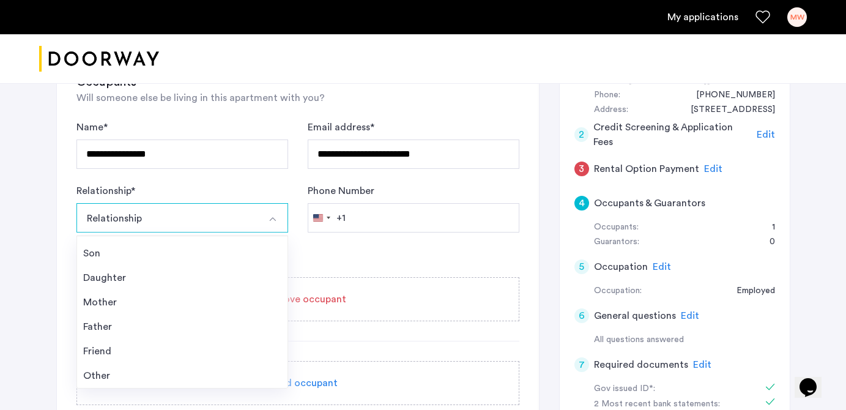
scroll to position [164, 0]
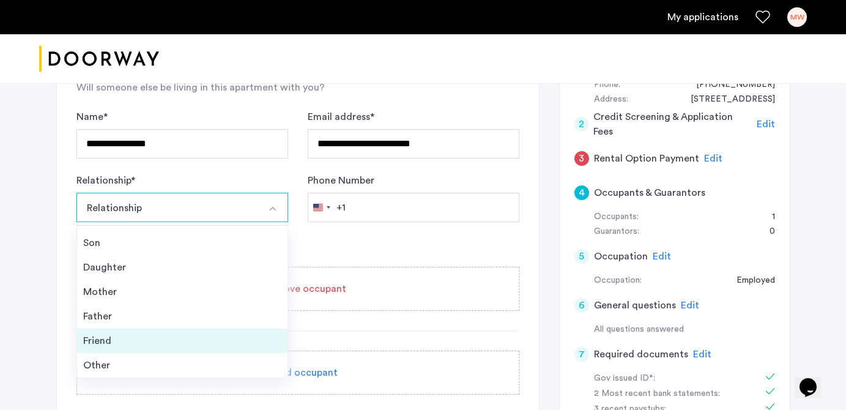
click at [158, 349] on li "Friend" at bounding box center [182, 341] width 210 height 24
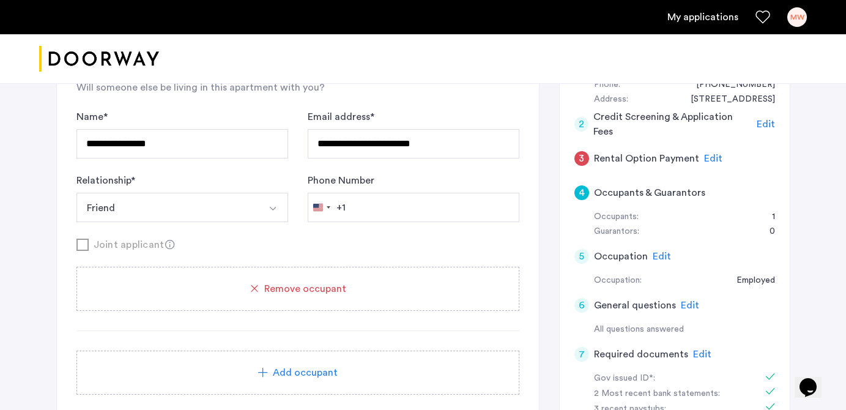
click at [381, 187] on div "Phone Number [GEOGRAPHIC_DATA] +1 +1 244 results found [GEOGRAPHIC_DATA] +93 [G…" at bounding box center [414, 197] width 212 height 49
click at [368, 205] on input "Phone Number" at bounding box center [414, 207] width 212 height 29
type input "**********"
click at [349, 235] on form "**********" at bounding box center [297, 181] width 443 height 143
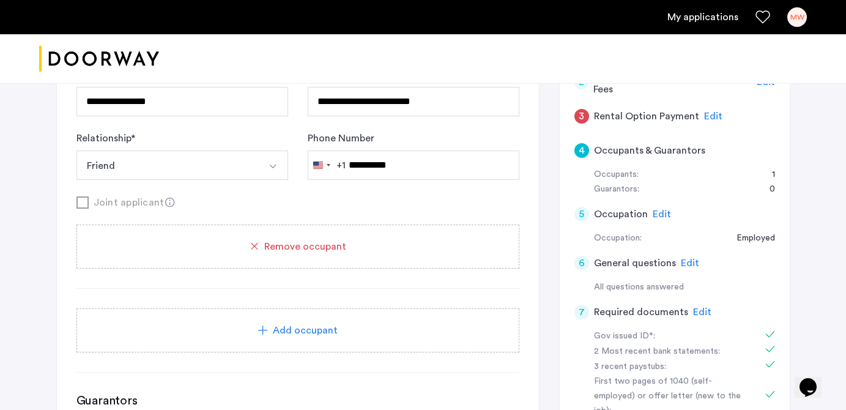
scroll to position [207, 0]
click at [301, 327] on span "Add occupant" at bounding box center [305, 329] width 65 height 15
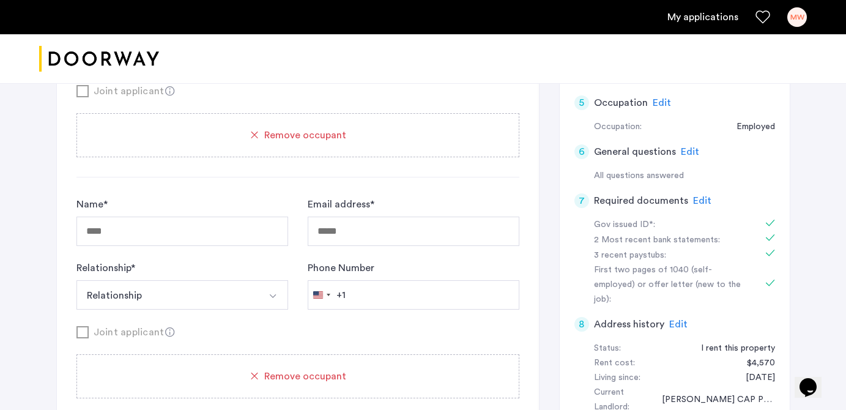
scroll to position [331, 0]
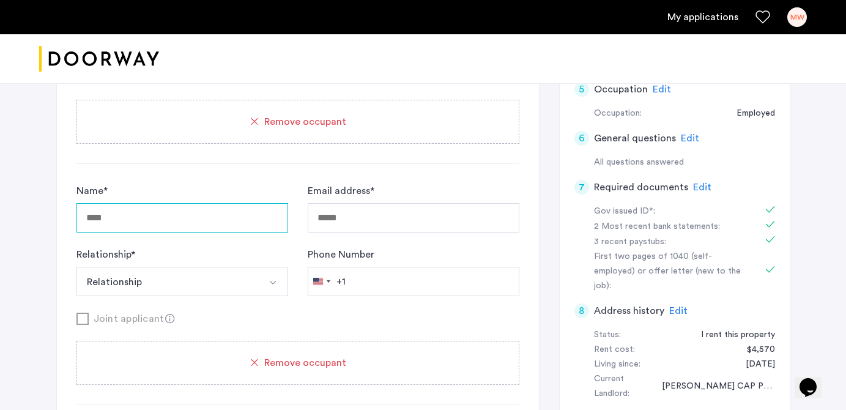
click at [214, 232] on div "Name * Email address * Relationship * Relationship Husband Wife Son Daughter Mo…" at bounding box center [297, 240] width 443 height 113
type input "*****"
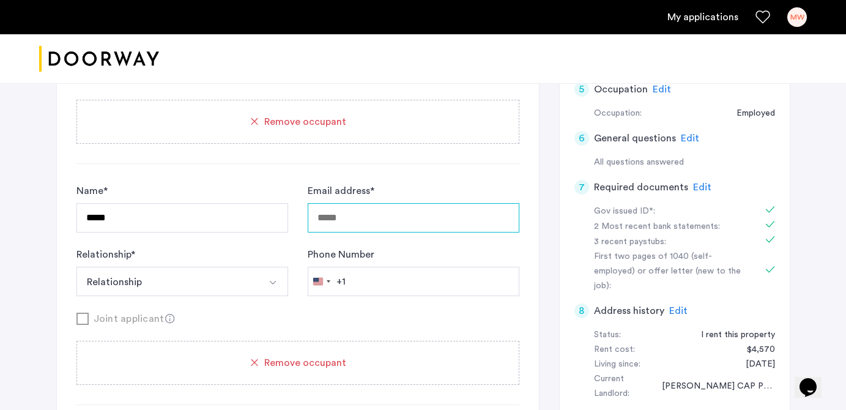
click at [333, 228] on input "Email address *" at bounding box center [414, 217] width 212 height 29
type input "*"
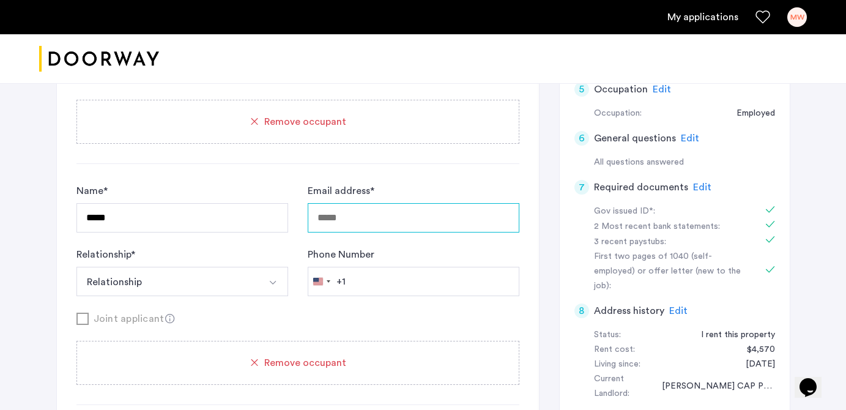
type input "*"
click at [188, 198] on div "Name * *****" at bounding box center [182, 208] width 212 height 49
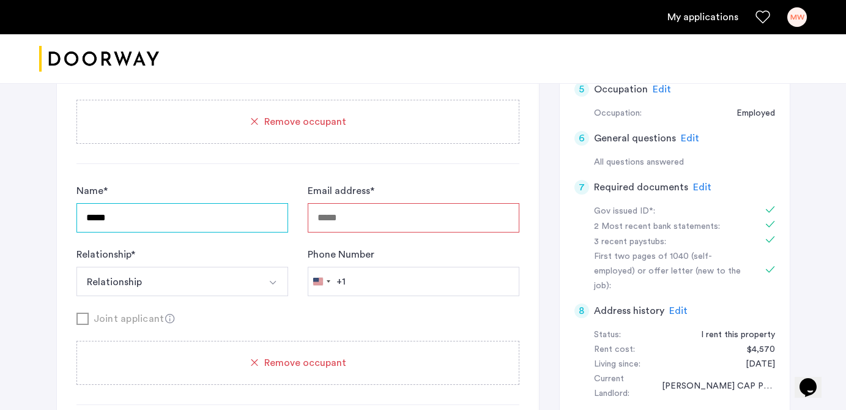
click at [177, 224] on input "*****" at bounding box center [182, 217] width 212 height 29
type input "**********"
click at [348, 215] on input "Email address *" at bounding box center [414, 217] width 212 height 29
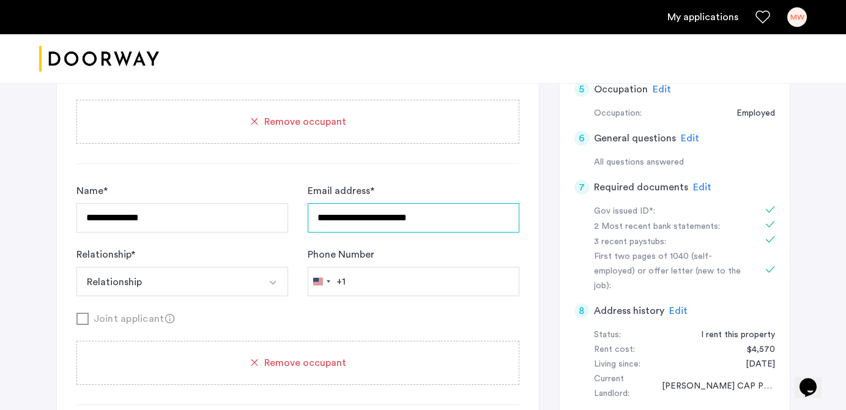
type input "**********"
click at [178, 283] on button "Relationship" at bounding box center [167, 281] width 183 height 29
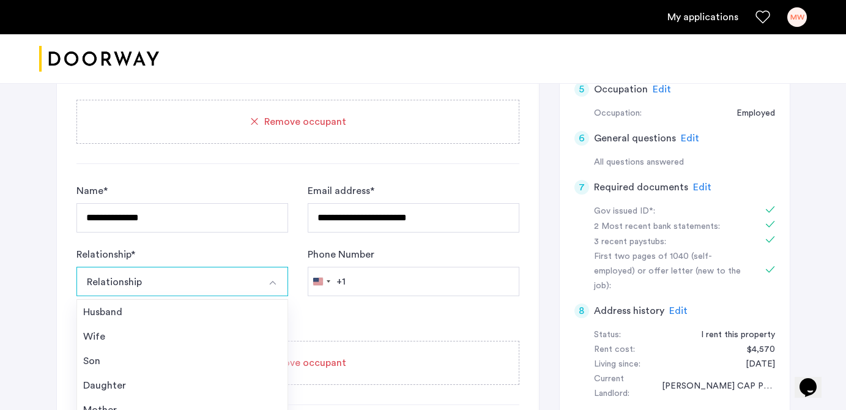
click at [178, 283] on button "Relationship" at bounding box center [167, 281] width 183 height 29
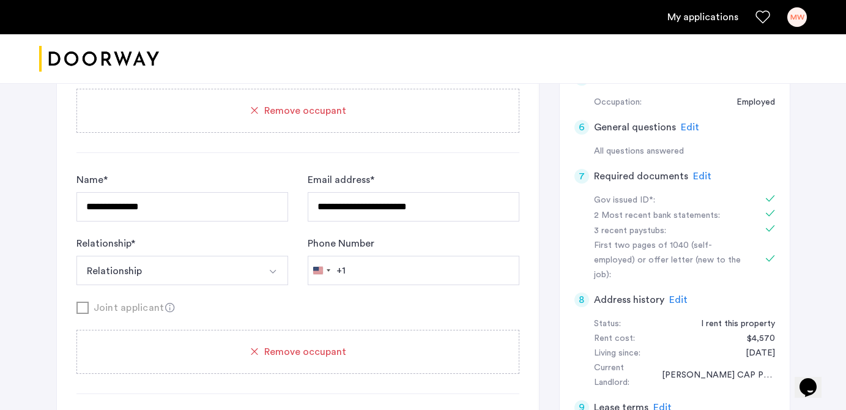
scroll to position [344, 0]
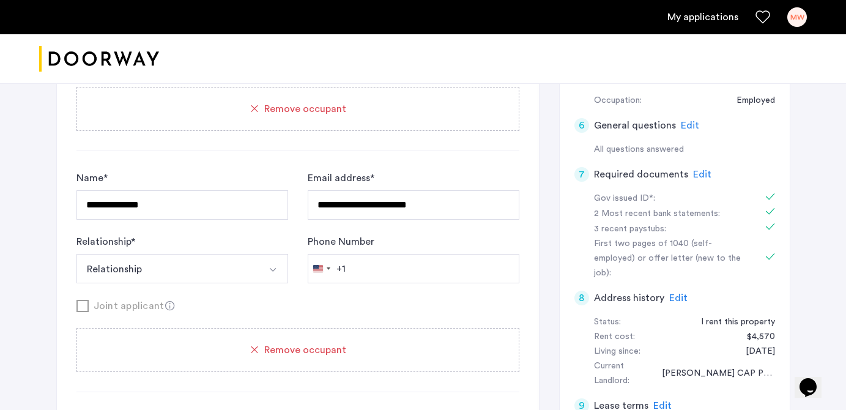
click at [129, 255] on button "Relationship" at bounding box center [167, 268] width 183 height 29
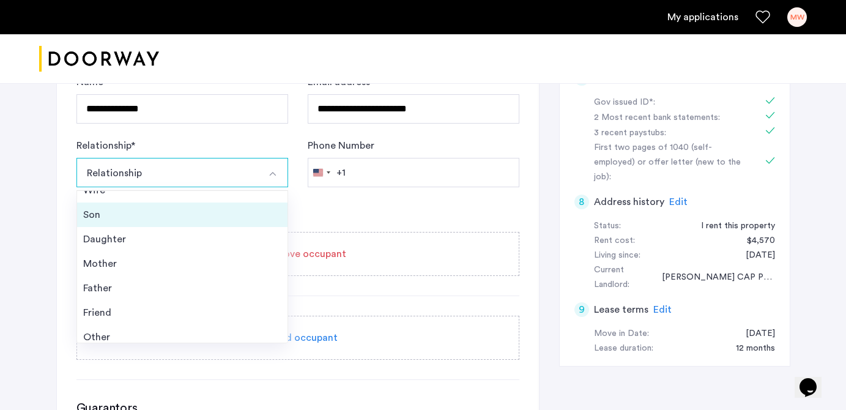
scroll to position [44, 0]
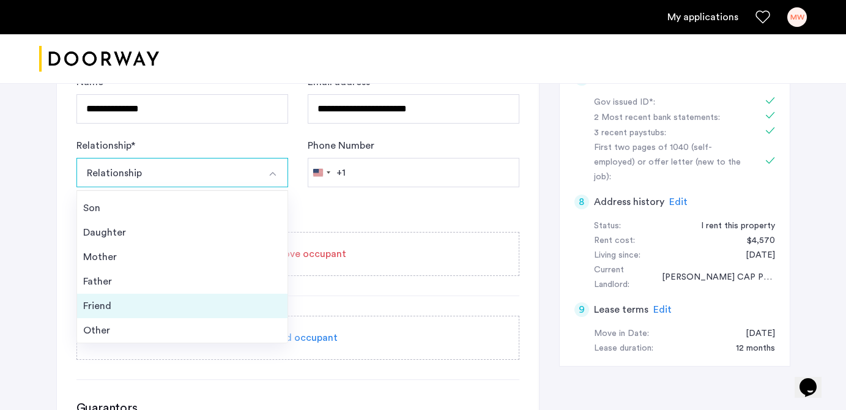
click at [131, 314] on li "Friend" at bounding box center [182, 306] width 210 height 24
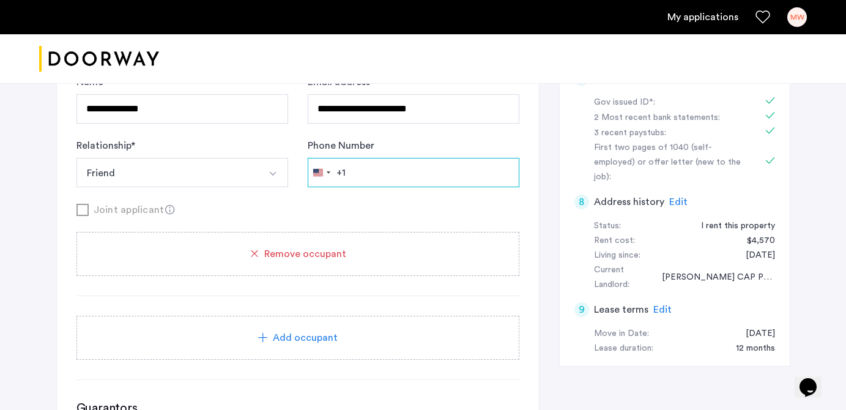
click at [464, 163] on input "Phone Number" at bounding box center [414, 172] width 212 height 29
type input "**********"
click at [370, 194] on form "**********" at bounding box center [297, 146] width 443 height 143
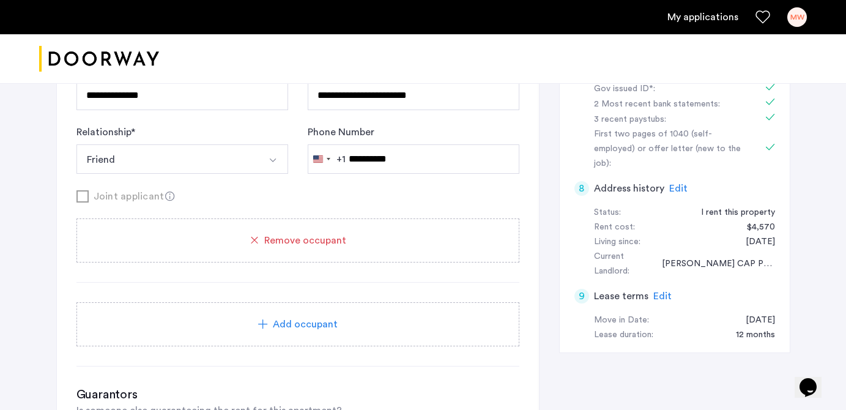
scroll to position [513, 0]
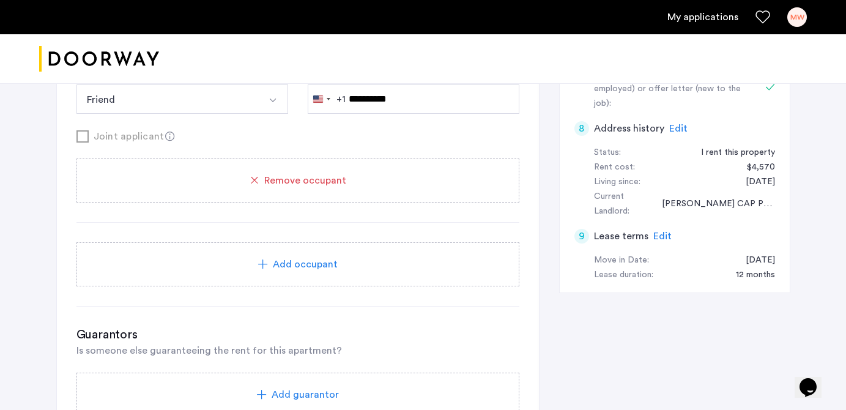
click at [92, 141] on div "Joint applicant" at bounding box center [297, 135] width 443 height 15
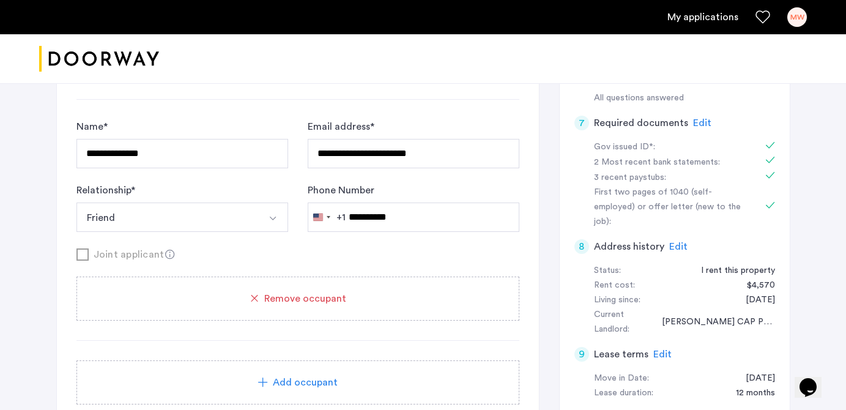
scroll to position [379, 0]
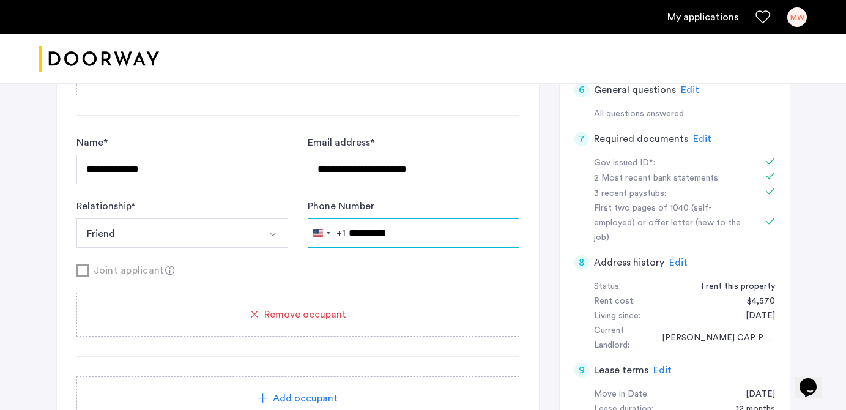
click at [363, 238] on input "**********" at bounding box center [414, 232] width 212 height 29
click at [379, 236] on input "**********" at bounding box center [414, 232] width 212 height 29
click at [433, 267] on div "Joint applicant" at bounding box center [297, 269] width 443 height 15
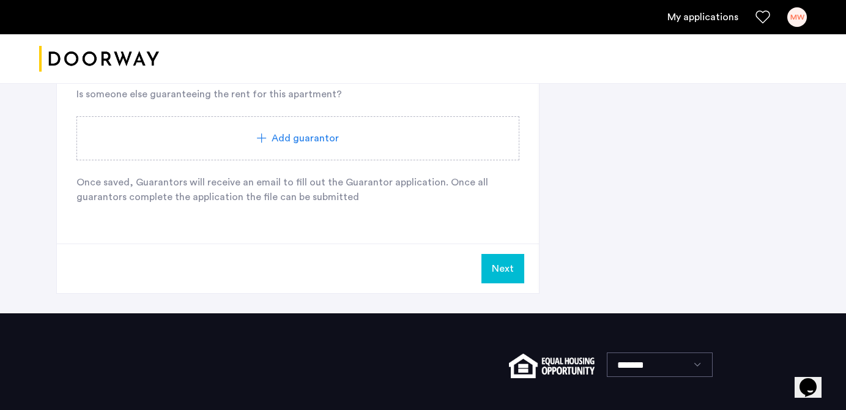
scroll to position [780, 0]
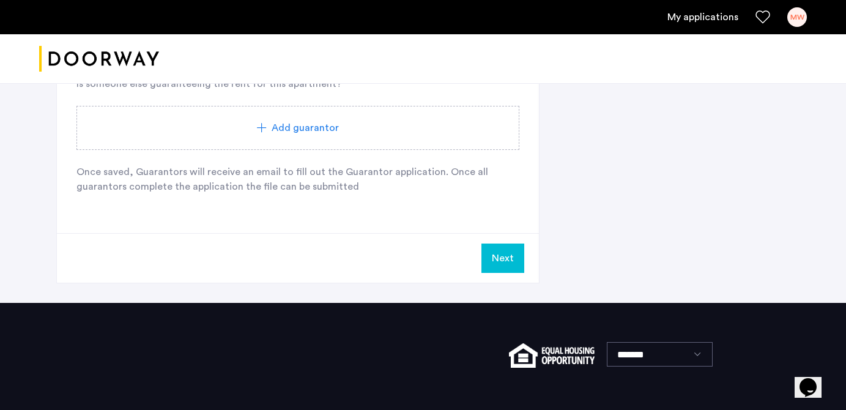
click at [513, 262] on button "Next" at bounding box center [502, 257] width 43 height 29
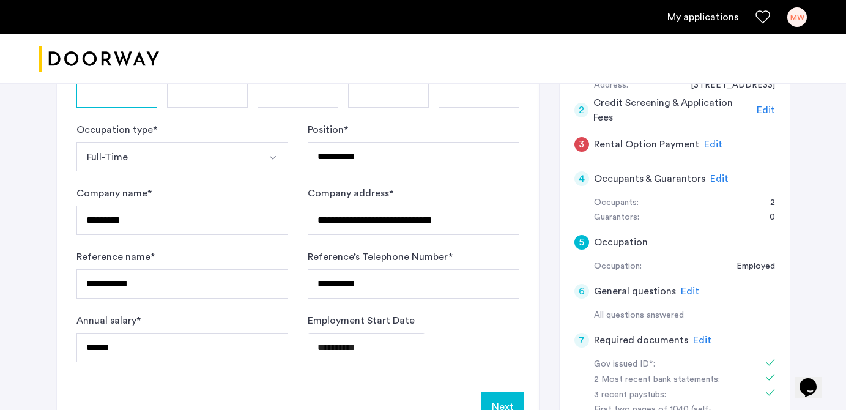
scroll to position [110, 0]
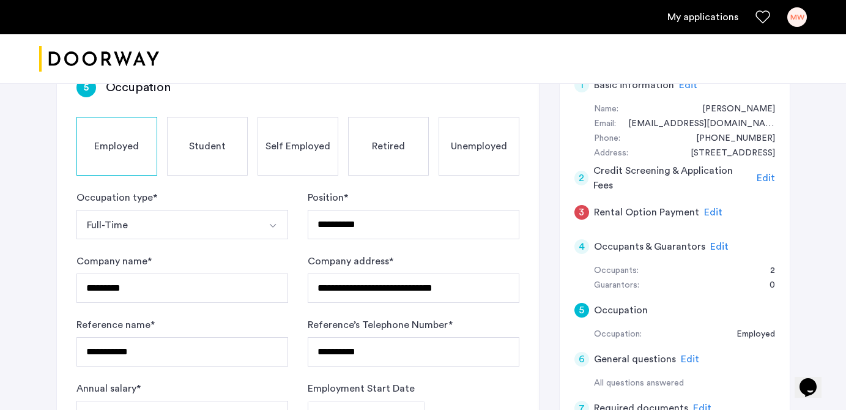
click at [712, 242] on span "Edit" at bounding box center [719, 247] width 18 height 10
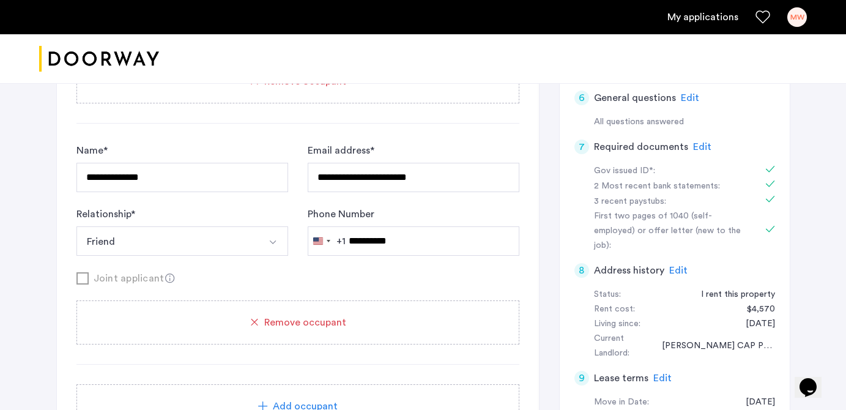
scroll to position [0, 0]
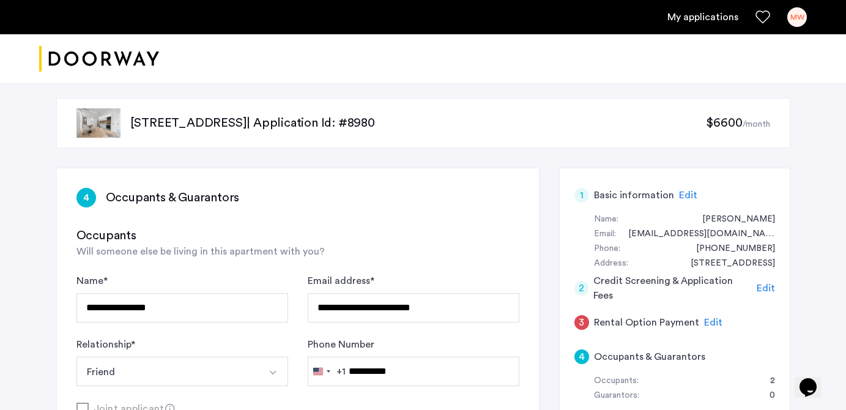
click at [634, 317] on h5 "Rental Option Payment" at bounding box center [646, 322] width 105 height 15
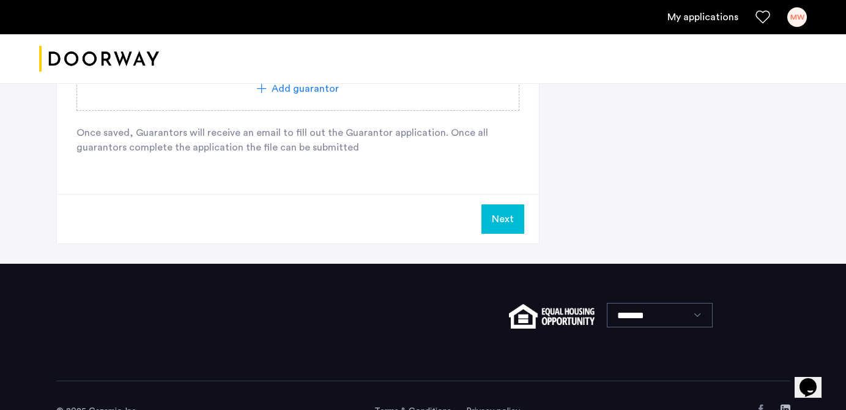
scroll to position [852, 0]
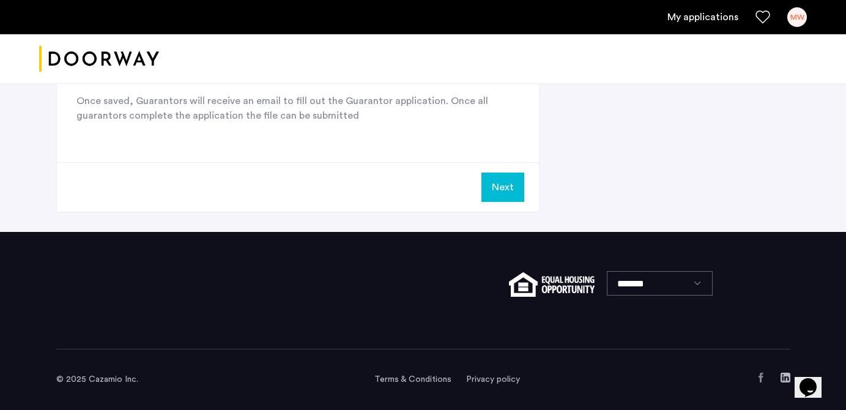
click at [498, 187] on button "Next" at bounding box center [502, 187] width 43 height 29
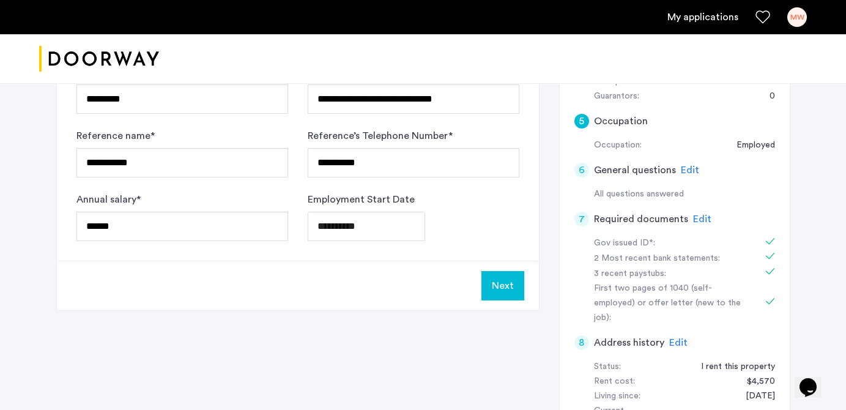
scroll to position [317, 0]
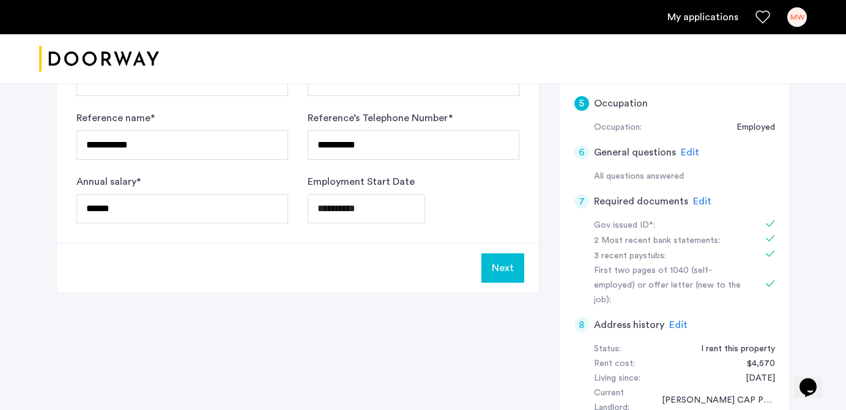
click at [503, 259] on button "Next" at bounding box center [502, 267] width 43 height 29
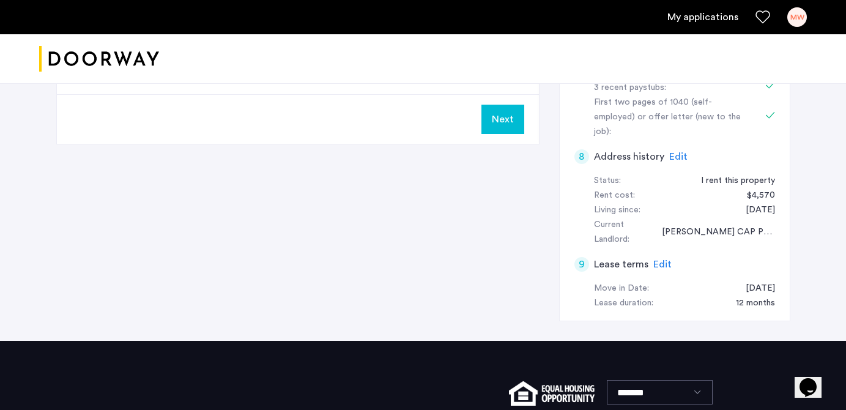
scroll to position [486, 0]
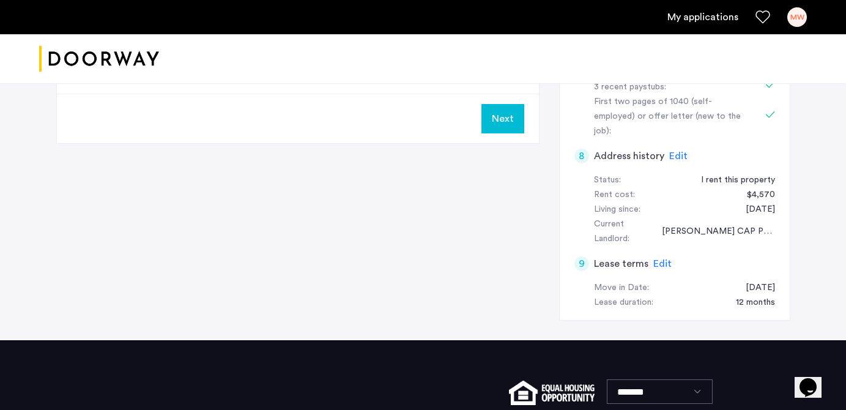
click at [501, 132] on button "Next" at bounding box center [502, 118] width 43 height 29
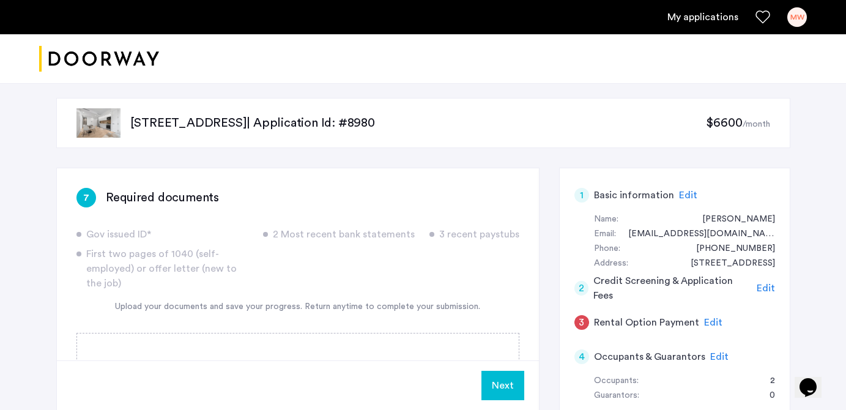
click at [704, 318] on span "Edit" at bounding box center [713, 323] width 18 height 10
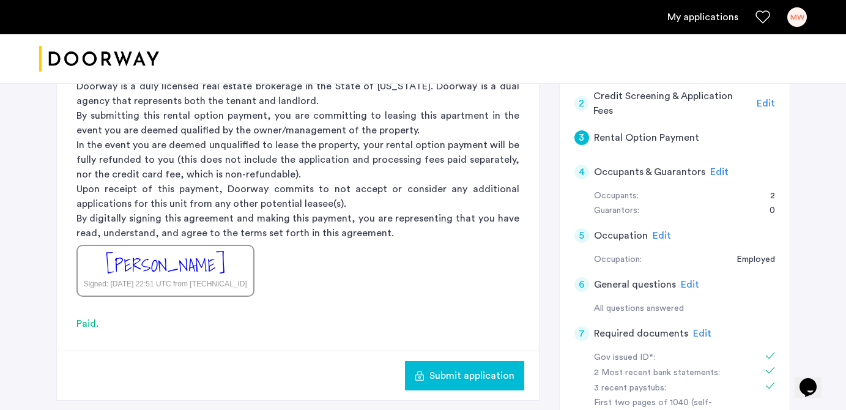
scroll to position [212, 0]
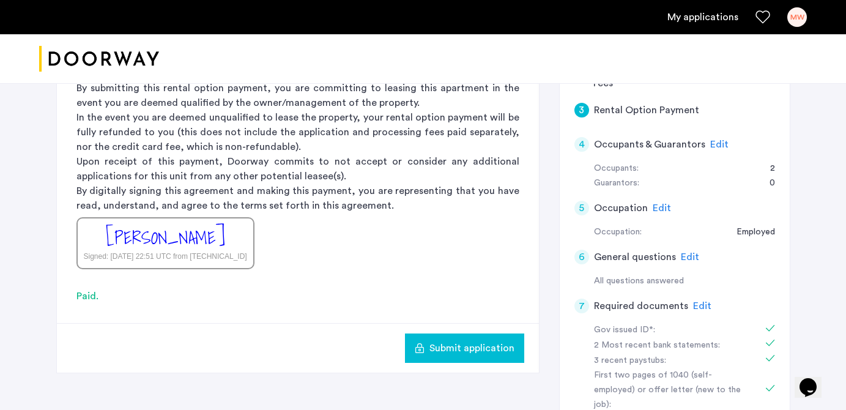
click at [464, 349] on span "Submit application" at bounding box center [471, 348] width 85 height 15
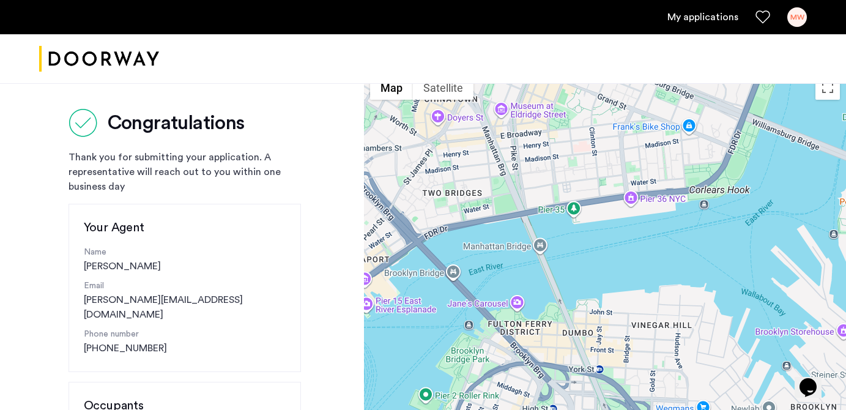
scroll to position [13, 0]
